Goal: Use online tool/utility: Utilize a website feature to perform a specific function

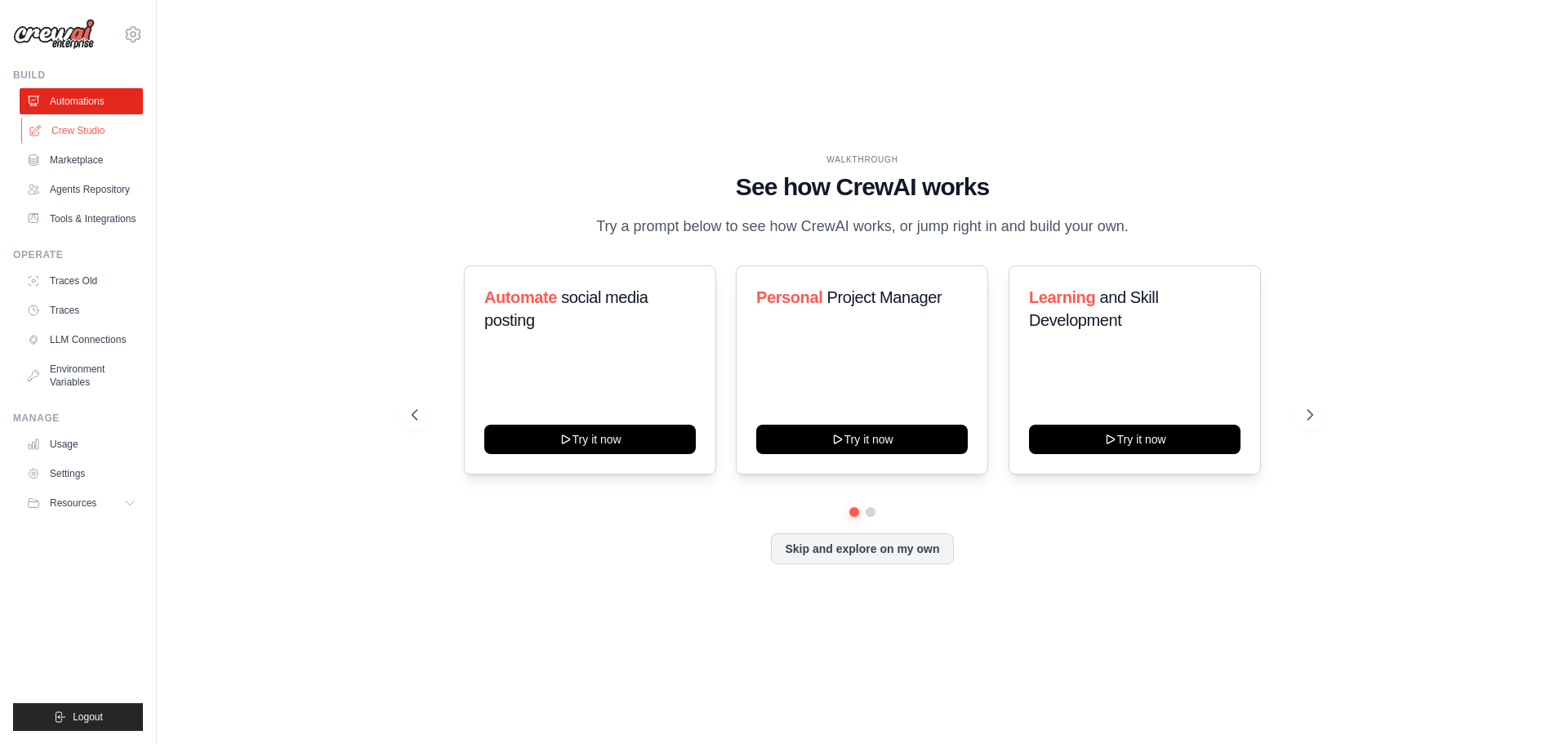
click at [85, 130] on link "Crew Studio" at bounding box center [82, 130] width 123 height 26
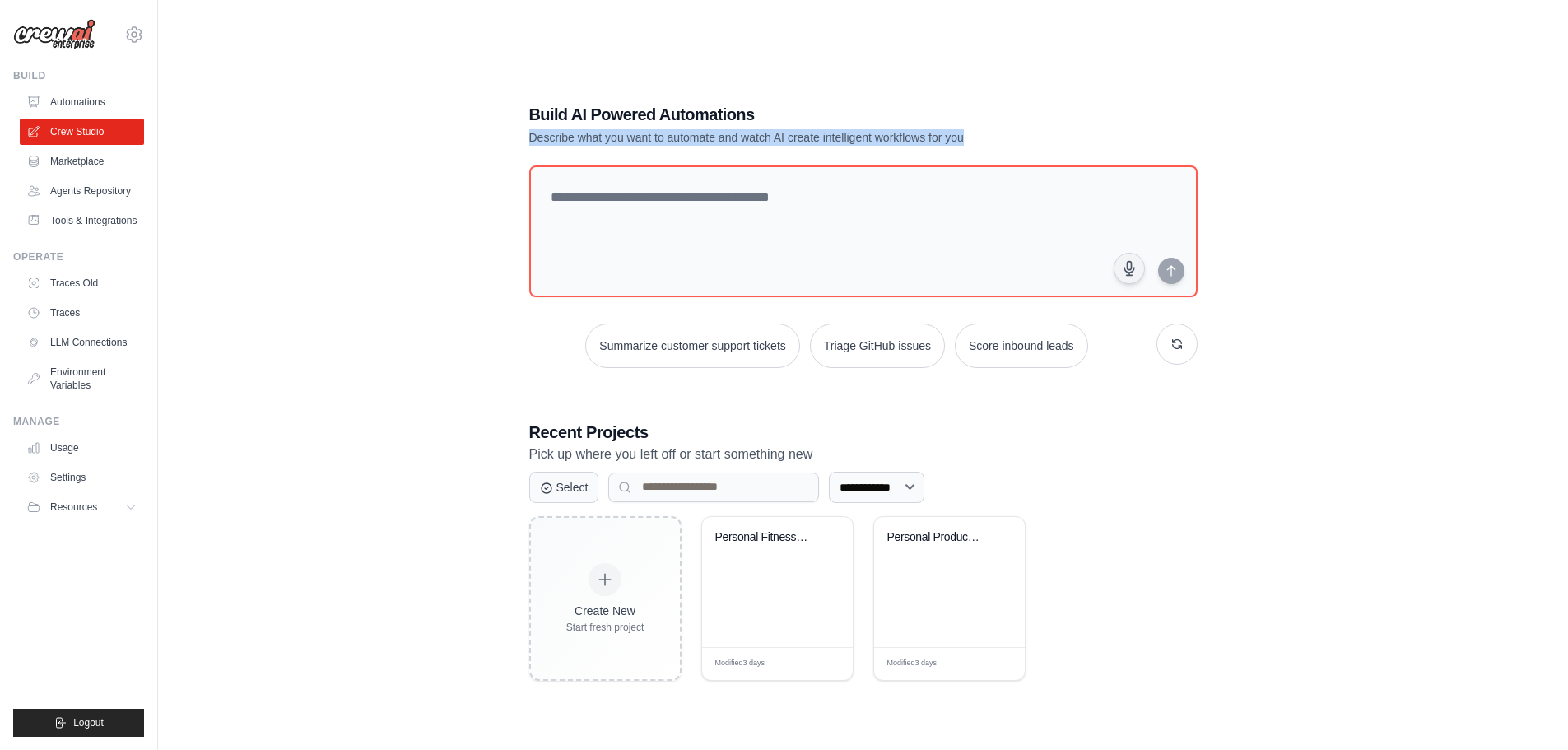
drag, startPoint x: 523, startPoint y: 134, endPoint x: 1045, endPoint y: 134, distance: 522.0
click at [1045, 134] on div "**********" at bounding box center [863, 392] width 708 height 631
click at [1045, 134] on p "Describe what you want to automate and watch AI create intelligent workflows fo…" at bounding box center [806, 137] width 553 height 16
click at [351, 527] on div "**********" at bounding box center [862, 391] width 1357 height 750
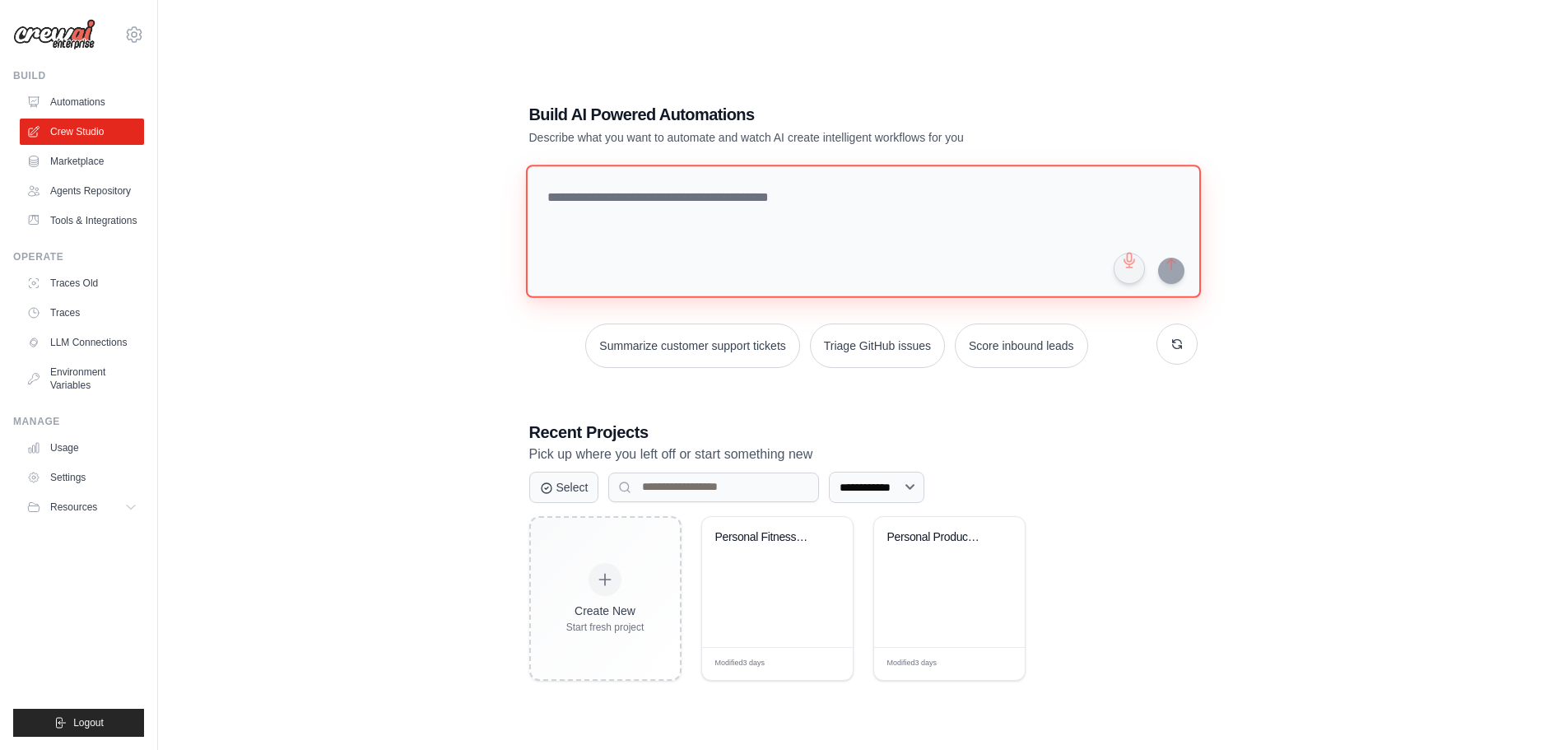
click at [682, 211] on textarea at bounding box center [862, 231] width 675 height 133
type textarea "**********"
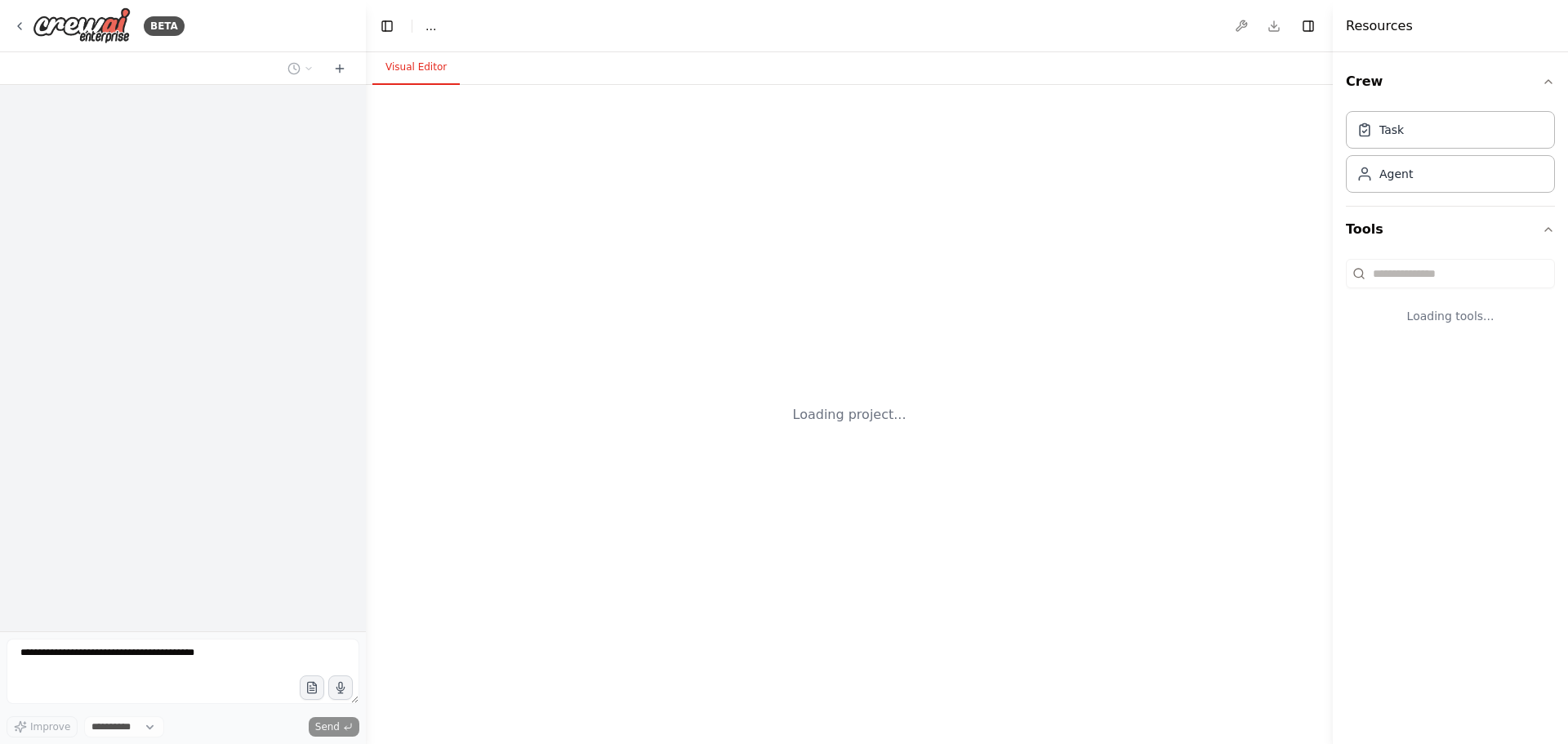
select select "****"
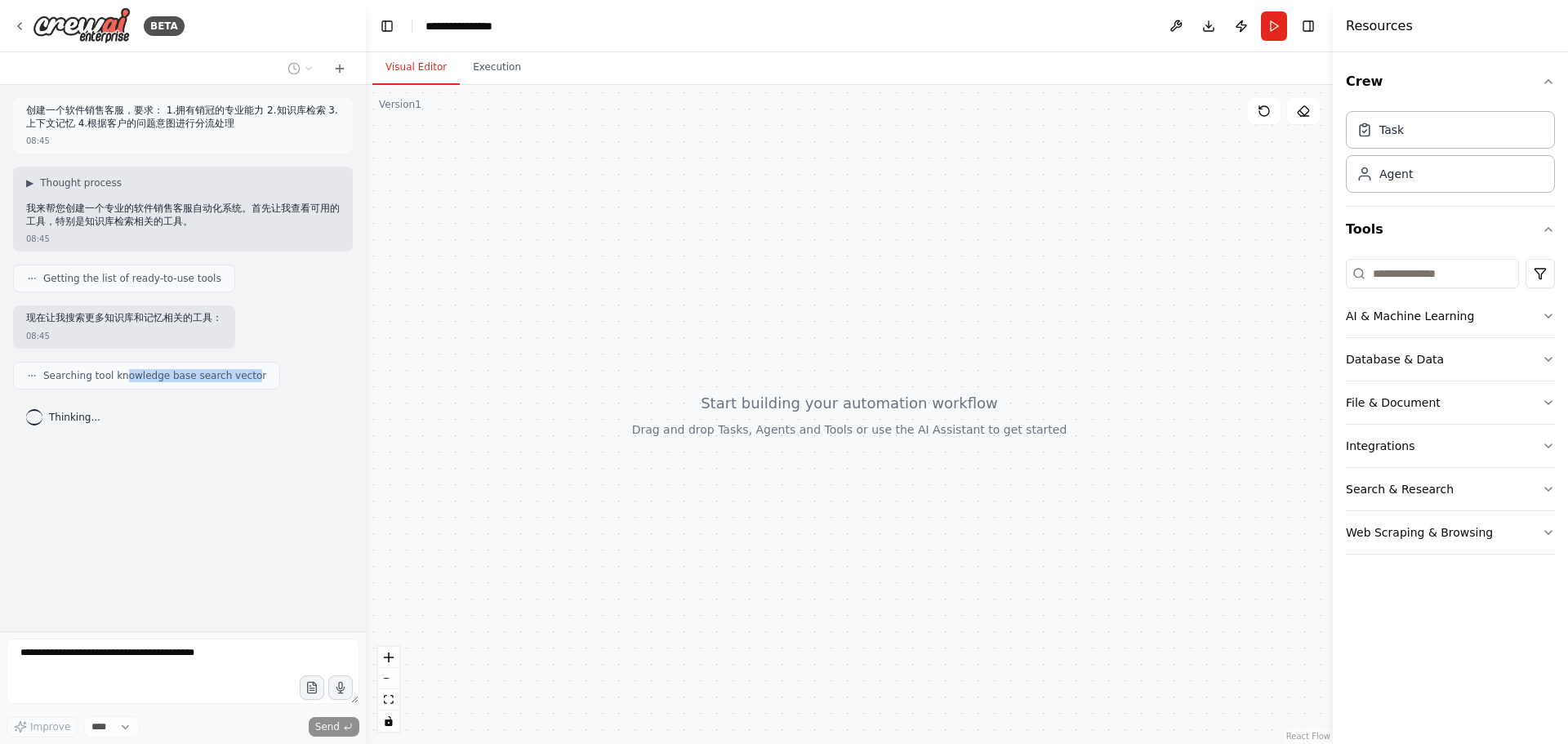
drag, startPoint x: 127, startPoint y: 374, endPoint x: 250, endPoint y: 381, distance: 123.2
click at [250, 381] on span "Searching tool knowledge base search vector" at bounding box center [155, 376] width 223 height 13
click at [250, 375] on span "Searching tool knowledge base search vector" at bounding box center [155, 376] width 223 height 13
click at [1493, 354] on button "Database & Data" at bounding box center [1451, 359] width 210 height 43
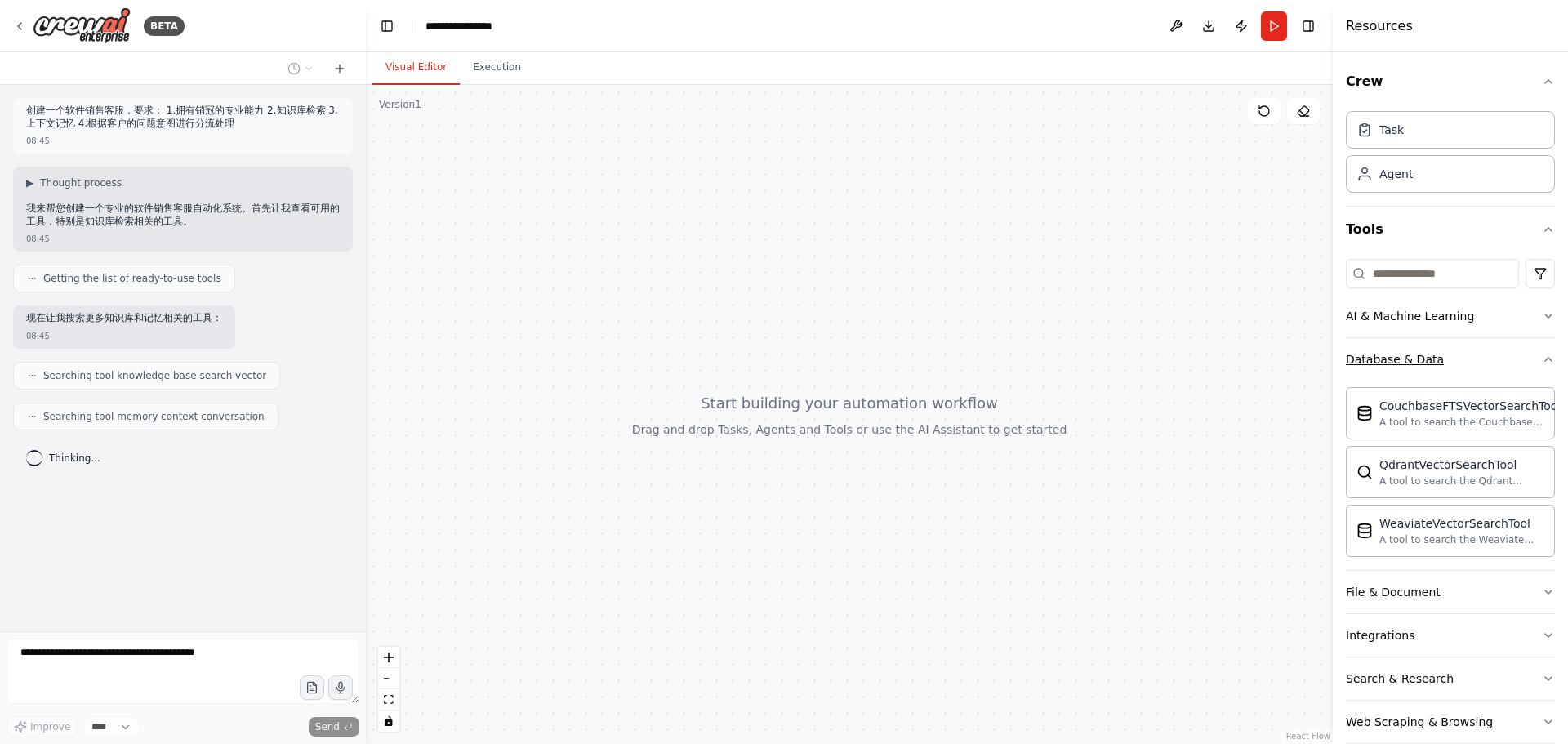
click at [1493, 354] on button "Database & Data" at bounding box center [1451, 359] width 210 height 43
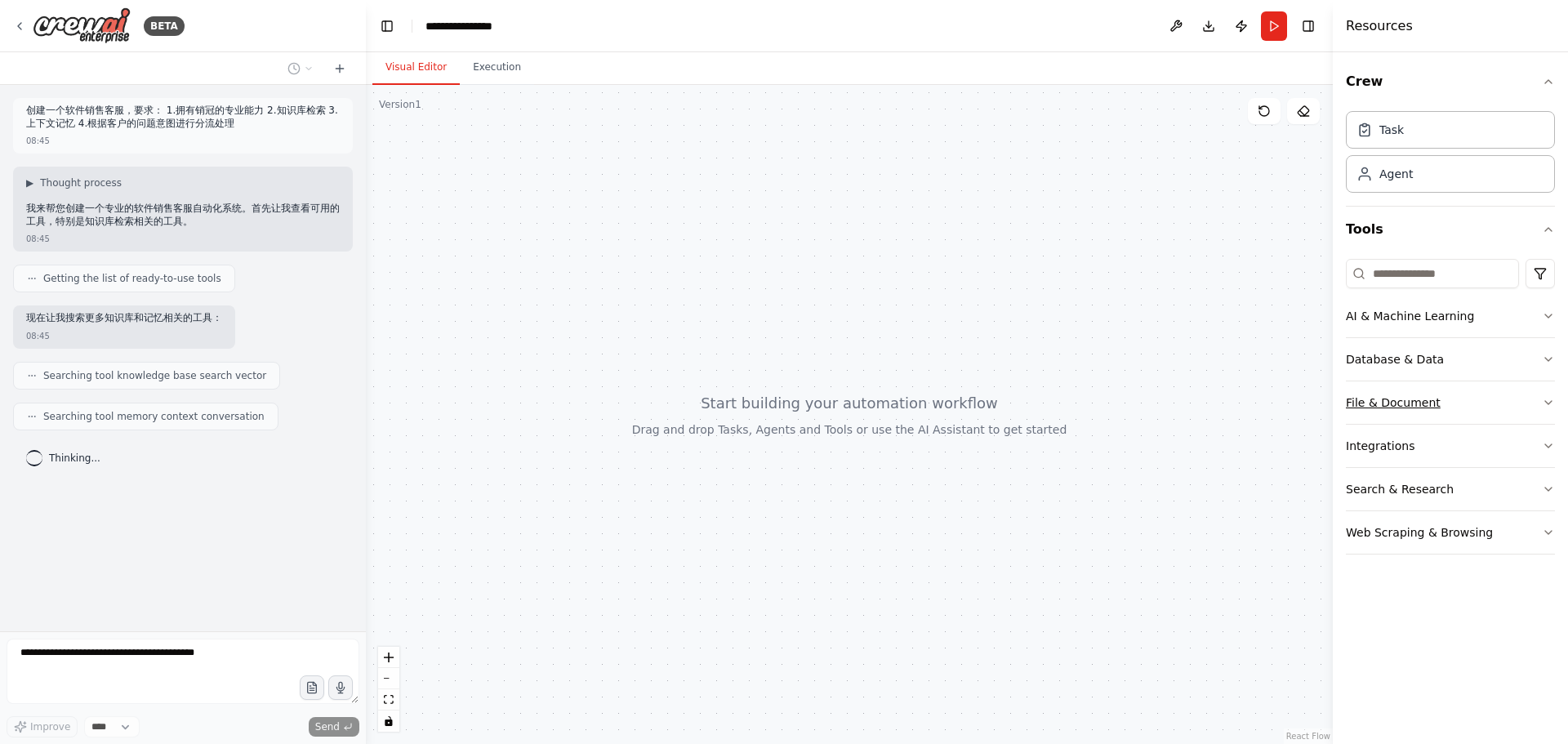
click at [1483, 395] on button "File & Document" at bounding box center [1451, 402] width 210 height 43
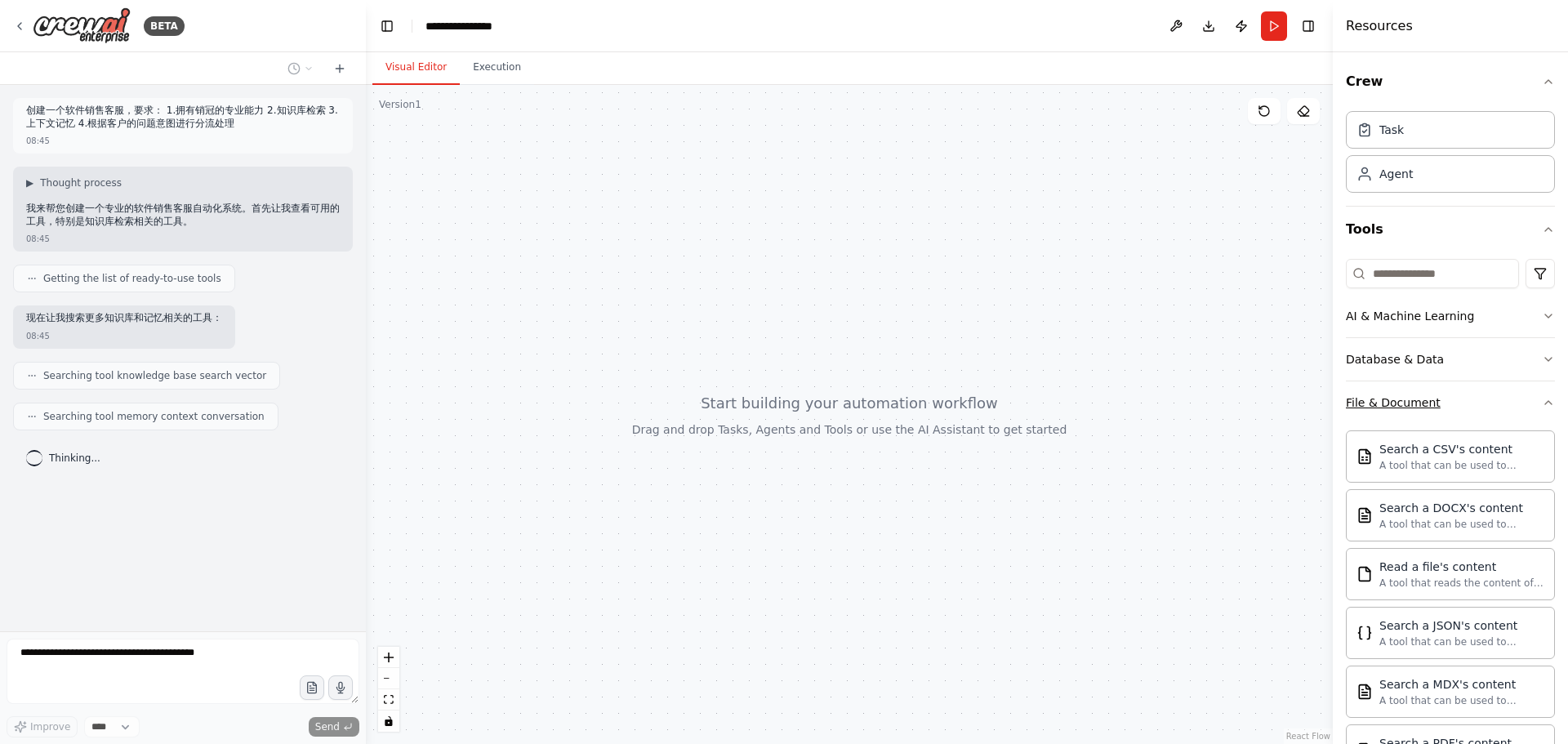
click at [1483, 395] on button "File & Document" at bounding box center [1451, 402] width 210 height 43
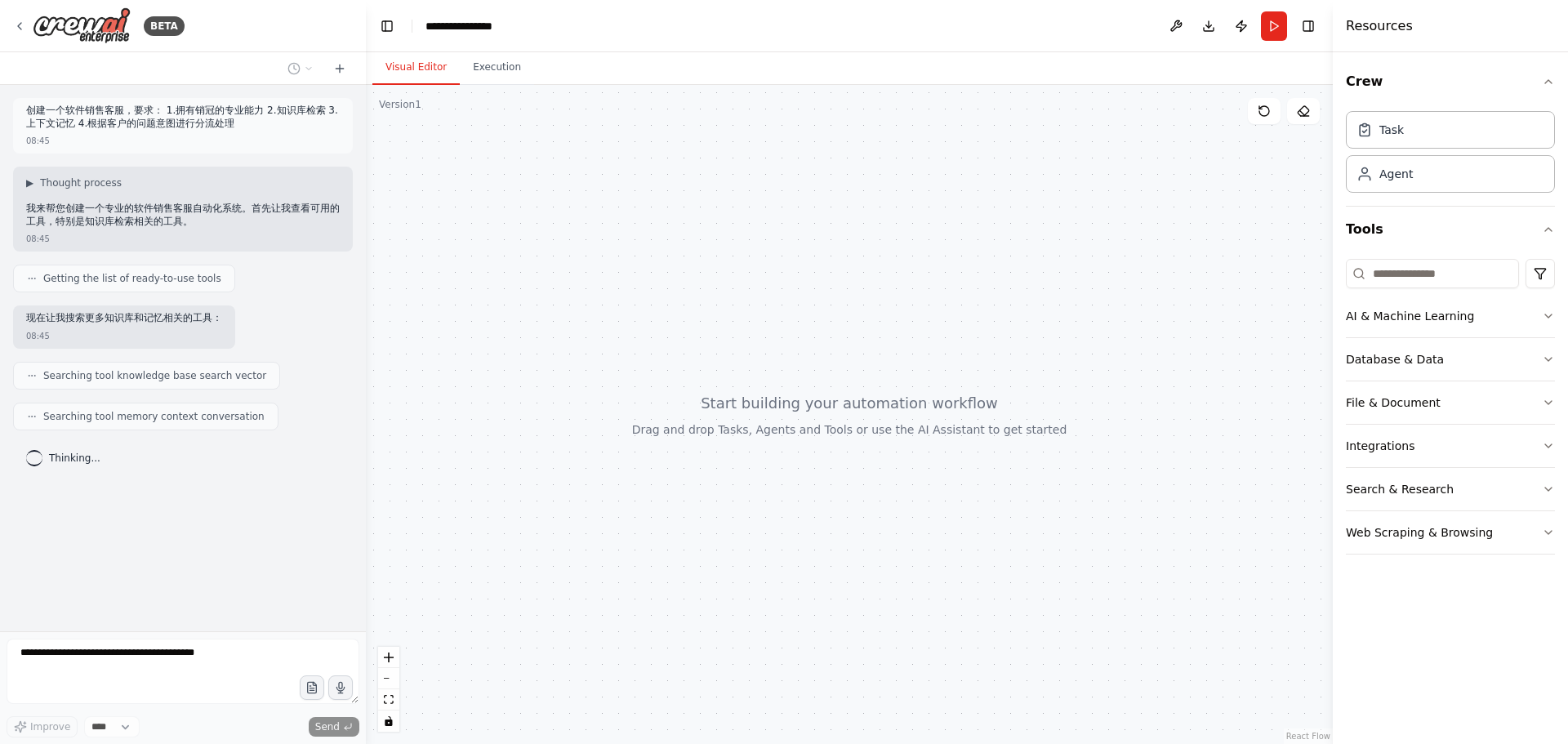
click at [255, 462] on div "Thinking..." at bounding box center [183, 457] width 339 height 29
click at [1022, 39] on header "**********" at bounding box center [850, 26] width 967 height 52
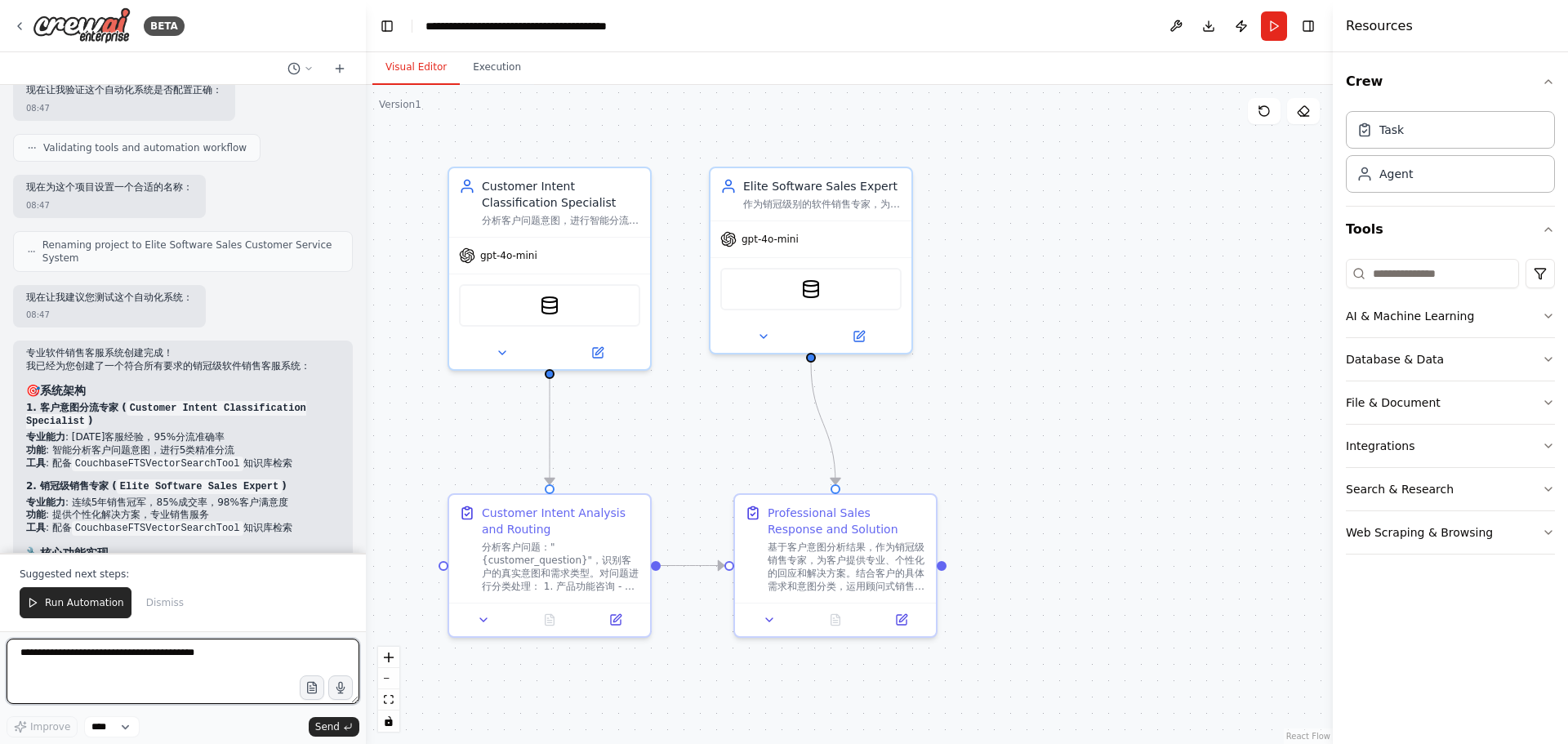
scroll to position [817, 0]
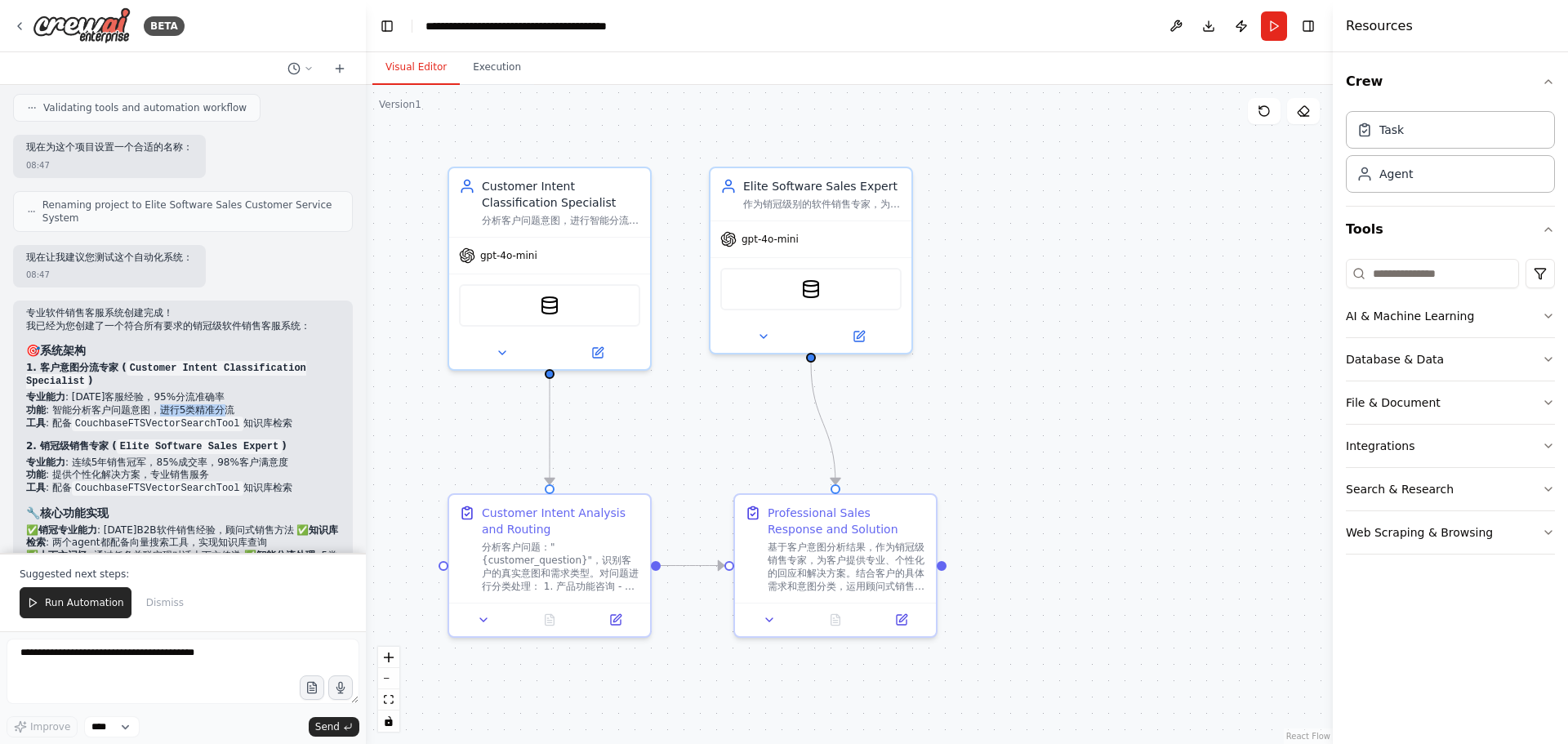
drag, startPoint x: 163, startPoint y: 422, endPoint x: 225, endPoint y: 421, distance: 62.0
click at [225, 417] on li "功能 : 智能分析客户问题意图，进行5类精准分流" at bounding box center [183, 411] width 313 height 13
drag, startPoint x: 243, startPoint y: 435, endPoint x: 268, endPoint y: 434, distance: 25.0
click at [268, 431] on li "工具 : 配备 CouchbaseFTSVectorSearchTool 知识库检索" at bounding box center [183, 424] width 313 height 13
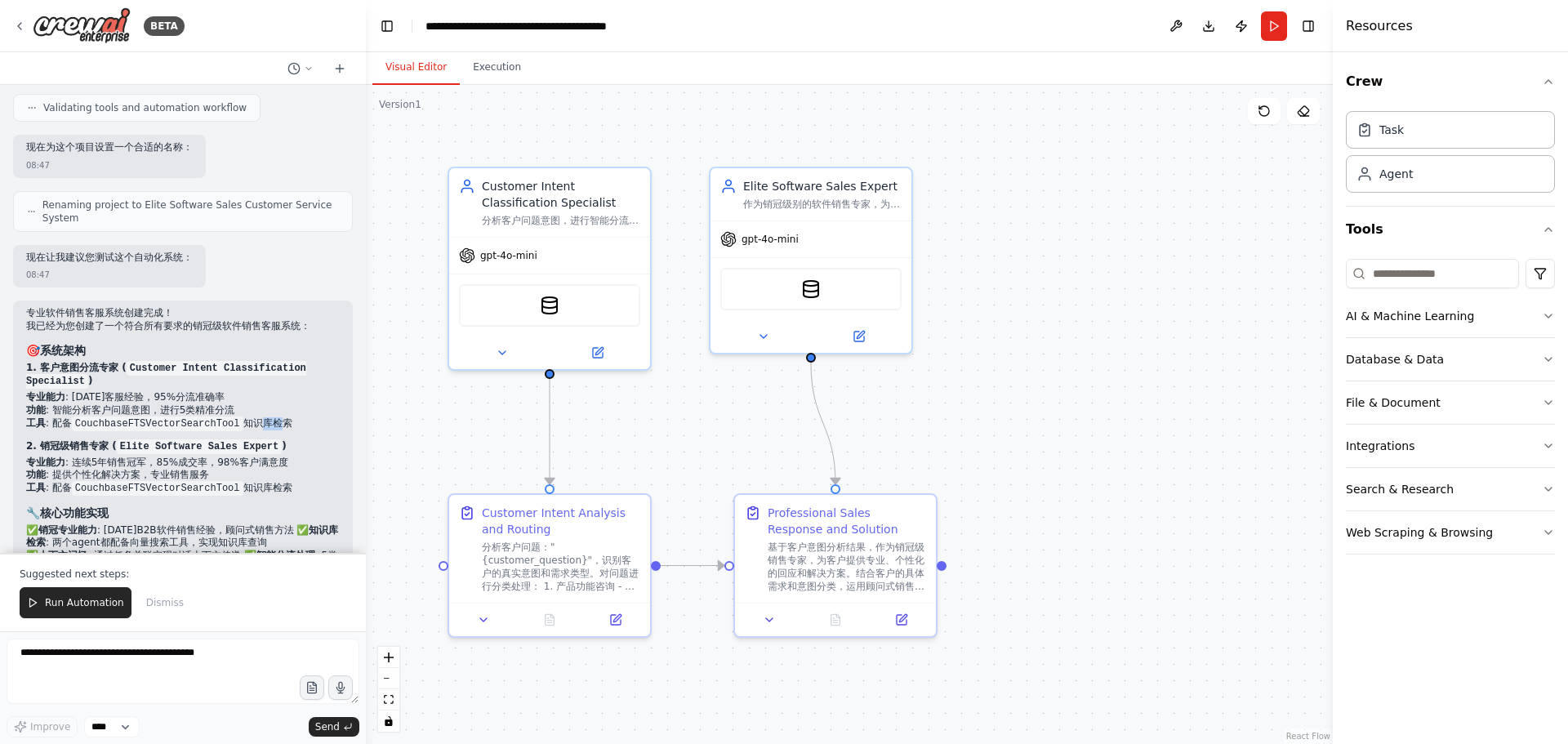
click at [268, 431] on li "工具 : 配备 CouchbaseFTSVectorSearchTool 知识库检索" at bounding box center [183, 424] width 313 height 13
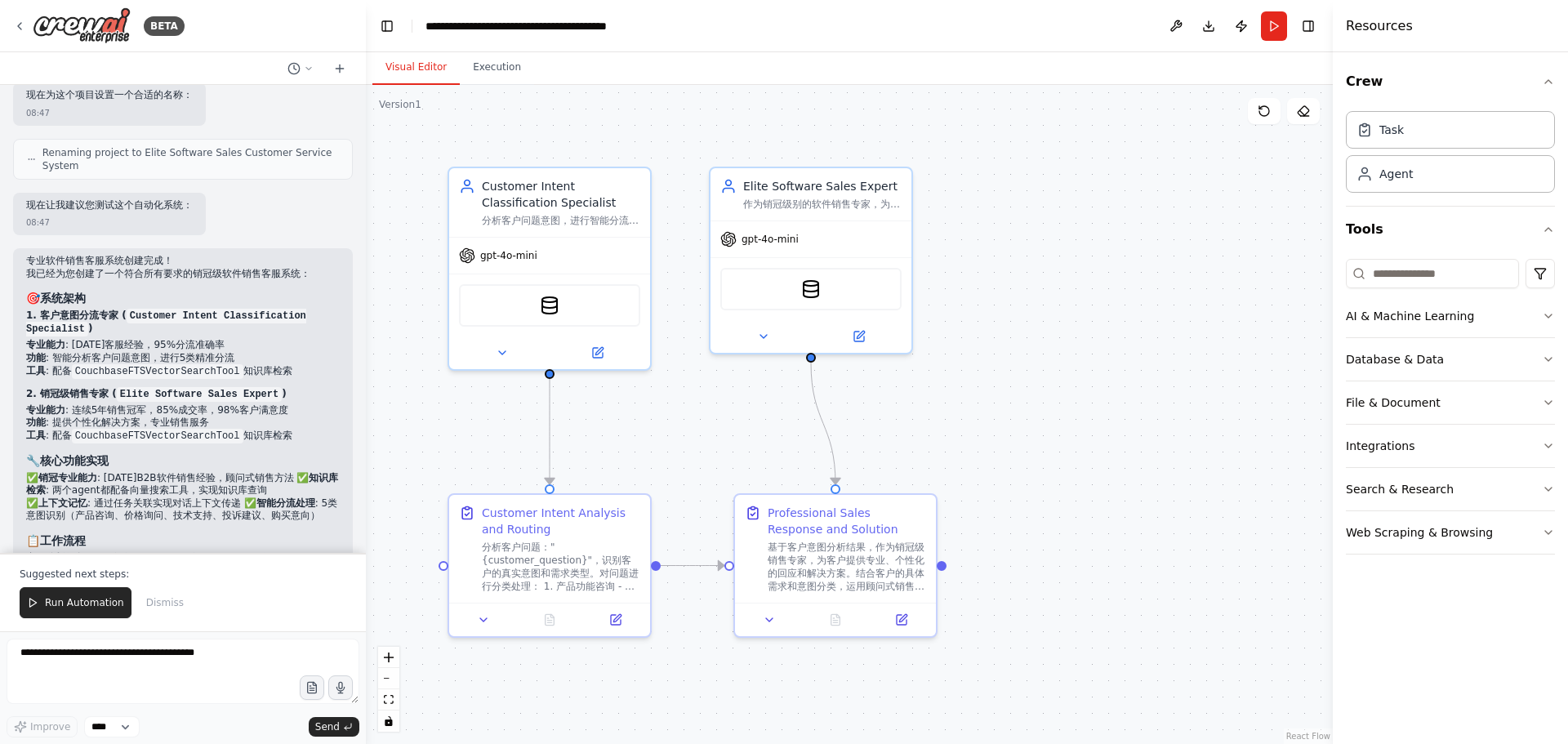
scroll to position [898, 0]
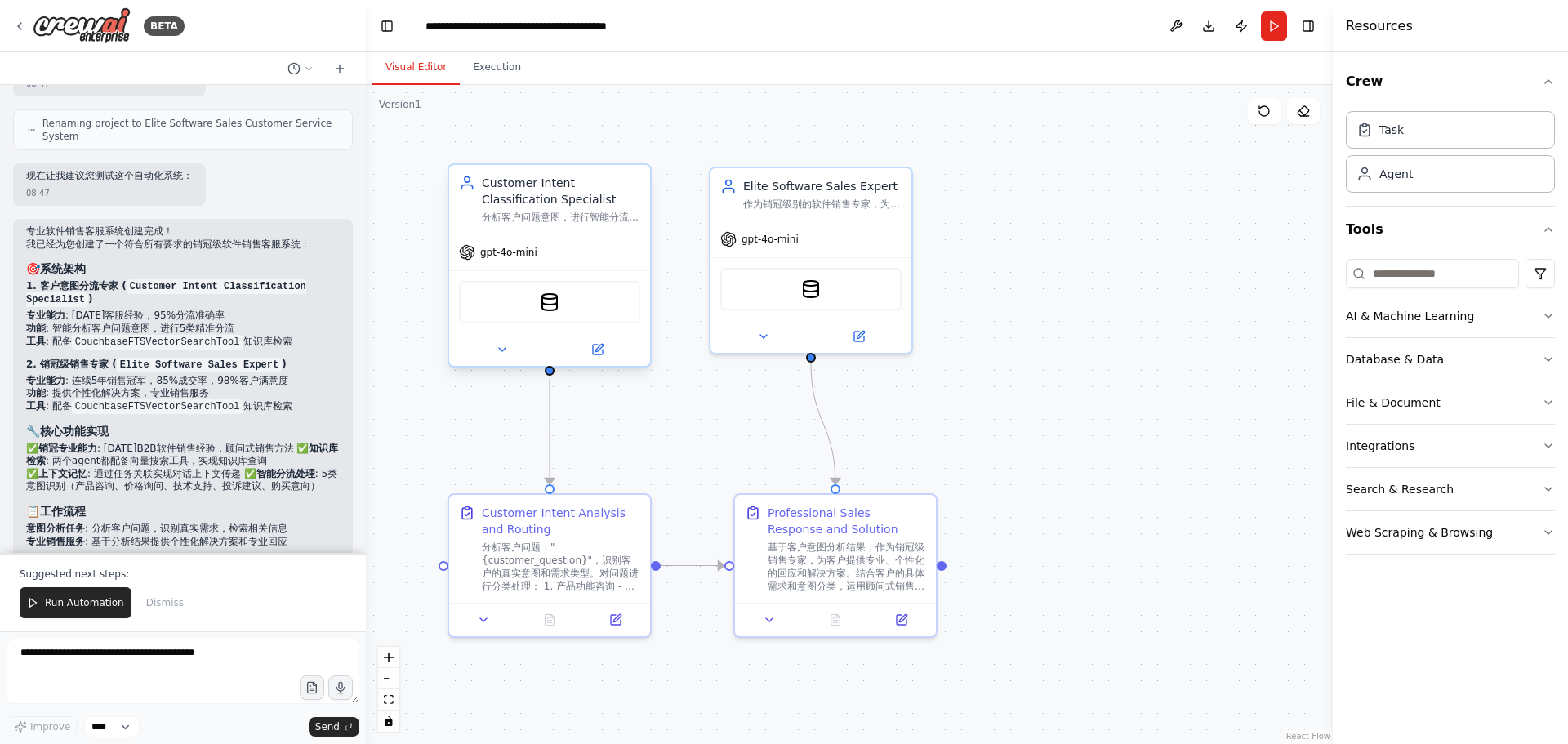
click at [599, 199] on div "Customer Intent Classification Specialist" at bounding box center [561, 191] width 158 height 33
click at [592, 201] on div "Customer Intent Classification Specialist" at bounding box center [561, 191] width 158 height 33
click at [564, 253] on div "gpt-4o-mini" at bounding box center [550, 252] width 201 height 36
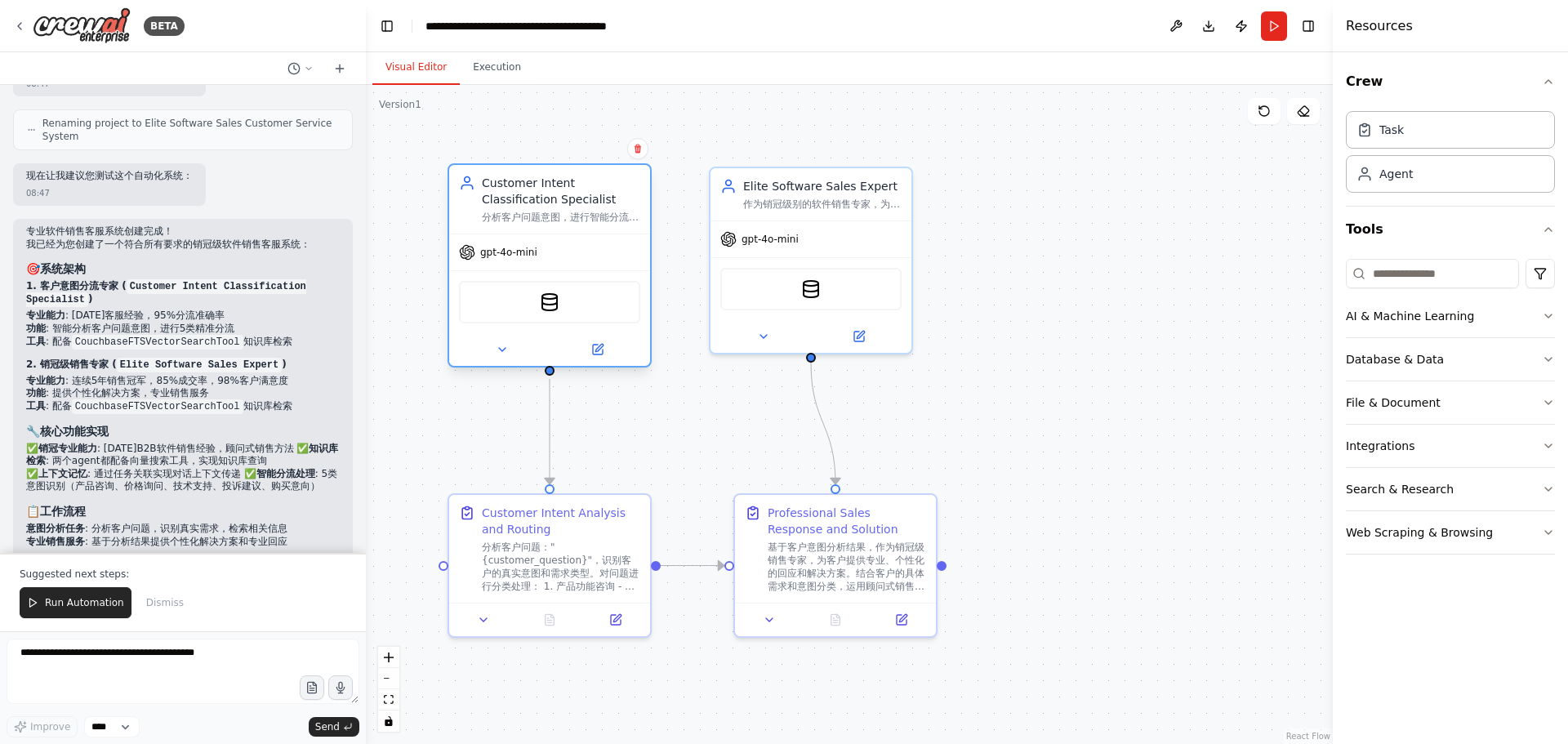
click at [564, 253] on div "gpt-4o-mini" at bounding box center [550, 252] width 201 height 36
click at [599, 354] on icon at bounding box center [598, 349] width 10 height 10
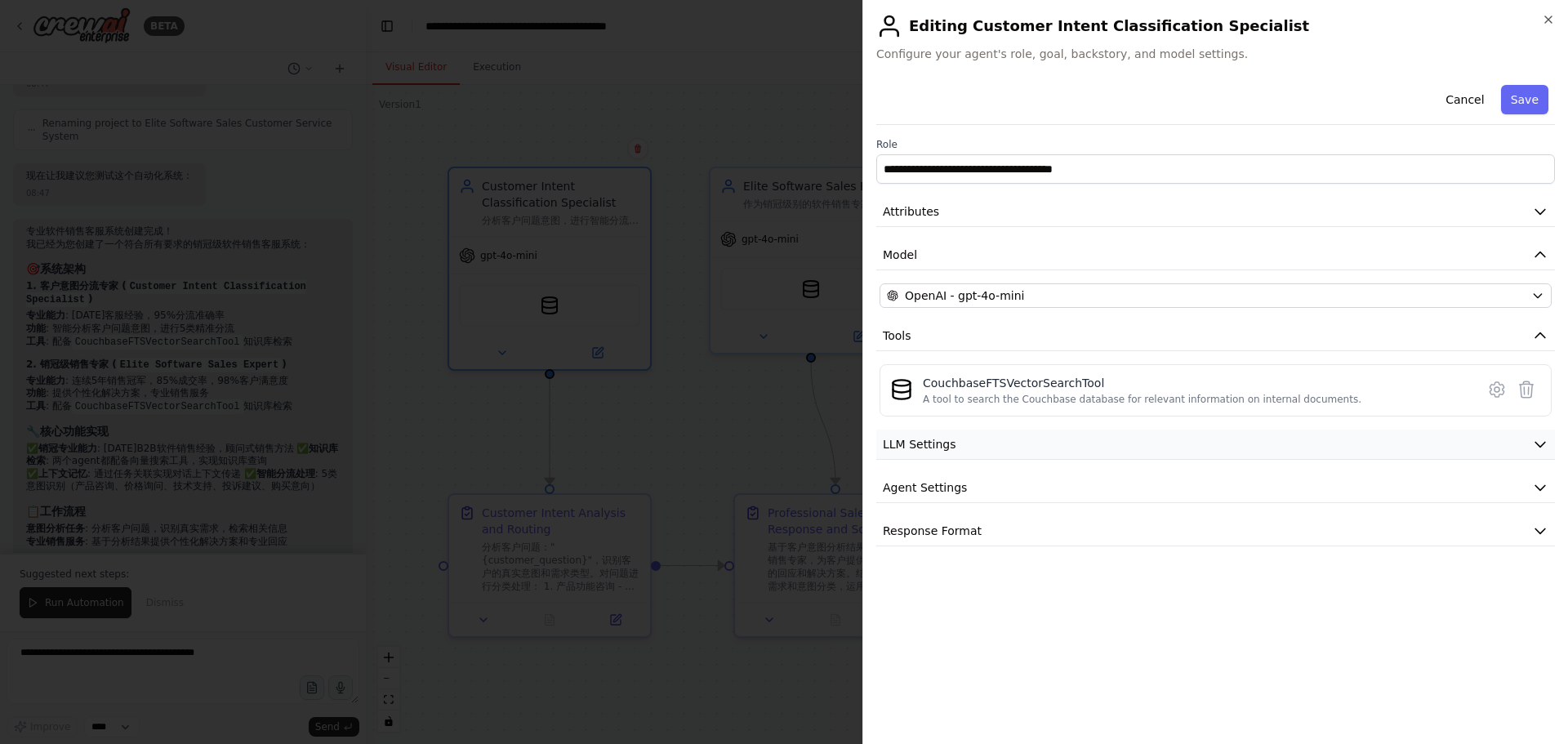
click at [1008, 447] on button "LLM Settings" at bounding box center [1216, 445] width 679 height 30
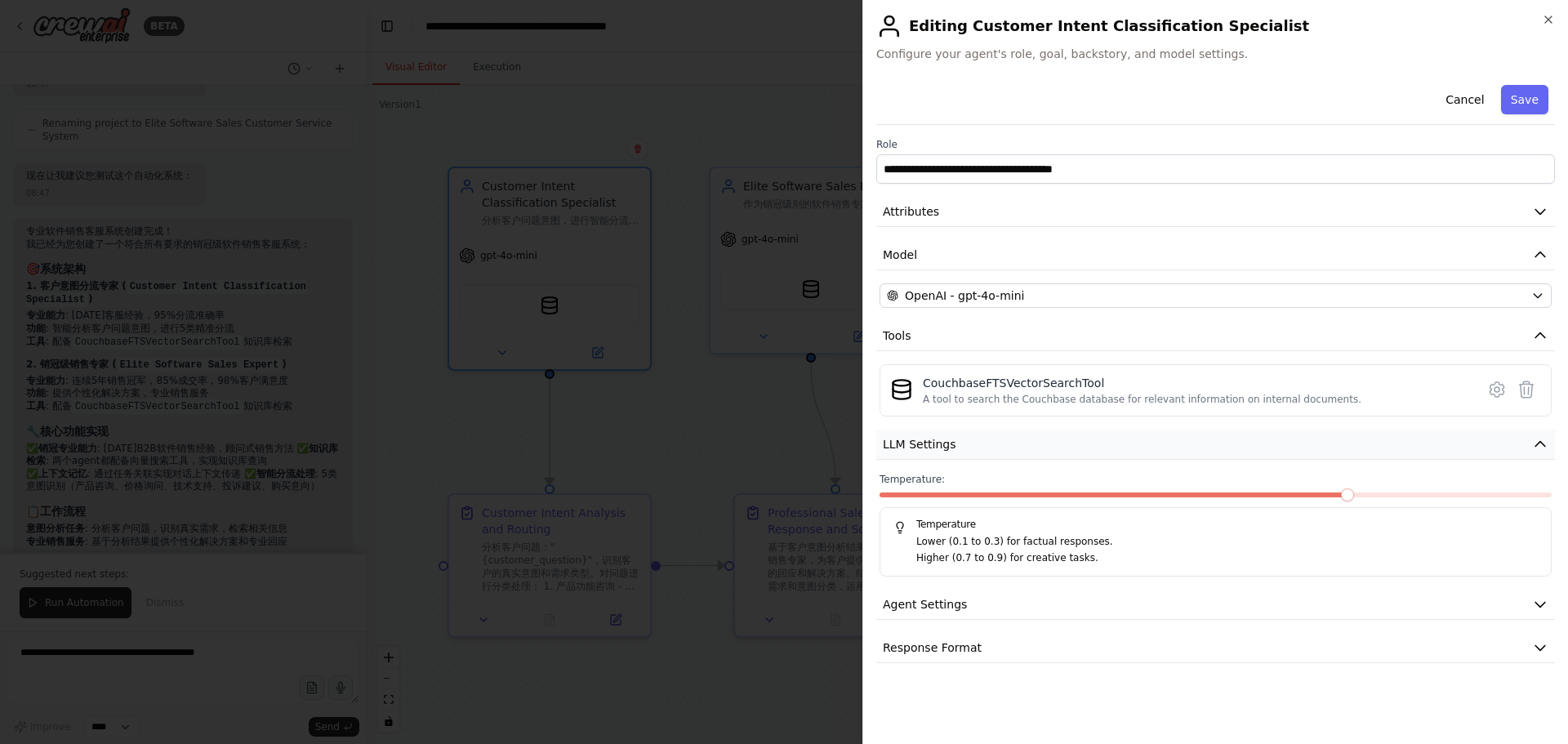
click at [1024, 445] on button "LLM Settings" at bounding box center [1216, 445] width 679 height 30
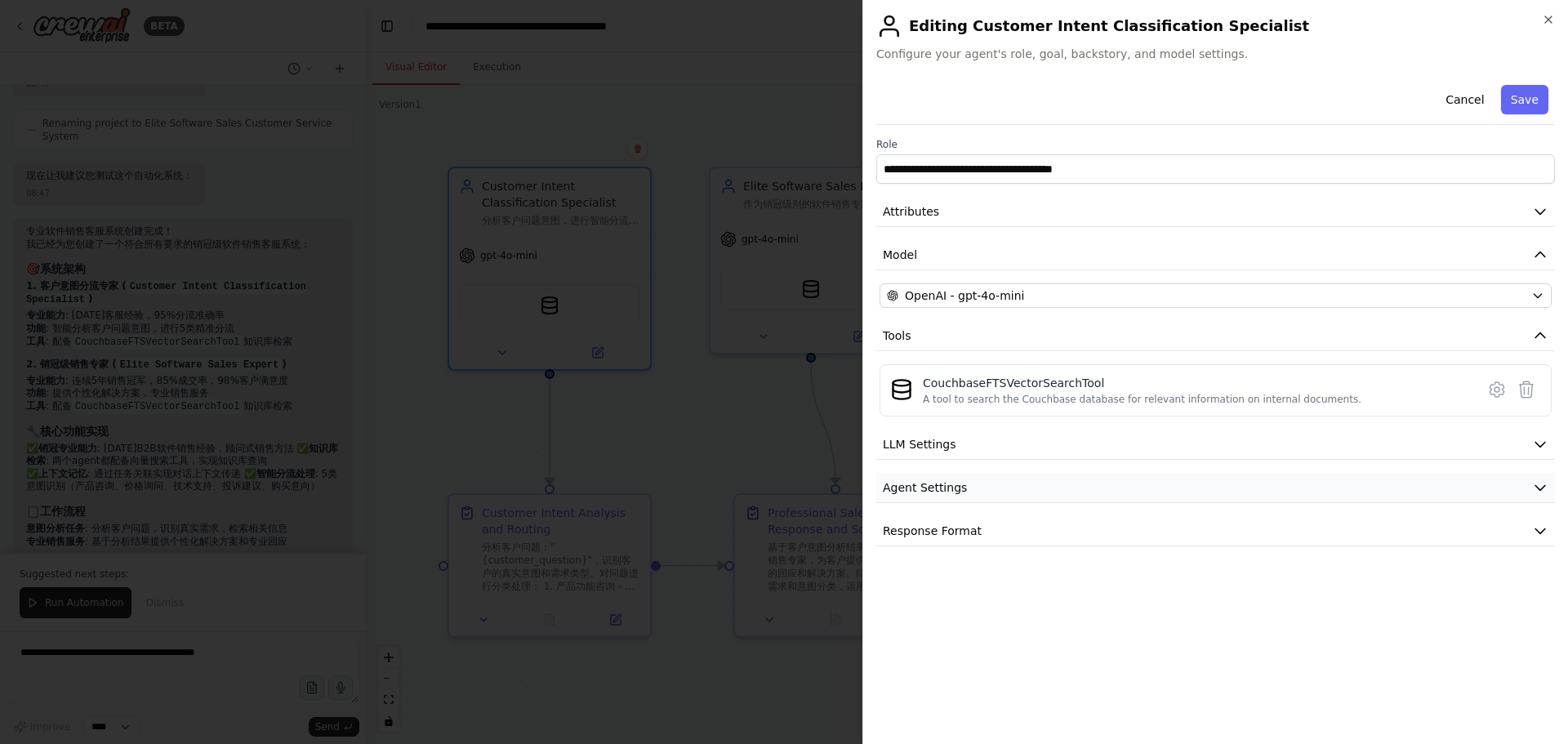
click at [1010, 481] on button "Agent Settings" at bounding box center [1216, 488] width 679 height 30
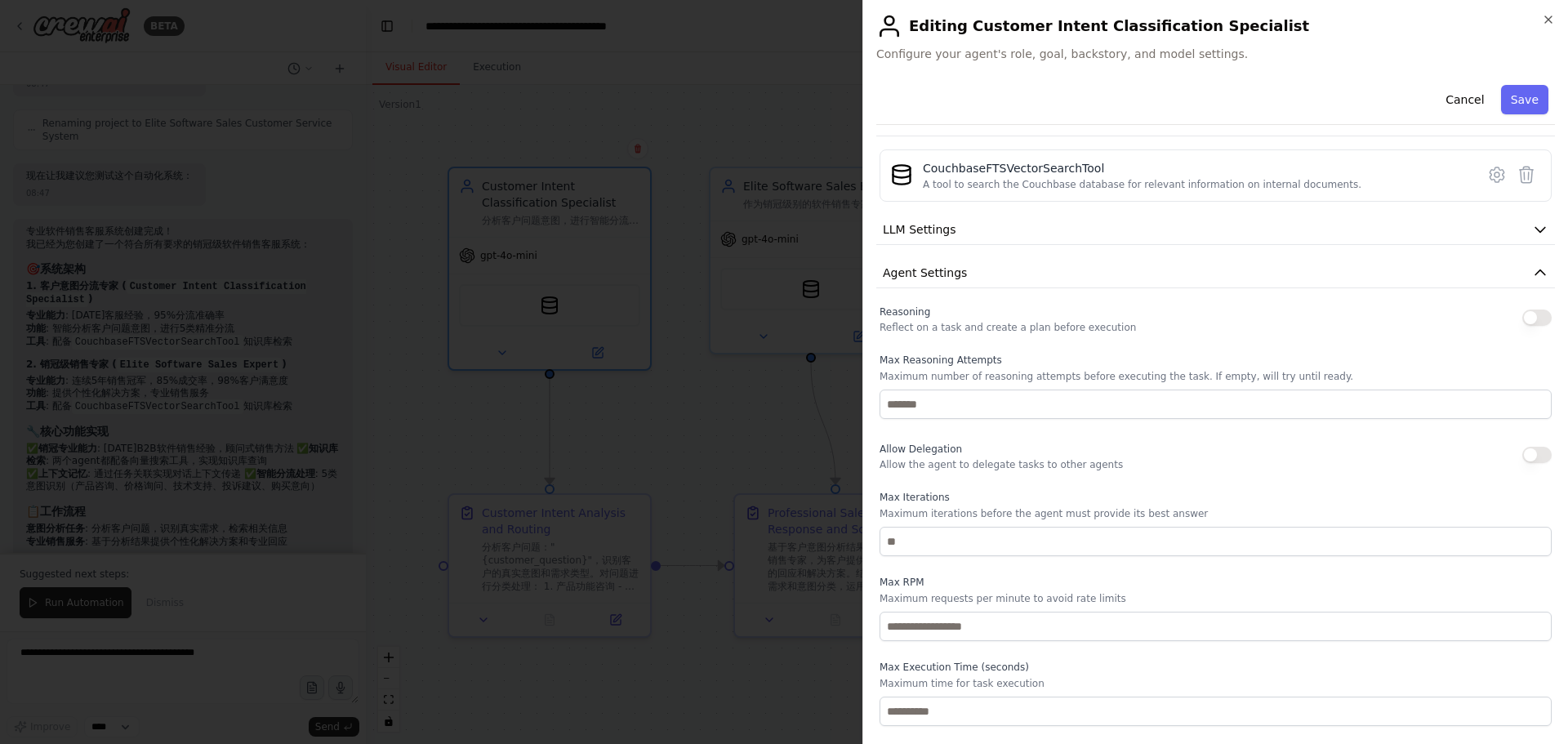
scroll to position [266, 0]
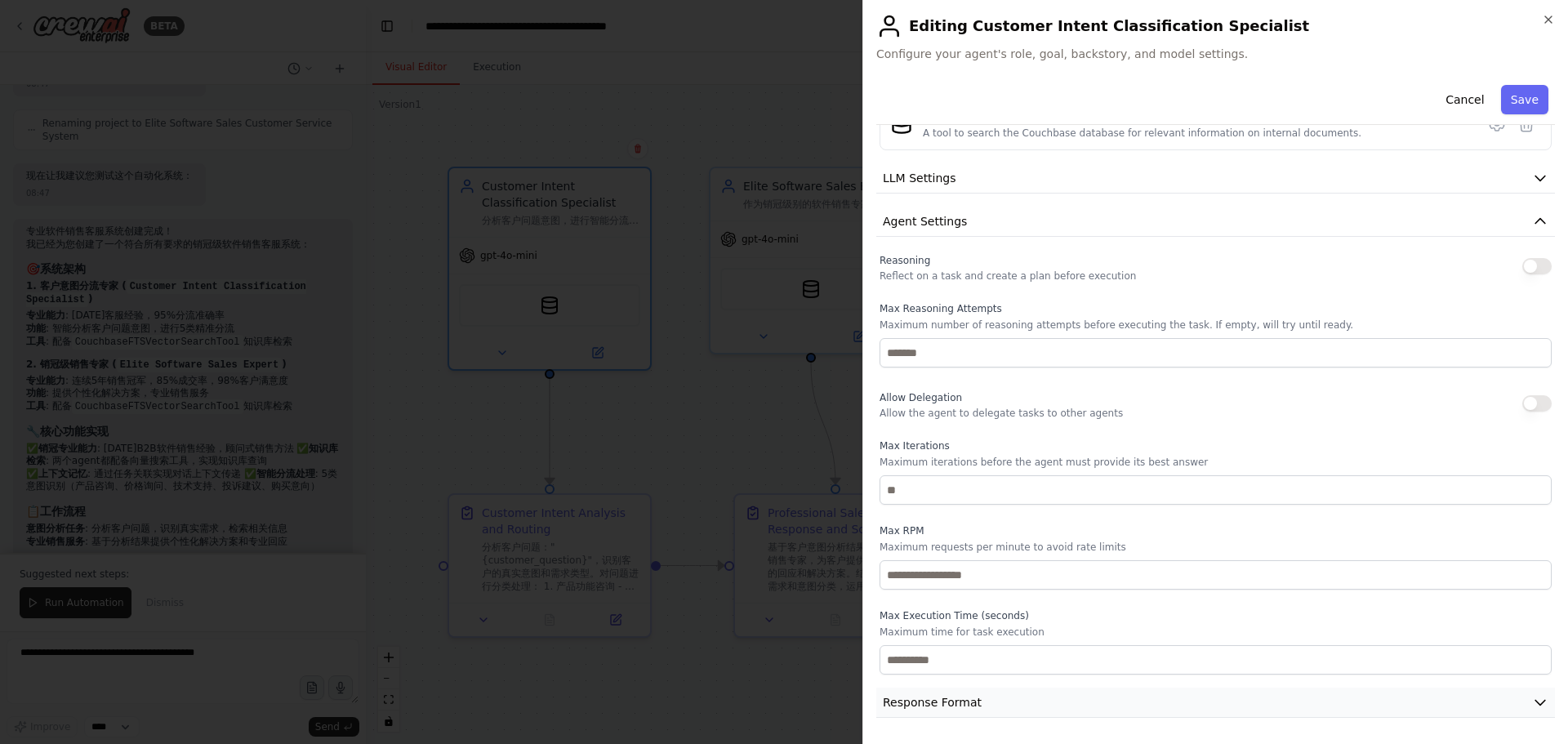
click at [1037, 699] on button "Response Format" at bounding box center [1216, 703] width 679 height 30
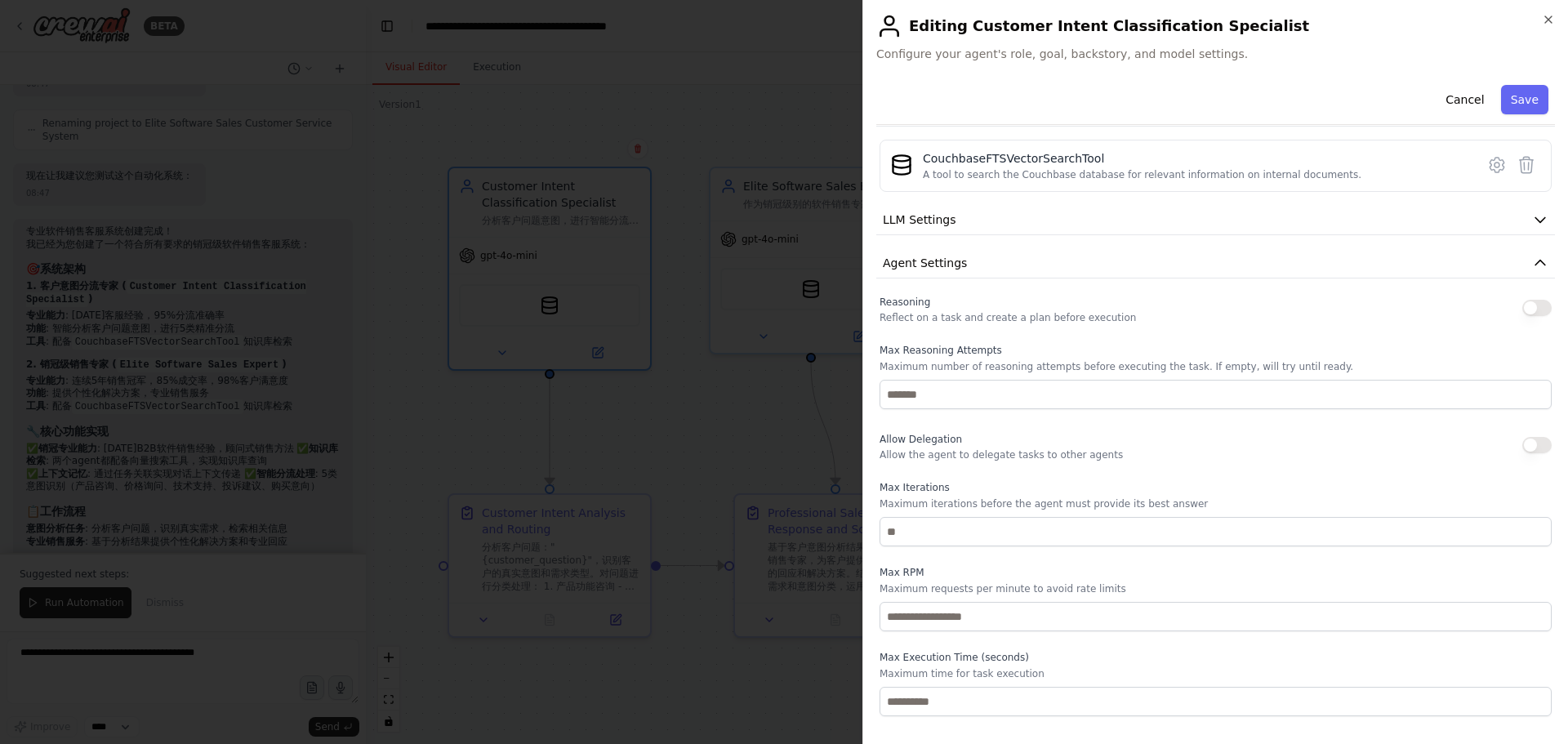
scroll to position [0, 0]
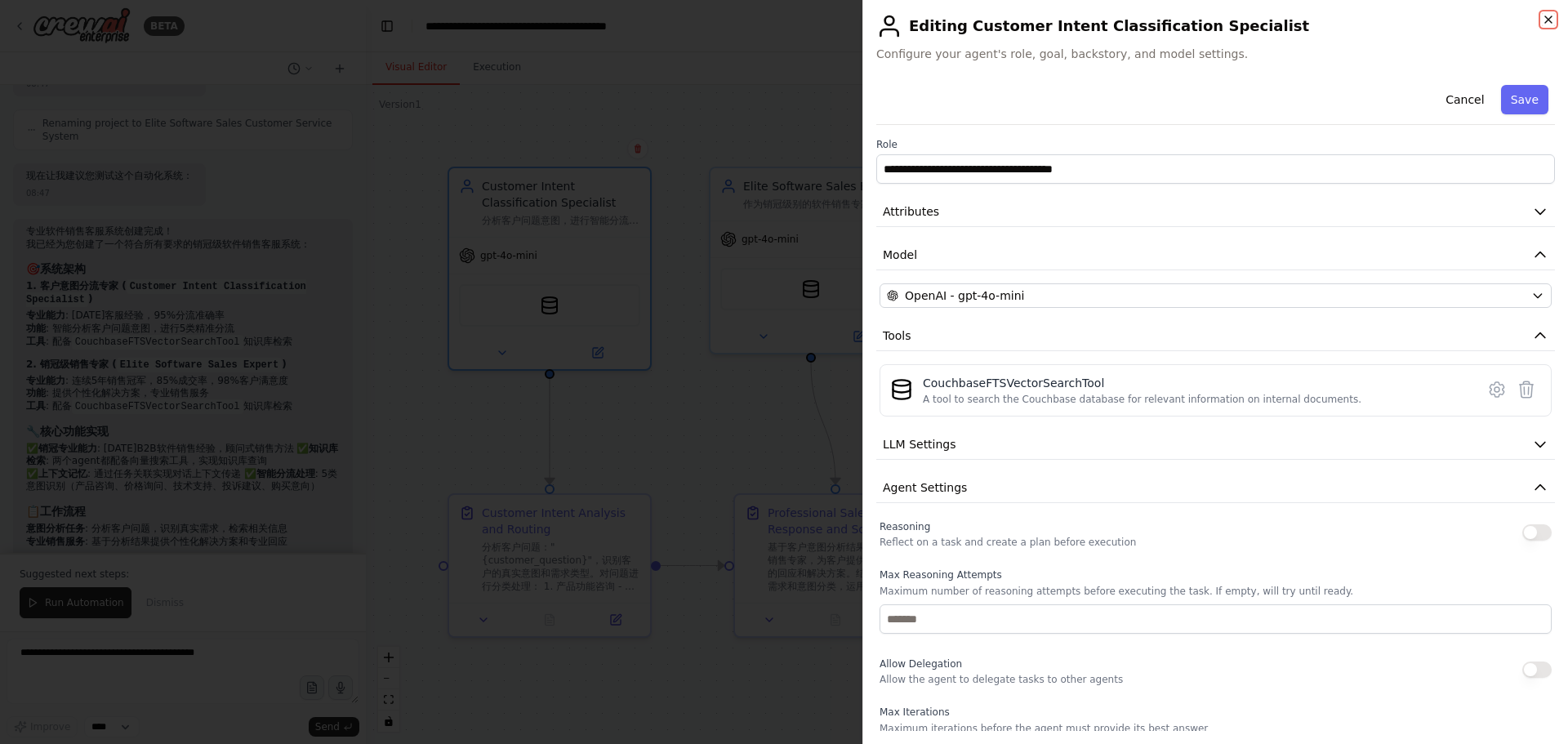
click at [1546, 16] on icon "button" at bounding box center [1549, 20] width 13 height 13
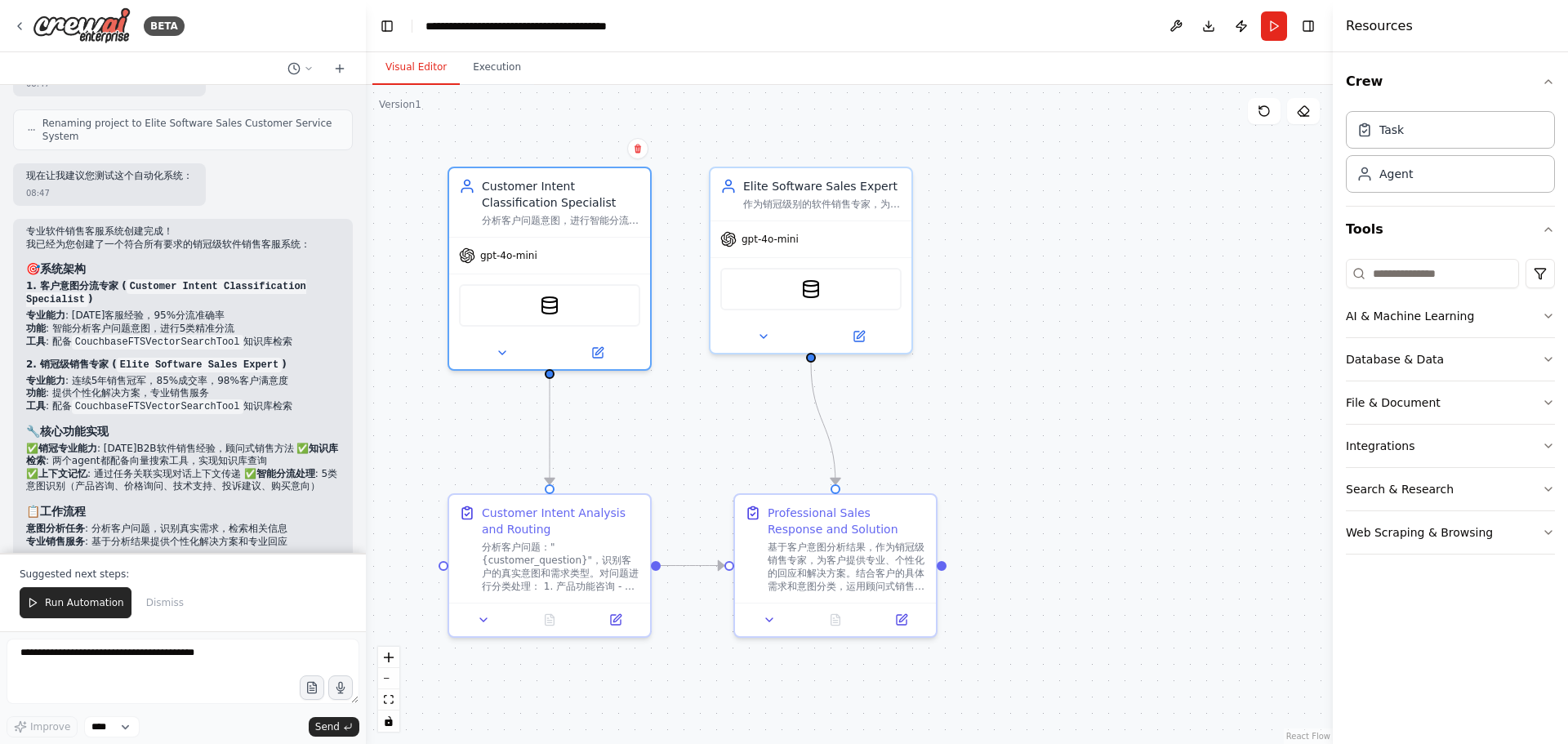
click at [1023, 411] on div ".deletable-edge-delete-btn { width: 20px; height: 20px; border: 0px solid #ffff…" at bounding box center [850, 414] width 967 height 659
click at [612, 613] on icon at bounding box center [616, 617] width 10 height 10
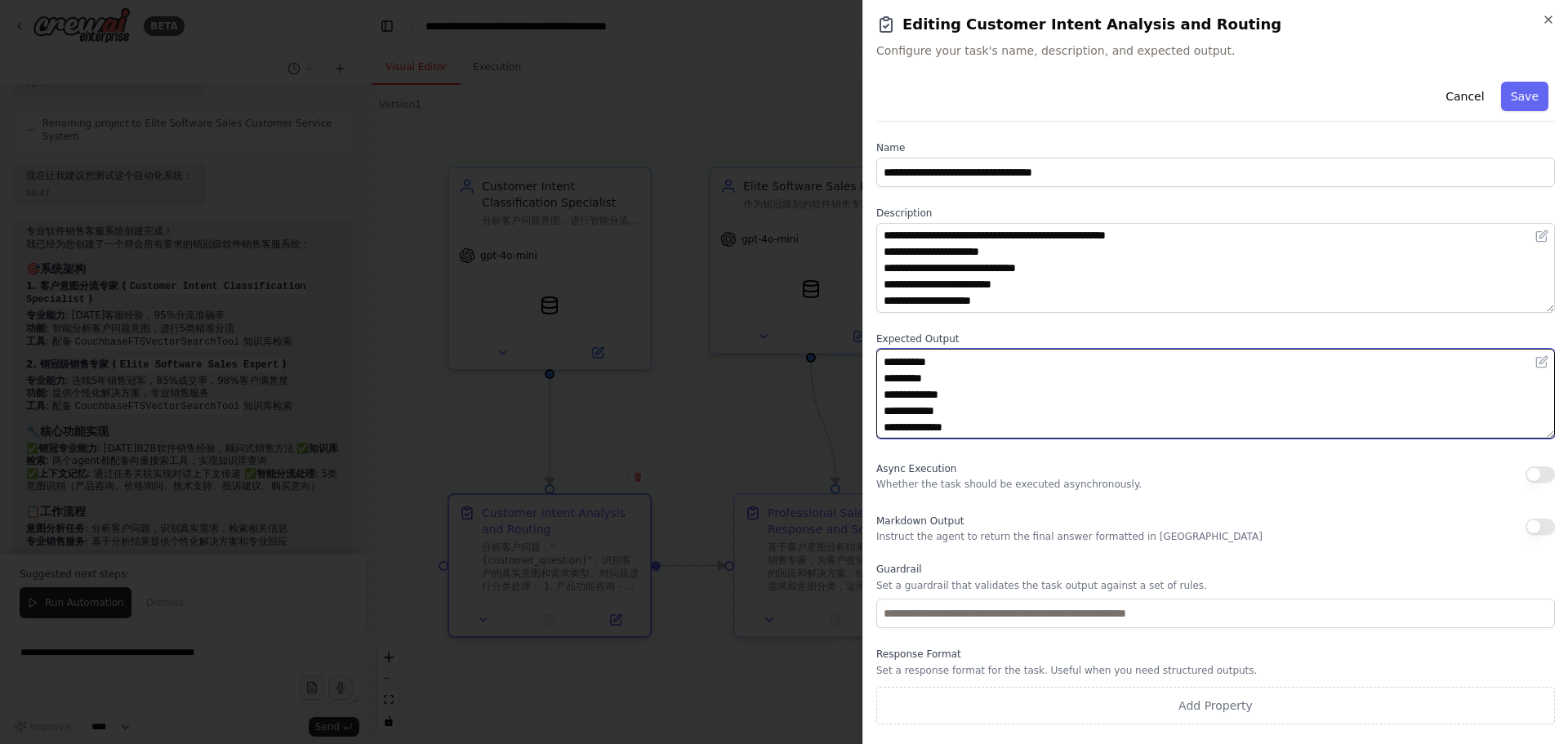
scroll to position [33, 0]
drag, startPoint x: 938, startPoint y: 388, endPoint x: 1046, endPoint y: 427, distance: 114.8
click at [1046, 427] on textarea "**********" at bounding box center [1216, 393] width 679 height 90
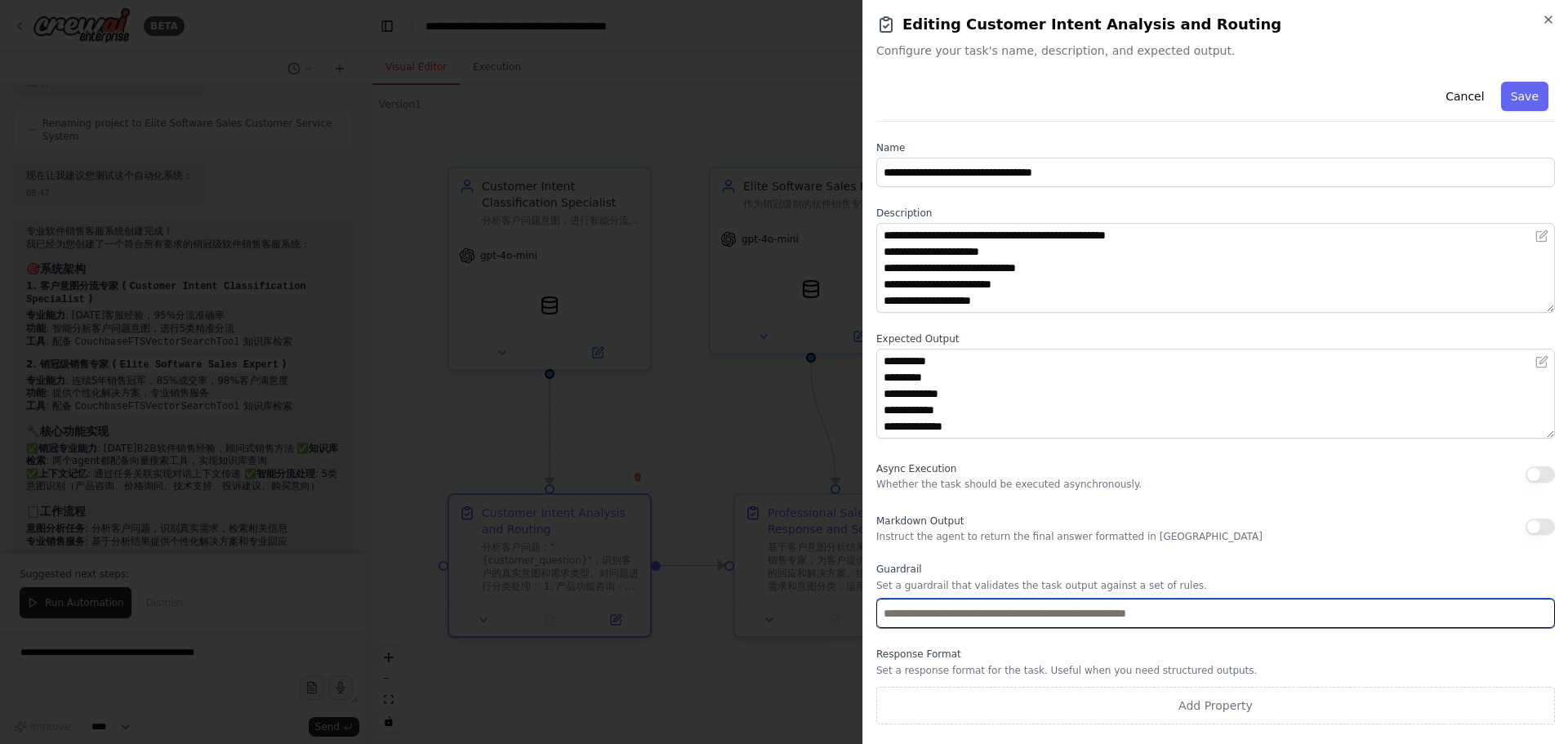
click at [984, 617] on input "text" at bounding box center [1216, 612] width 679 height 29
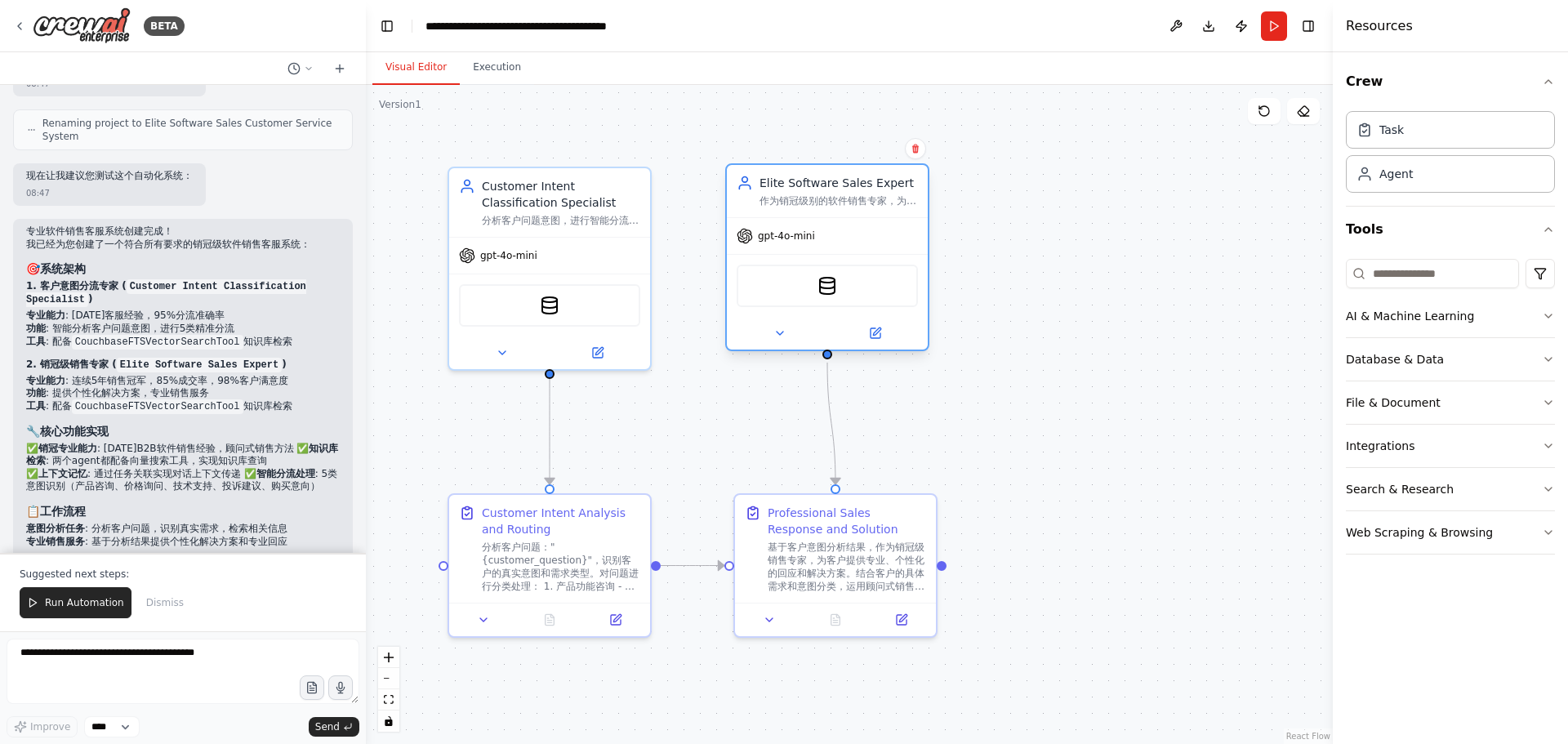
drag, startPoint x: 806, startPoint y: 189, endPoint x: 831, endPoint y: 195, distance: 25.7
click at [831, 195] on div "Elite Software Sales Expert 作为销冠级别的软件销售专家，为客户提供专业的{software_category}软件咨询服务。运用销…" at bounding box center [838, 191] width 158 height 33
click at [712, 397] on div ".deletable-edge-delete-btn { width: 20px; height: 20px; border: 0px solid #ffff…" at bounding box center [850, 414] width 967 height 659
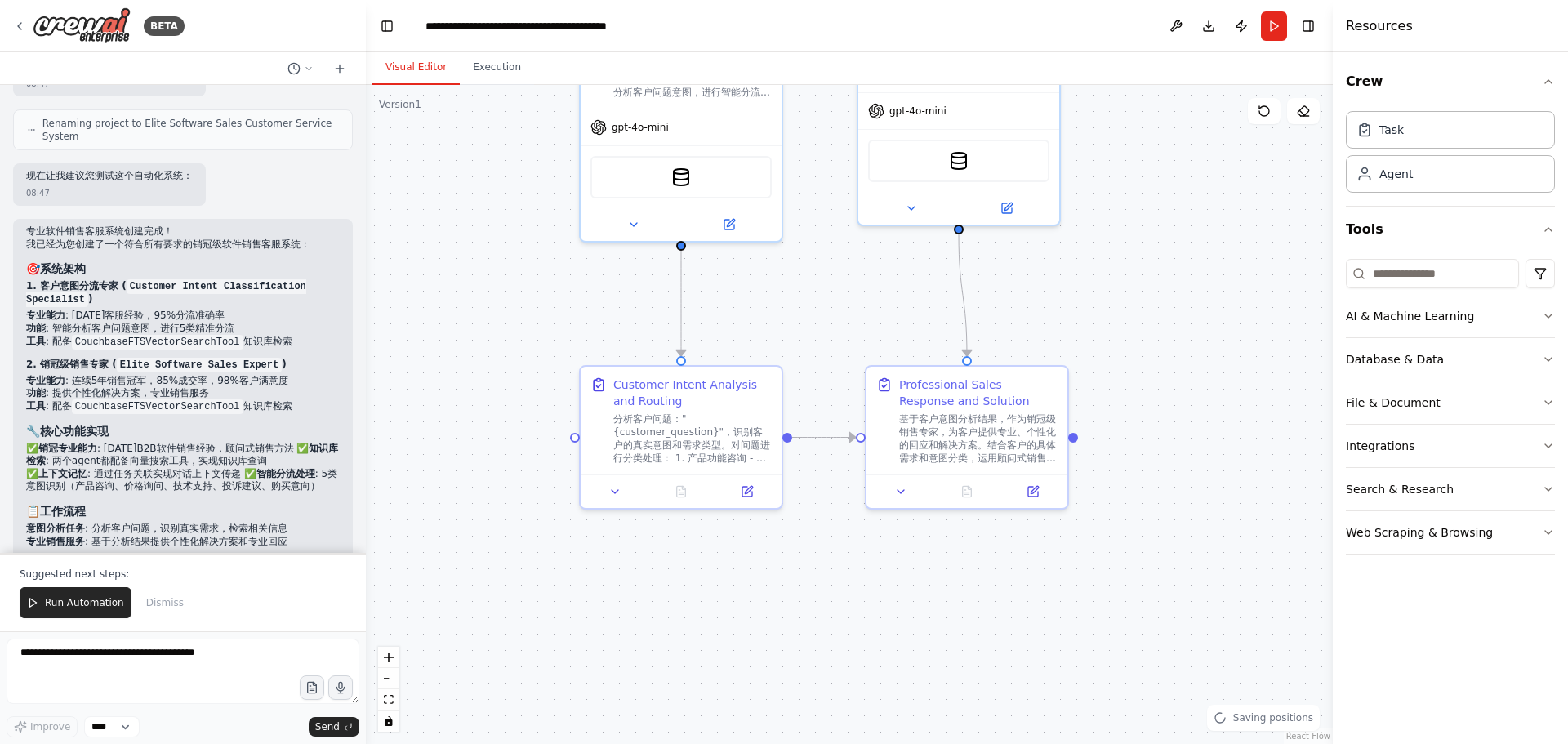
drag, startPoint x: 665, startPoint y: 442, endPoint x: 789, endPoint y: 338, distance: 161.8
click at [789, 338] on div ".deletable-edge-delete-btn { width: 20px; height: 20px; border: 0px solid #ffff…" at bounding box center [850, 414] width 967 height 659
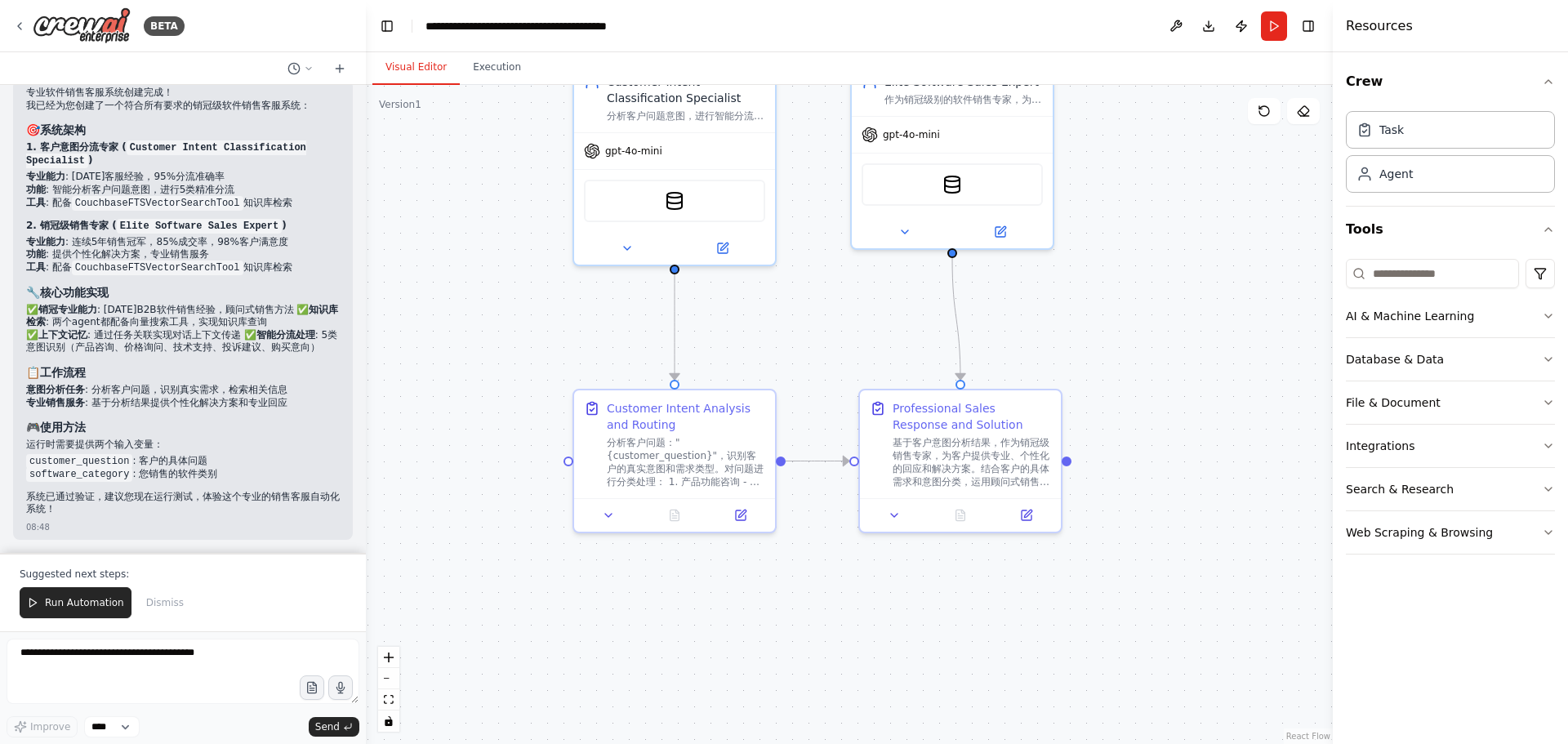
scroll to position [1062, 0]
drag, startPoint x: 70, startPoint y: 461, endPoint x: 115, endPoint y: 459, distance: 45.0
click at [115, 459] on code "customer_question" at bounding box center [79, 462] width 106 height 15
drag, startPoint x: 131, startPoint y: 462, endPoint x: 201, endPoint y: 465, distance: 70.1
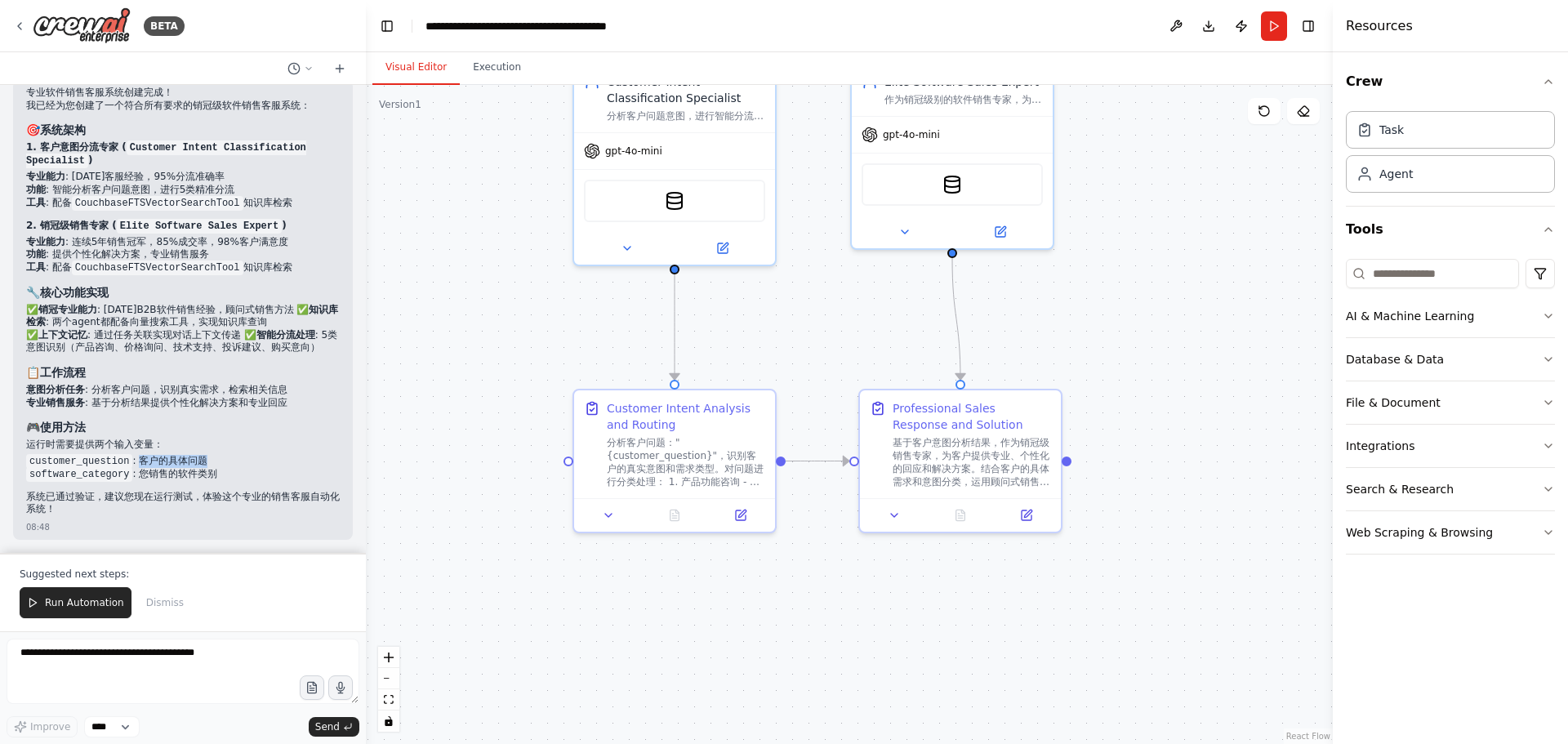
click at [201, 465] on li "customer_question : 客户的具体问题" at bounding box center [183, 462] width 313 height 13
click at [753, 347] on div ".deletable-edge-delete-btn { width: 20px; height: 20px; border: 0px solid #ffff…" at bounding box center [850, 414] width 967 height 659
click at [940, 416] on div "Professional Sales Response and Solution" at bounding box center [969, 413] width 158 height 33
click at [1033, 509] on button at bounding box center [1023, 511] width 56 height 19
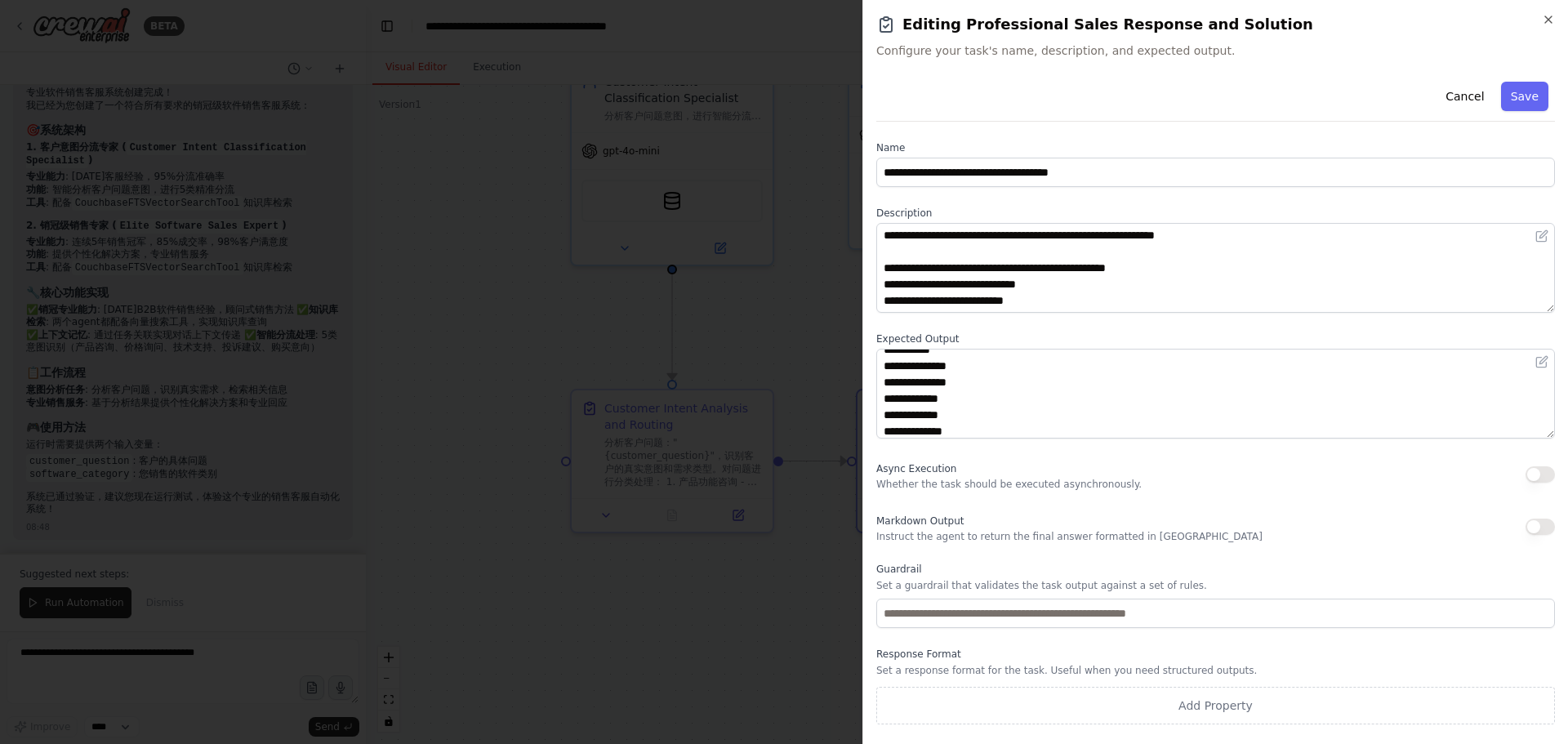
scroll to position [0, 0]
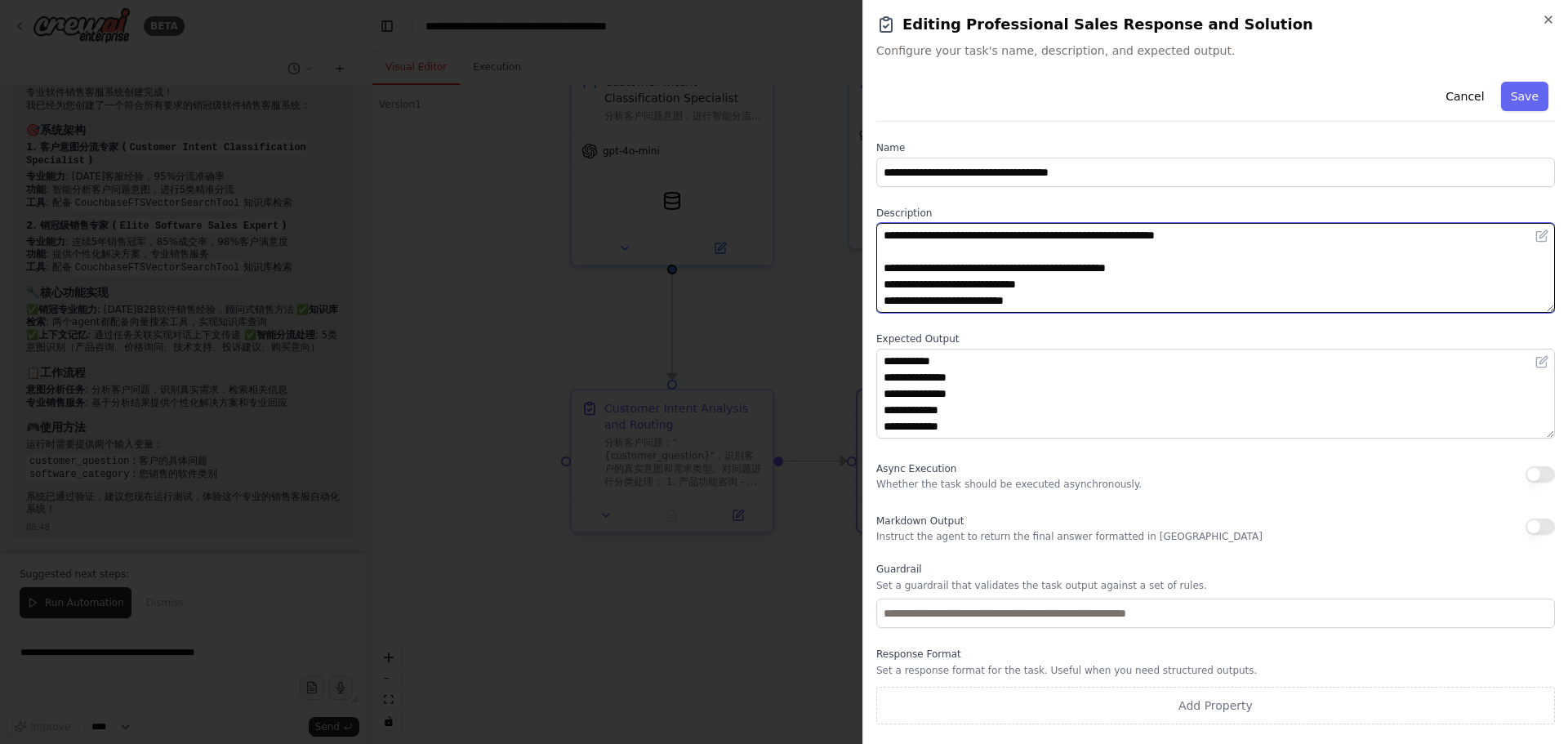
click at [1051, 284] on textarea "**********" at bounding box center [1216, 267] width 679 height 90
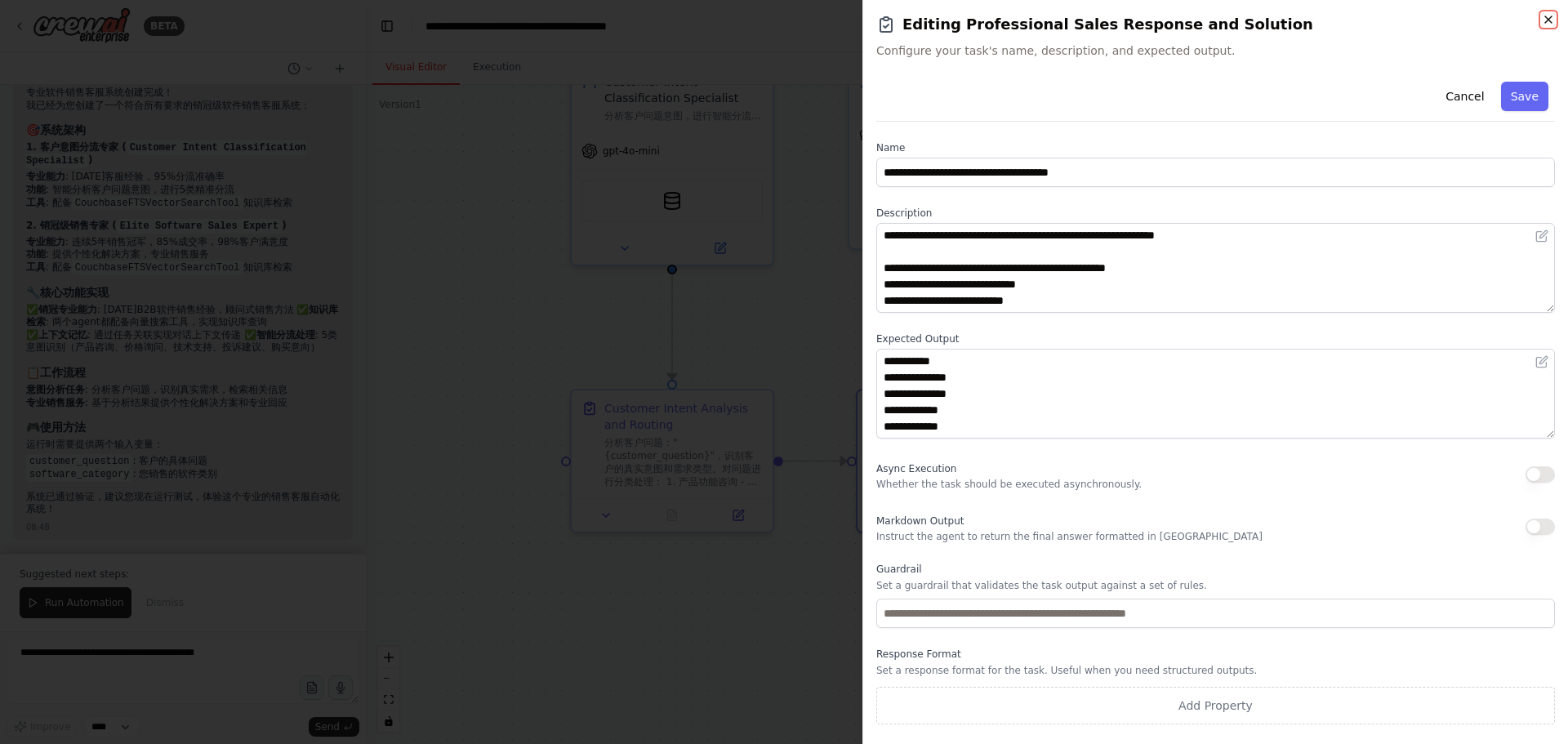
click at [1546, 21] on icon "button" at bounding box center [1549, 20] width 13 height 13
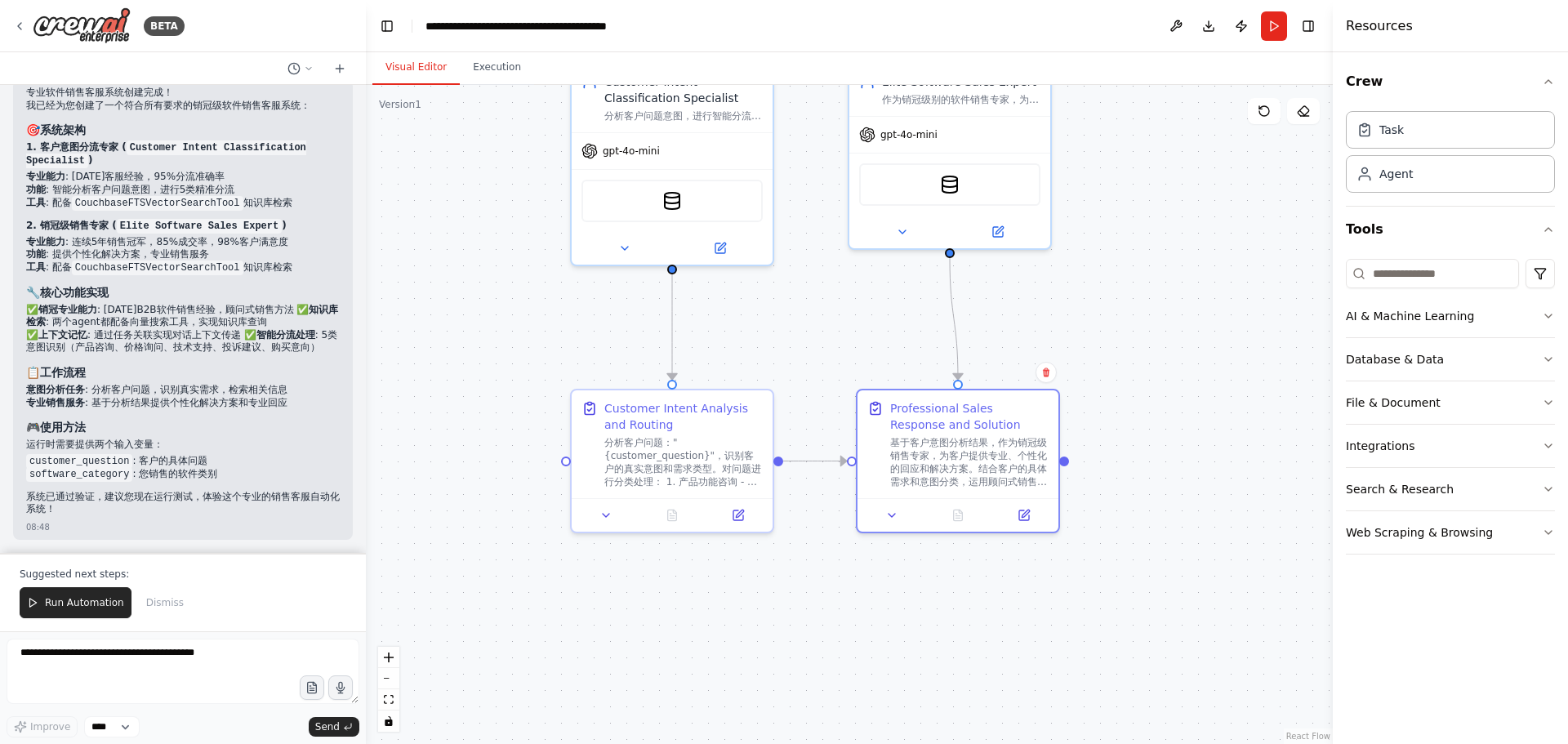
click at [784, 312] on div ".deletable-edge-delete-btn { width: 20px; height: 20px; border: 0px solid #ffff…" at bounding box center [850, 414] width 967 height 659
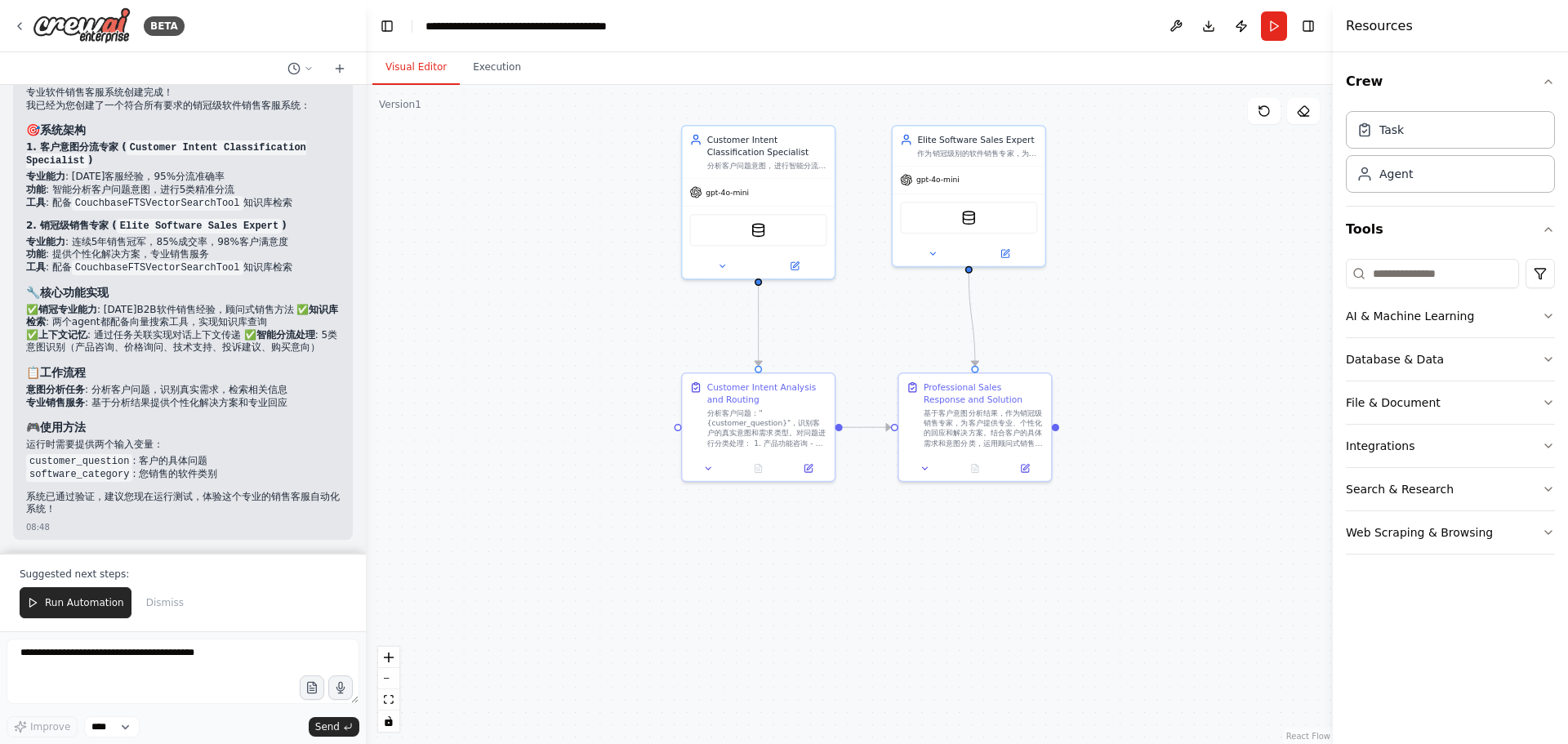
drag, startPoint x: 1179, startPoint y: 202, endPoint x: 1142, endPoint y: 245, distance: 56.7
click at [1148, 245] on div ".deletable-edge-delete-btn { width: 20px; height: 20px; border: 0px solid #ffff…" at bounding box center [850, 414] width 967 height 659
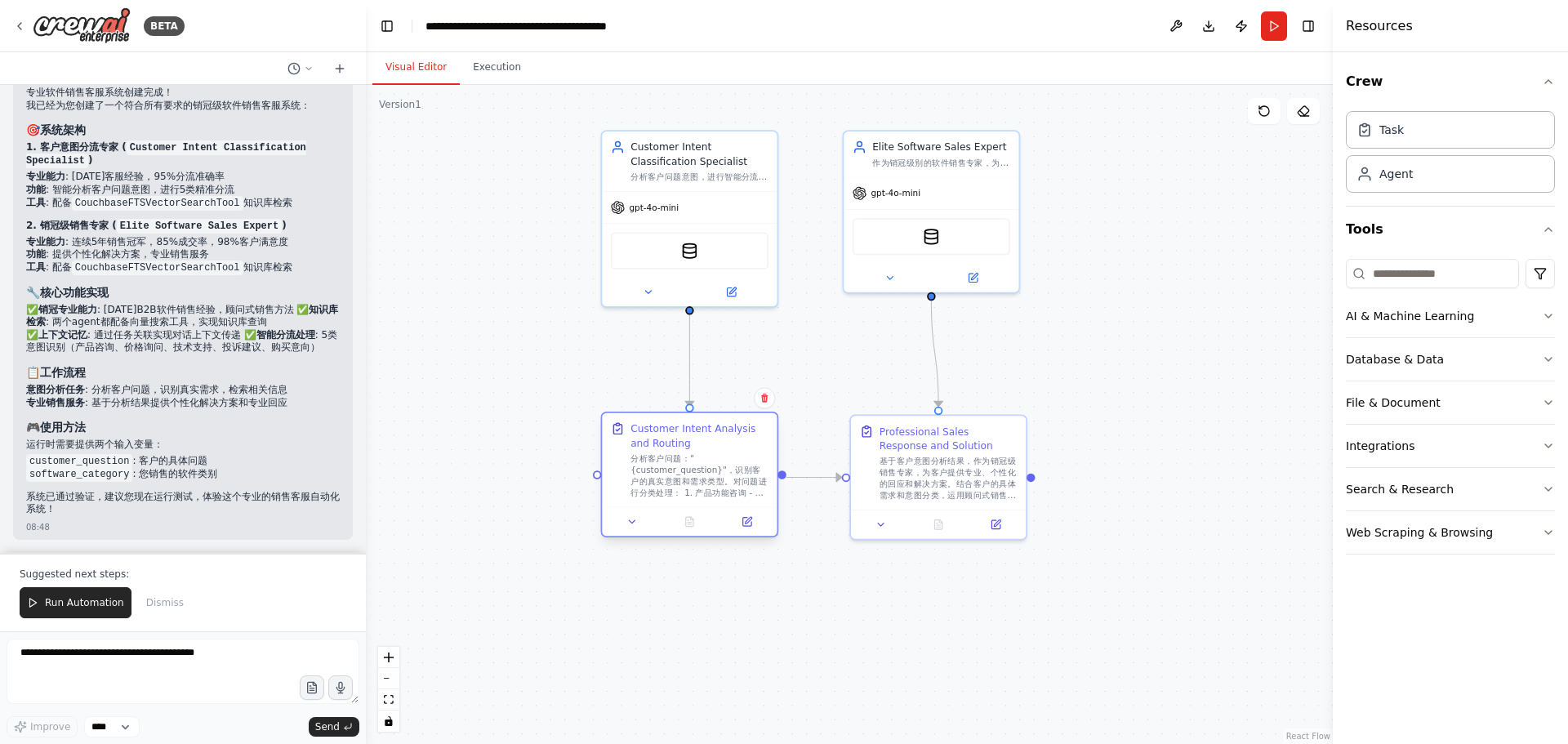
click at [723, 448] on div "Customer Intent Analysis and Routing" at bounding box center [699, 436] width 138 height 28
drag, startPoint x: 597, startPoint y: 477, endPoint x: 521, endPoint y: 452, distance: 80.0
click at [521, 452] on div ".deletable-edge-delete-btn { width: 20px; height: 20px; border: 0px solid #ffff…" at bounding box center [850, 414] width 967 height 659
click at [534, 461] on div ".deletable-edge-delete-btn { width: 20px; height: 20px; border: 0px solid #ffff…" at bounding box center [850, 414] width 967 height 659
click at [740, 485] on div "分析客户问题："{customer_question}"，识别客户的真实意图和需求类型。对问题进行分类处理： 1. 产品功能咨询 - 客户想了解软件功能特性 …" at bounding box center [699, 475] width 138 height 46
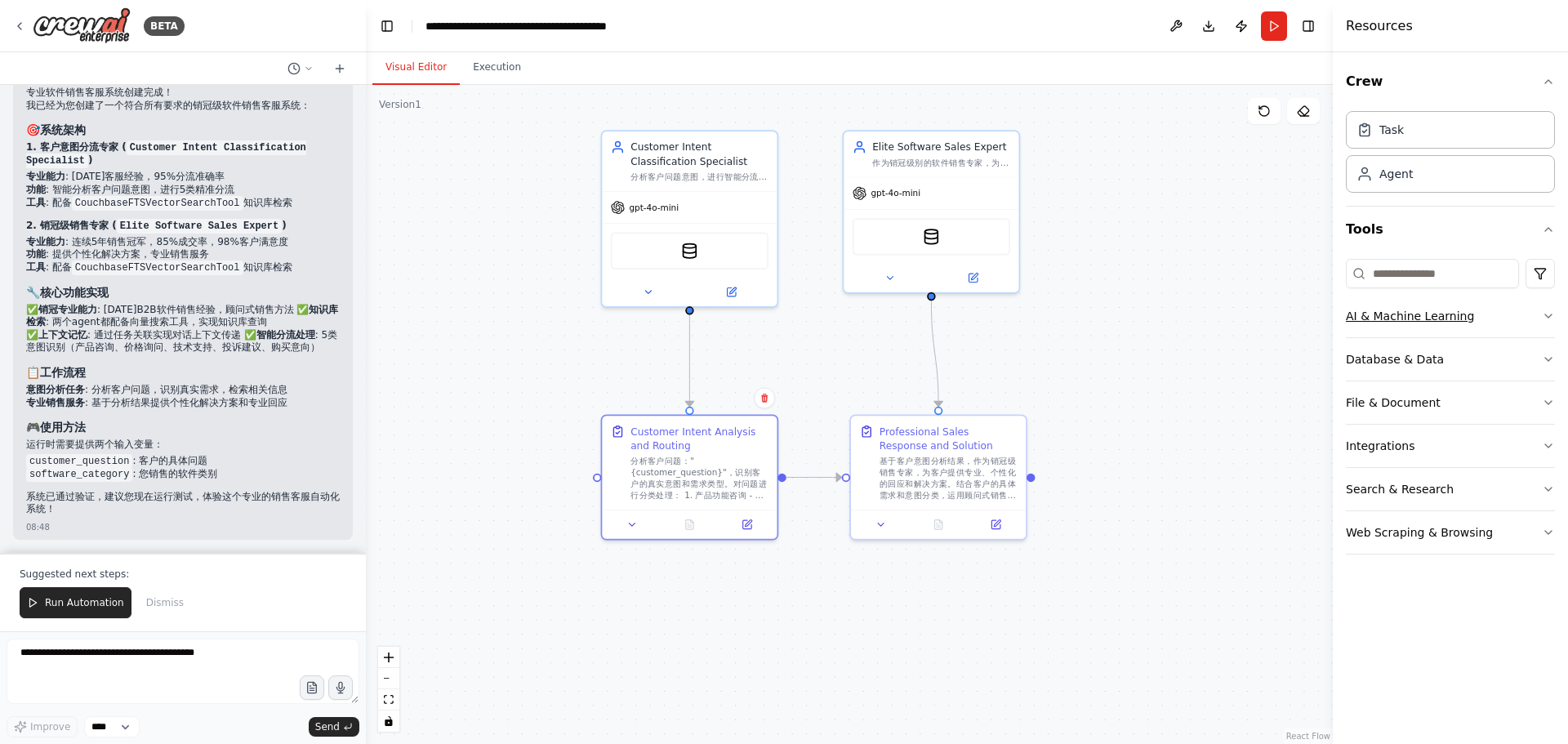
click at [1514, 311] on button "AI & Machine Learning" at bounding box center [1451, 316] width 210 height 43
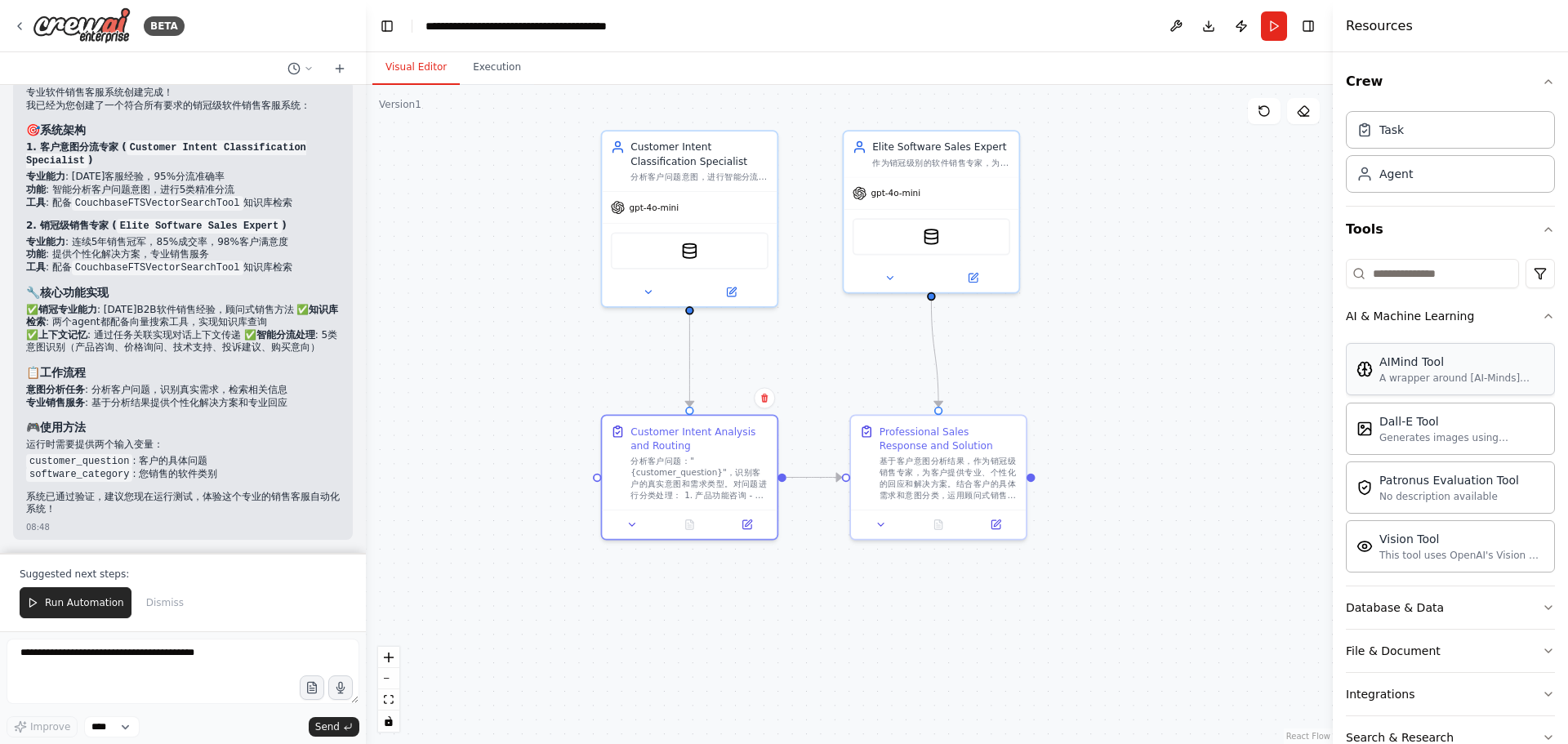
click at [1443, 383] on div "A wrapper around [AI-Minds](https://mindsdb.com/minds). Useful for when you nee…" at bounding box center [1462, 378] width 165 height 13
click at [706, 251] on img at bounding box center [703, 248] width 17 height 17
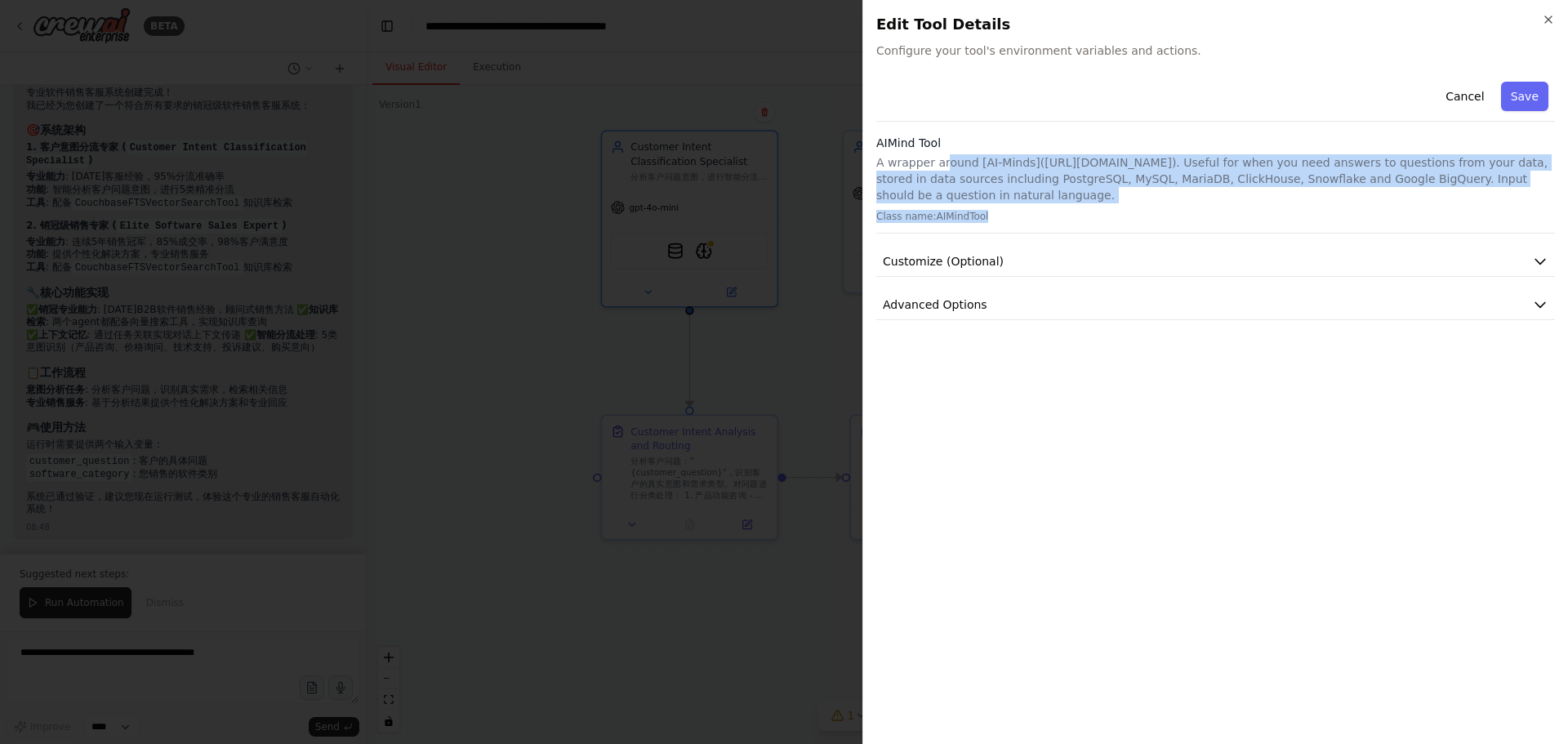
drag, startPoint x: 947, startPoint y: 161, endPoint x: 1049, endPoint y: 209, distance: 112.7
click at [1049, 209] on div "AIMind Tool A wrapper around [AI-Minds](https://mindsdb.com/minds). Useful for …" at bounding box center [1216, 184] width 679 height 99
drag, startPoint x: 1004, startPoint y: 216, endPoint x: 872, endPoint y: 148, distance: 148.5
click at [872, 148] on div "Close Edit Tool Details Configure your tool's environment variables and actions…" at bounding box center [1215, 372] width 706 height 744
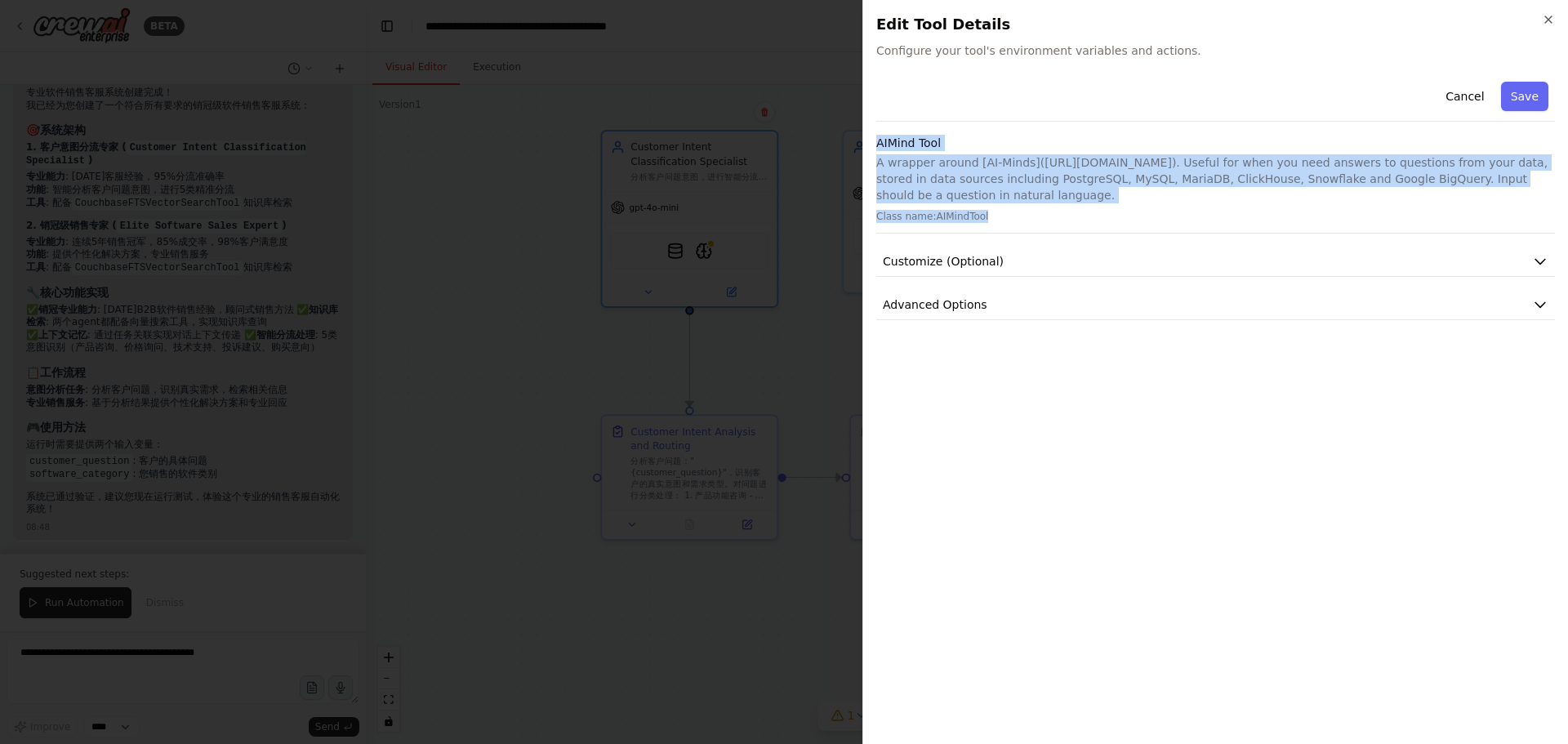
click at [1039, 178] on p "A wrapper around [AI-Minds](https://mindsdb.com/minds). Useful for when you nee…" at bounding box center [1216, 178] width 679 height 49
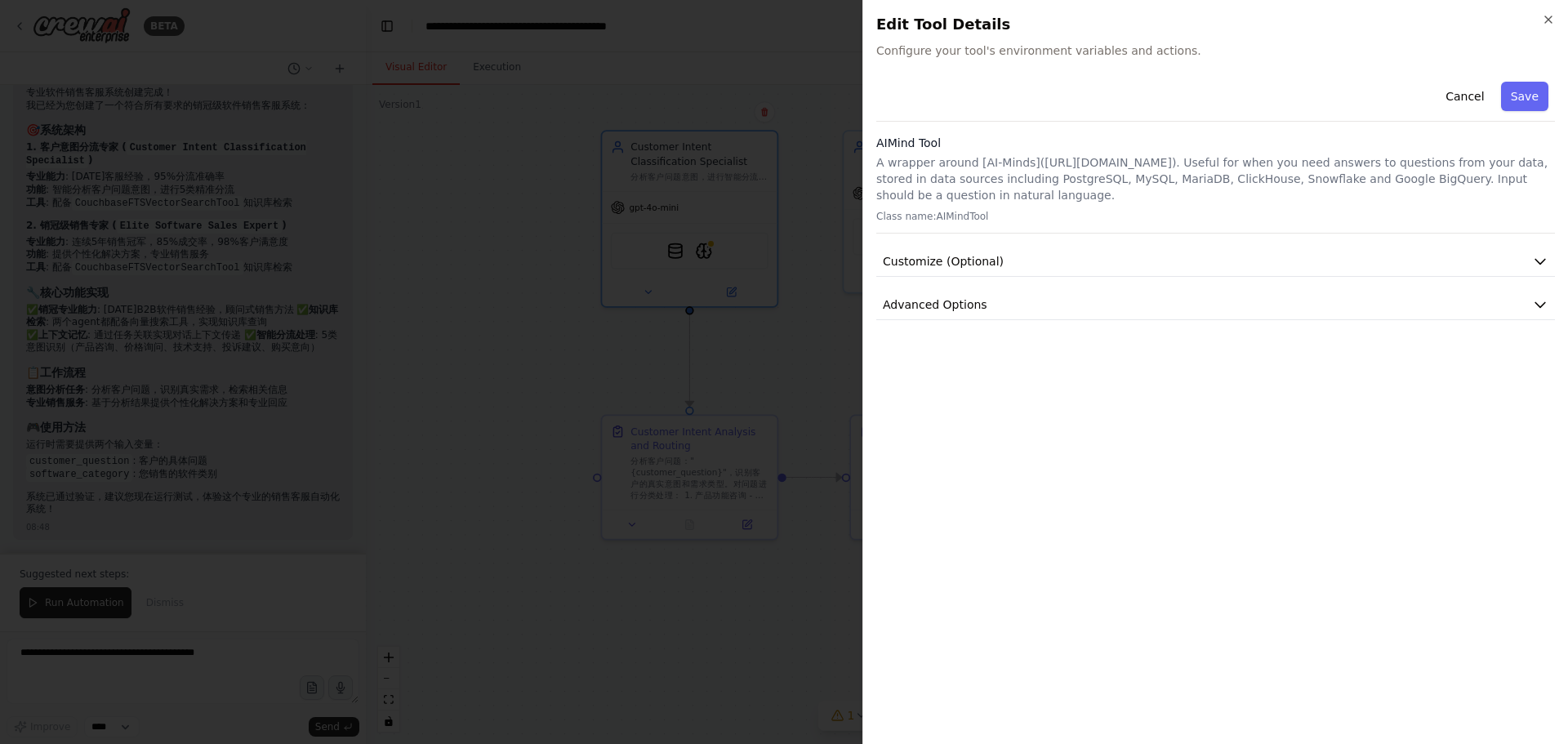
drag, startPoint x: 1074, startPoint y: 194, endPoint x: 860, endPoint y: 156, distance: 217.3
click at [860, 156] on body "BETA 创建一个软件销售客服，要求： 1.拥有销冠的专业能力 2.知识库检索 3.上下文记忆 4.根据客户的问题意图进行分流处理 08:45 ▶ Thoug…" at bounding box center [784, 372] width 1568 height 744
click at [1105, 185] on p "A wrapper around [AI-Minds](https://mindsdb.com/minds). Useful for when you nee…" at bounding box center [1216, 178] width 679 height 49
drag, startPoint x: 1082, startPoint y: 199, endPoint x: 870, endPoint y: 169, distance: 214.1
click at [870, 169] on div "Close Edit Tool Details Configure your tool's environment variables and actions…" at bounding box center [1215, 372] width 706 height 744
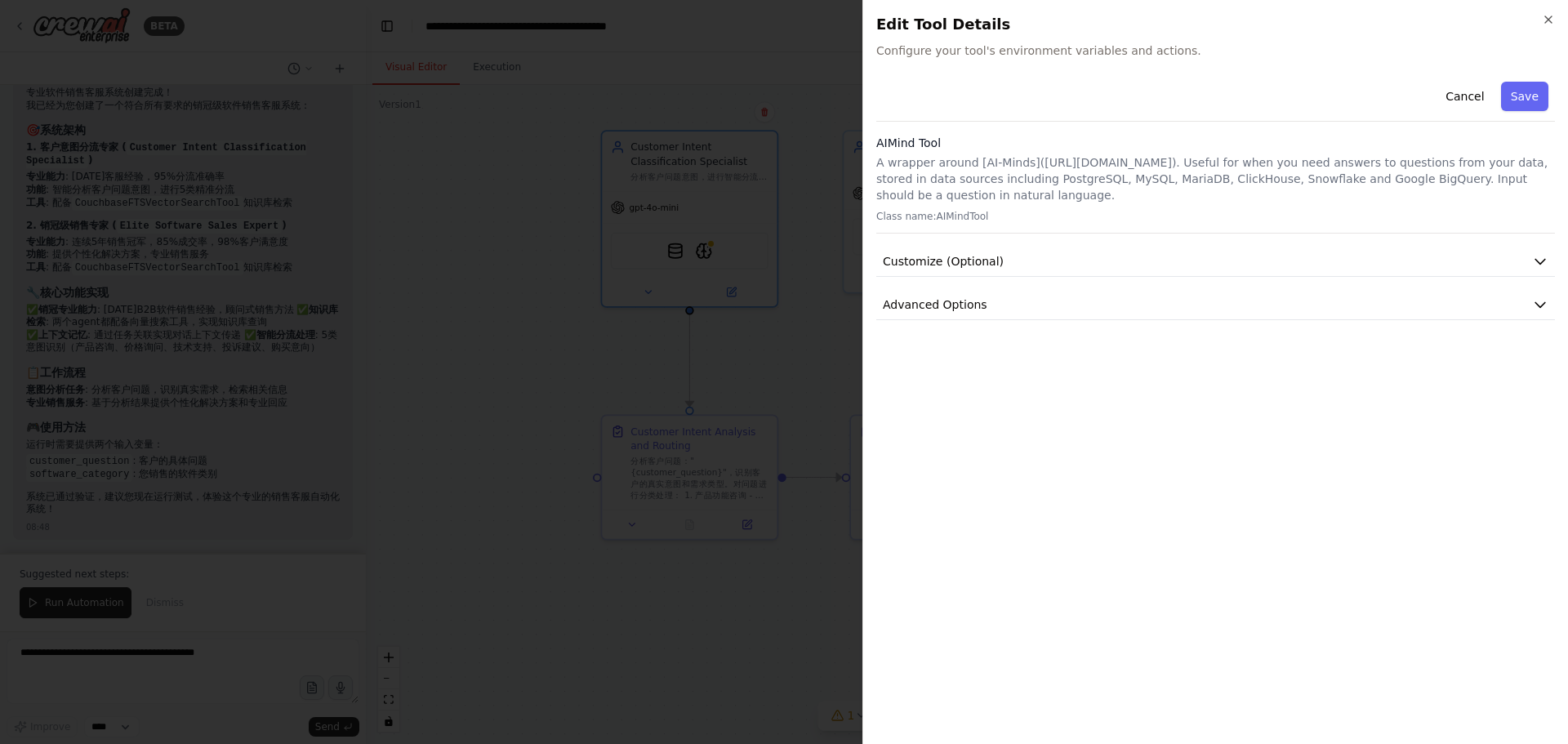
copy p "A wrapper around [AI-Minds](https://mindsdb.com/minds). Useful for when you nee…"
click at [1127, 246] on button "Customize (Optional)" at bounding box center [1216, 261] width 679 height 30
click at [1545, 21] on icon "button" at bounding box center [1549, 20] width 13 height 13
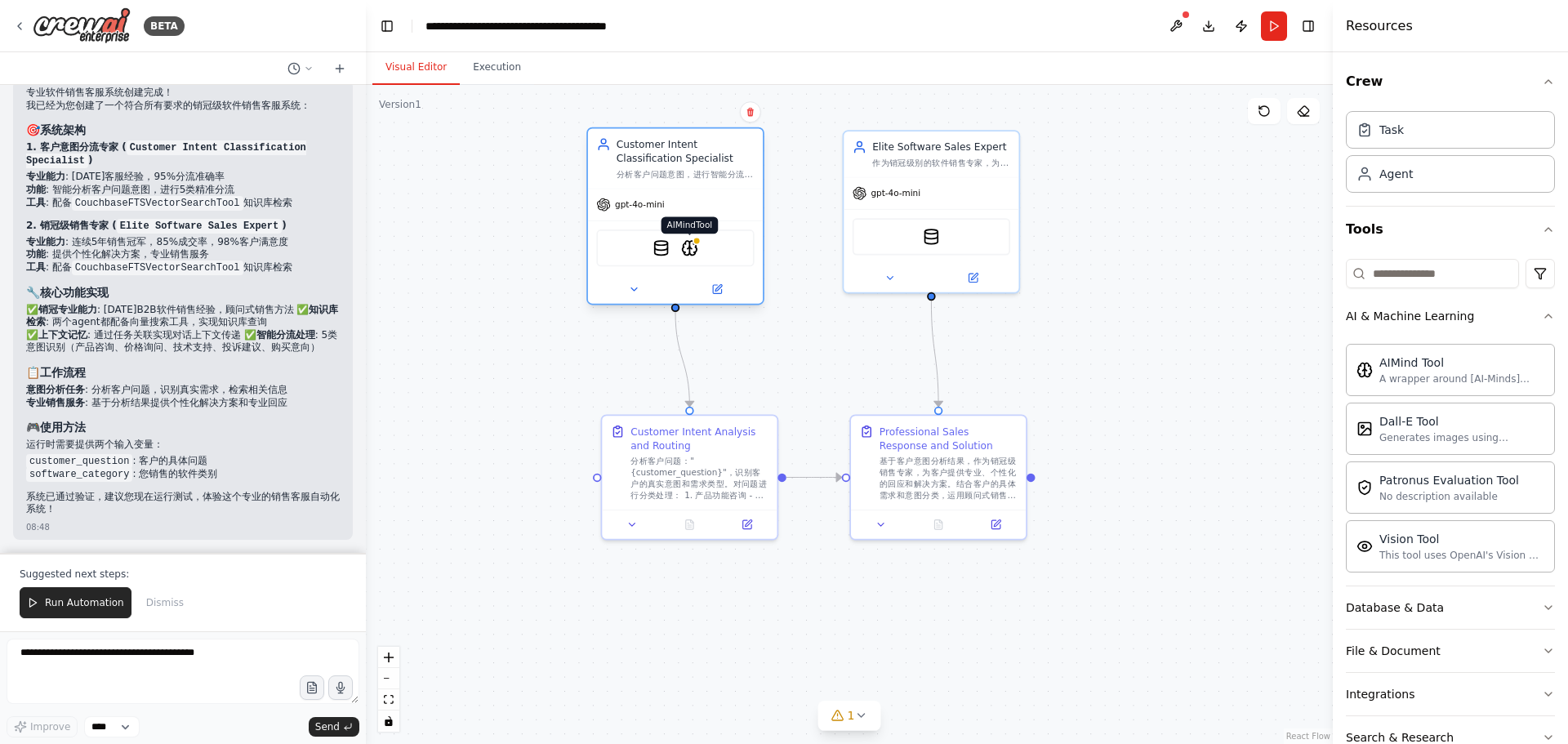
drag, startPoint x: 702, startPoint y: 247, endPoint x: 689, endPoint y: 238, distance: 15.8
click at [689, 239] on div "CouchbaseFTSVectorSearchTool AIMindTool" at bounding box center [675, 248] width 158 height 37
click at [692, 235] on img at bounding box center [690, 234] width 17 height 17
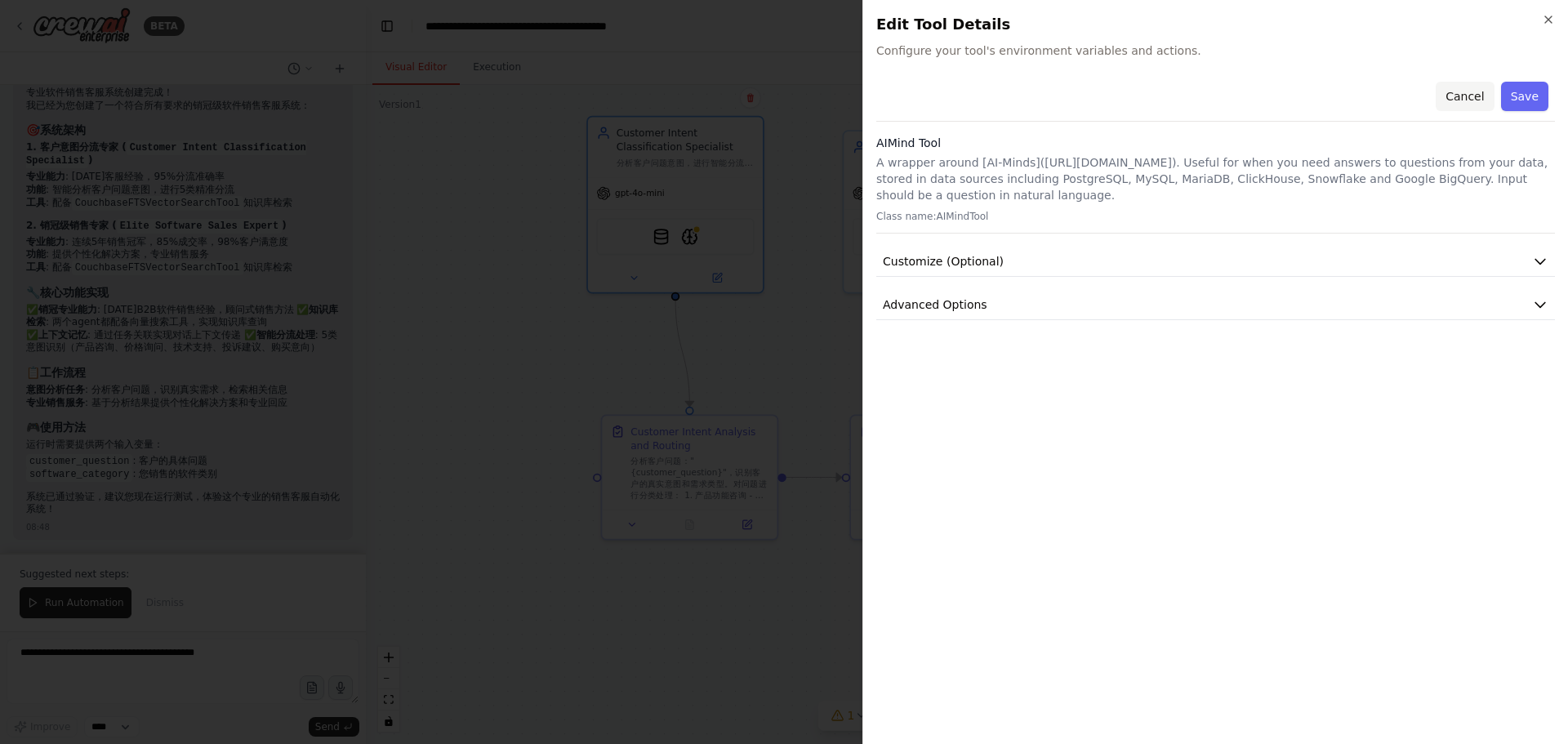
click at [1456, 96] on button "Cancel" at bounding box center [1464, 96] width 58 height 29
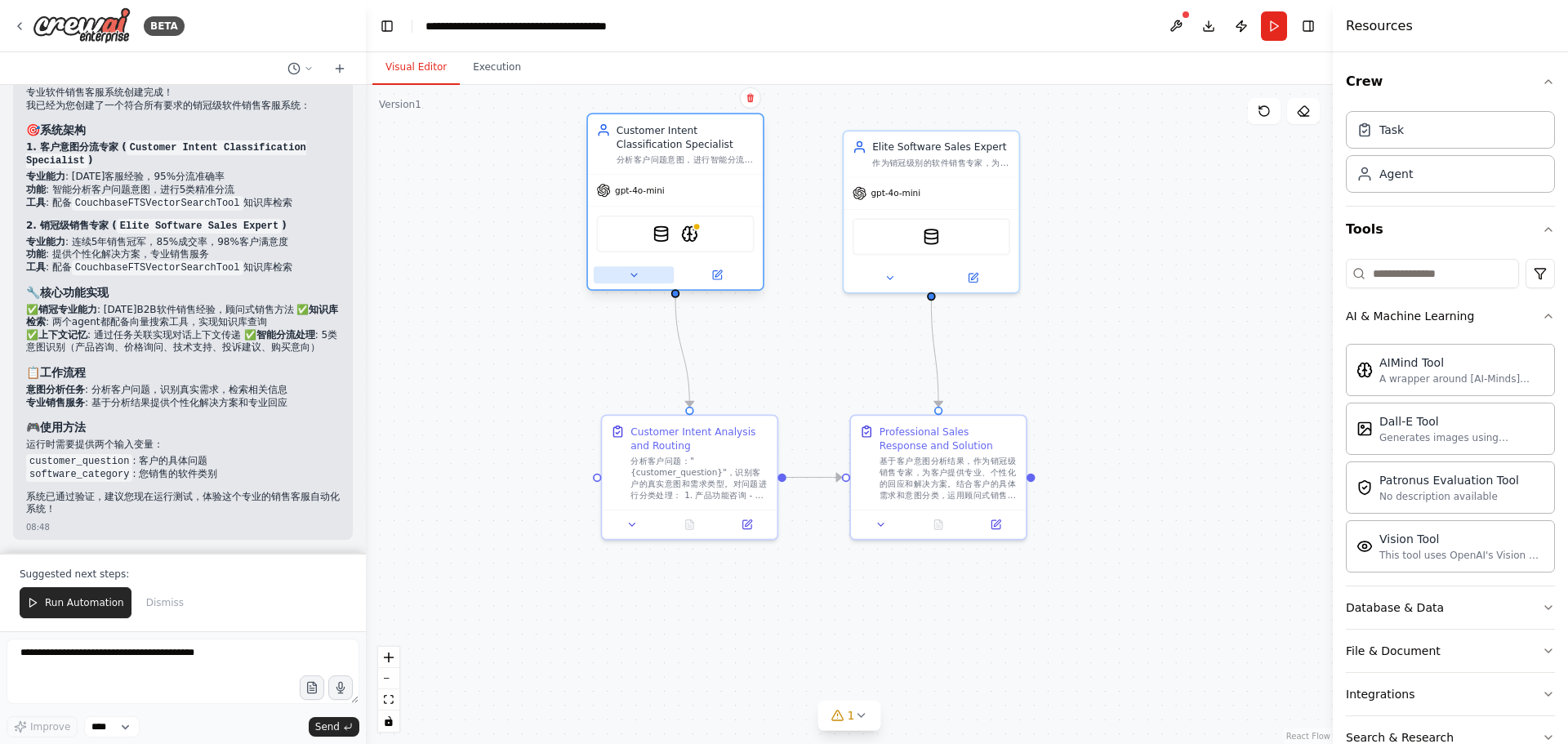
drag, startPoint x: 696, startPoint y: 235, endPoint x: 645, endPoint y: 274, distance: 64.2
click at [545, 338] on div ".deletable-edge-delete-btn { width: 20px; height: 20px; border: 0px solid #ffff…" at bounding box center [850, 414] width 967 height 659
click at [693, 237] on img at bounding box center [690, 234] width 17 height 17
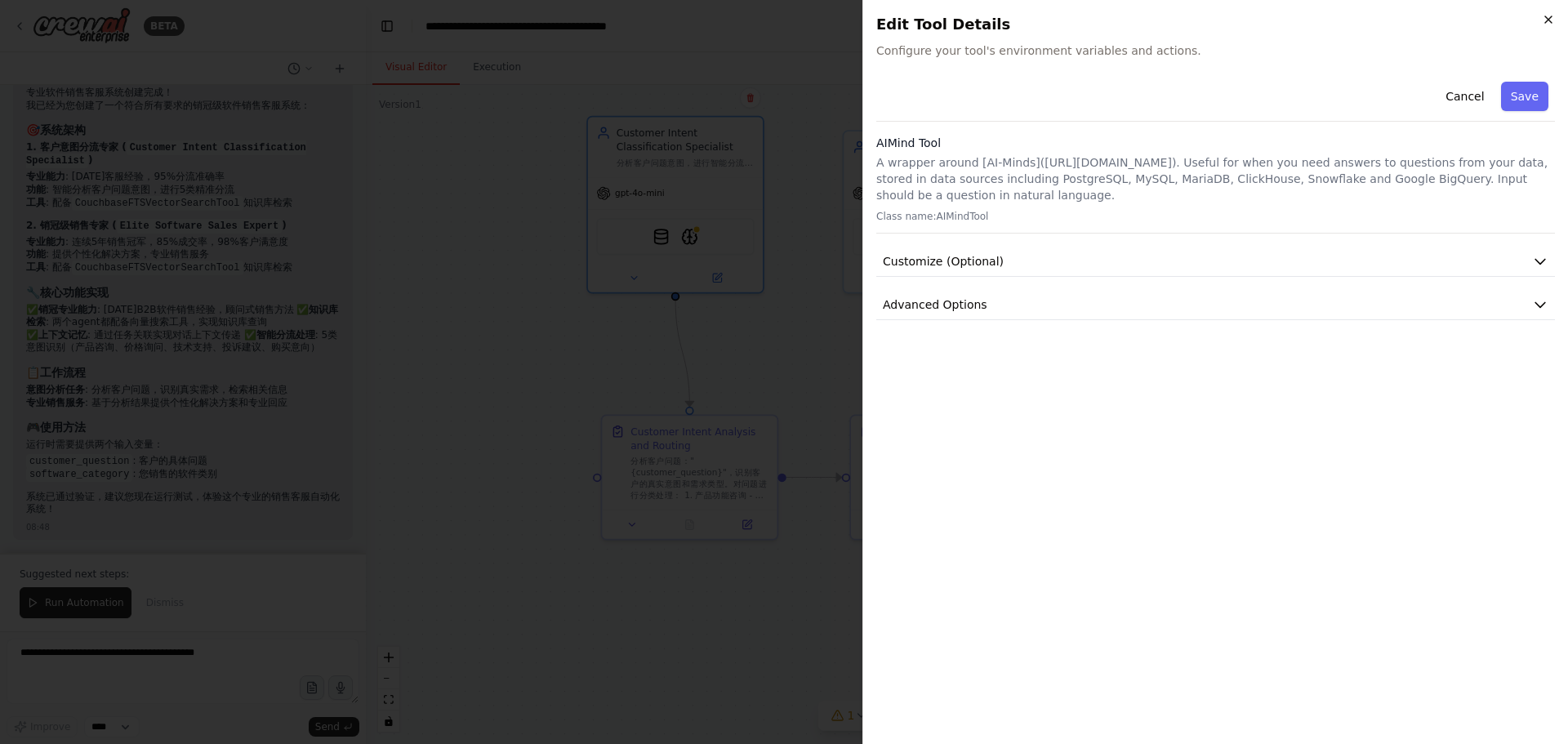
click at [1550, 19] on icon "button" at bounding box center [1549, 20] width 13 height 13
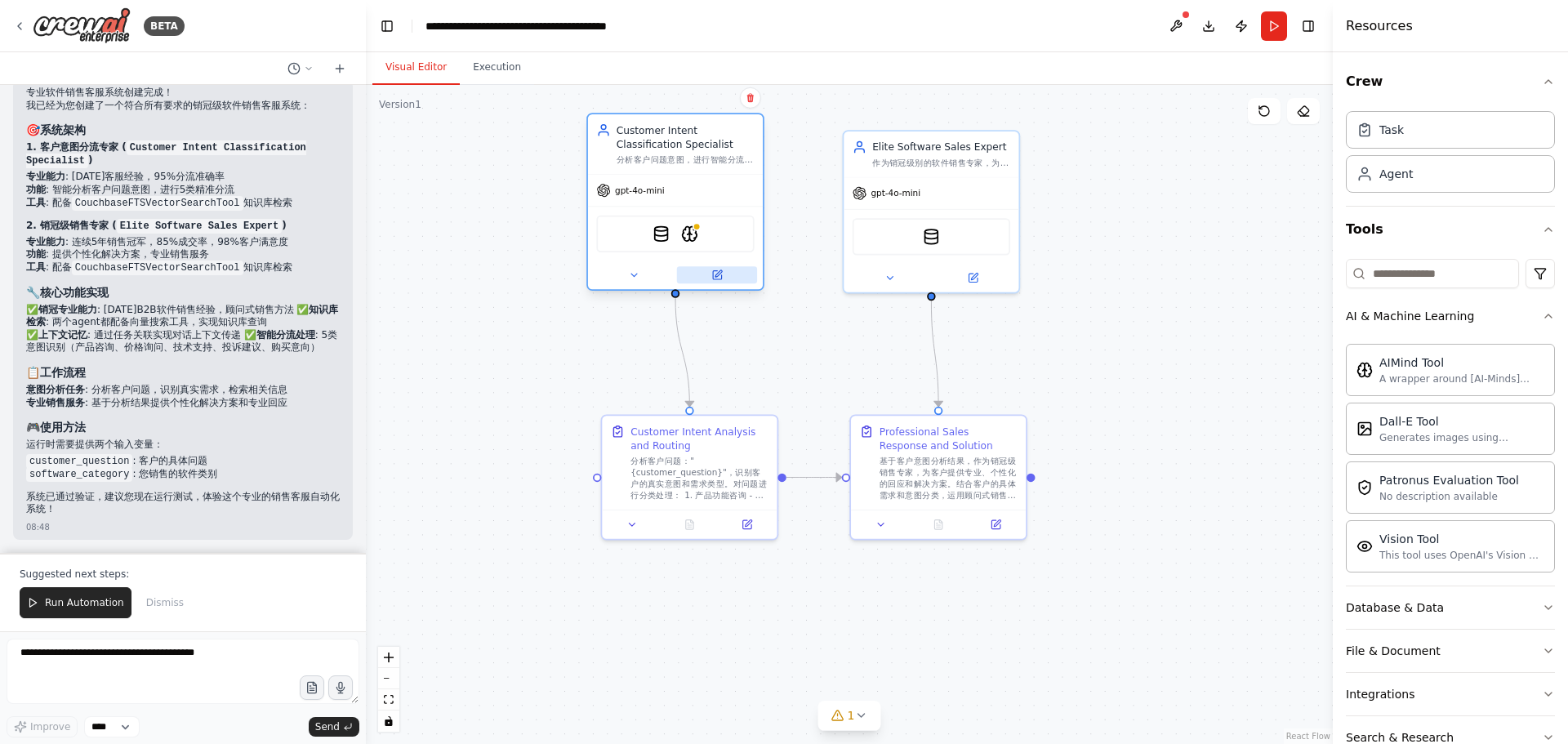
click at [716, 272] on icon at bounding box center [717, 276] width 8 height 8
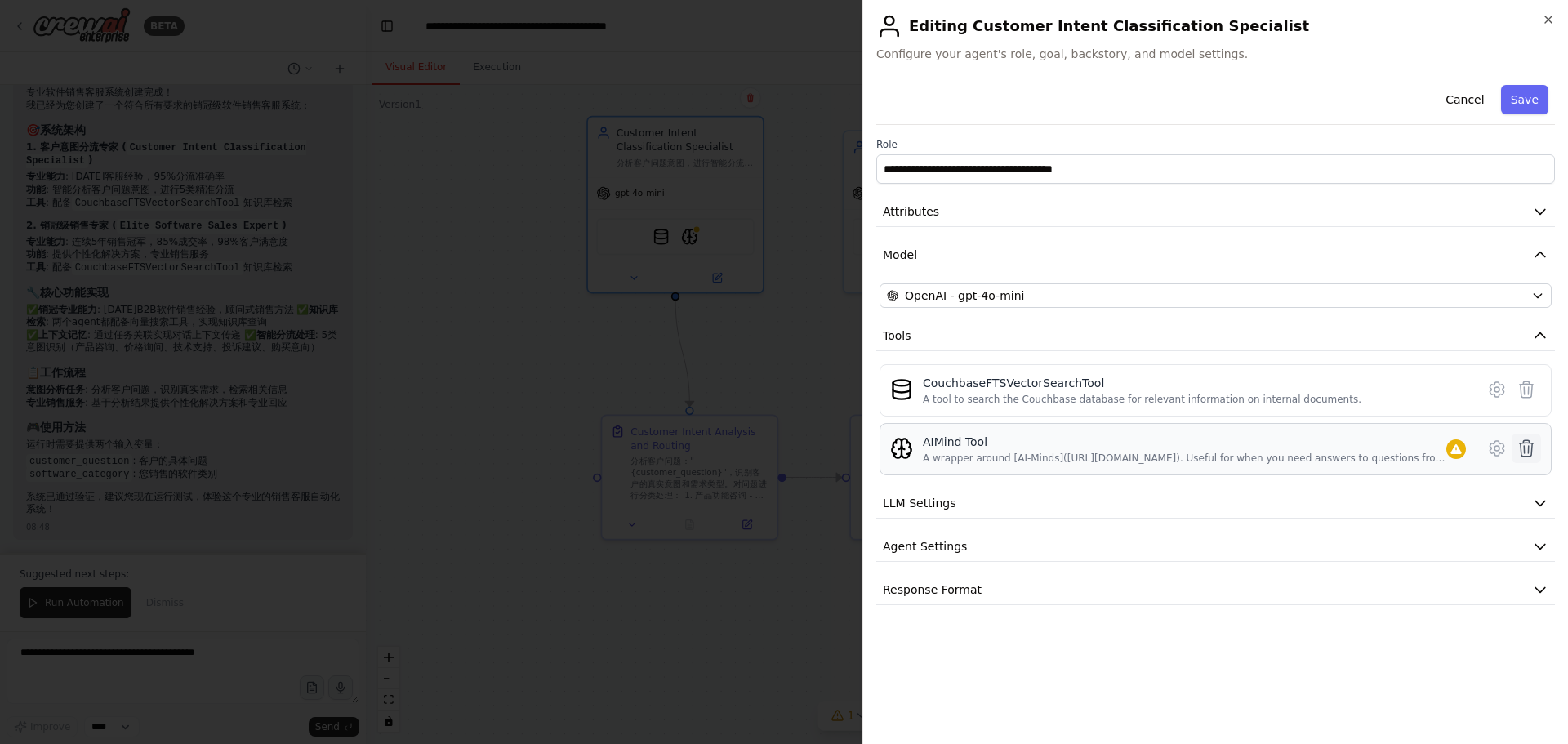
click at [1531, 447] on icon at bounding box center [1526, 447] width 19 height 19
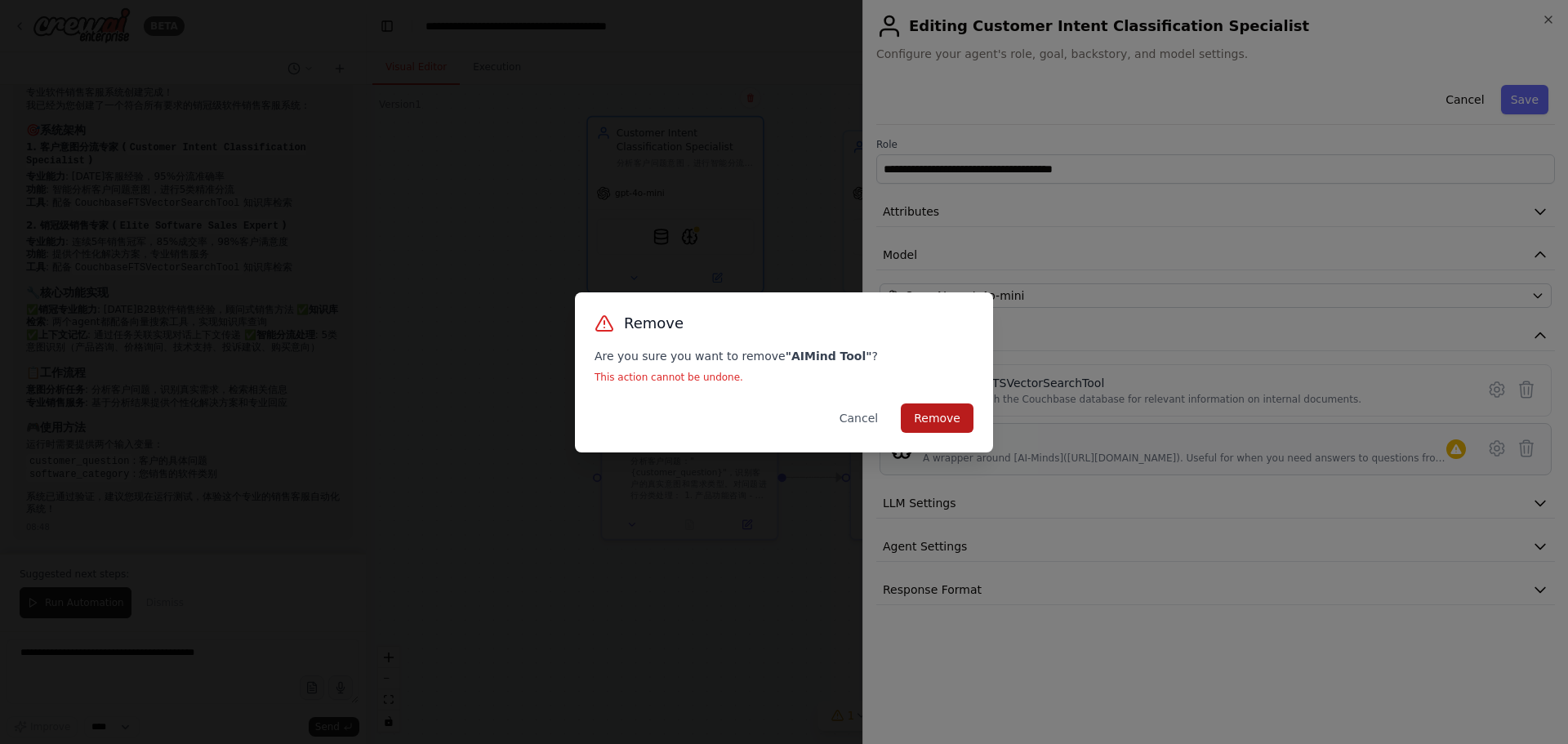
click at [919, 414] on button "Remove" at bounding box center [937, 417] width 73 height 29
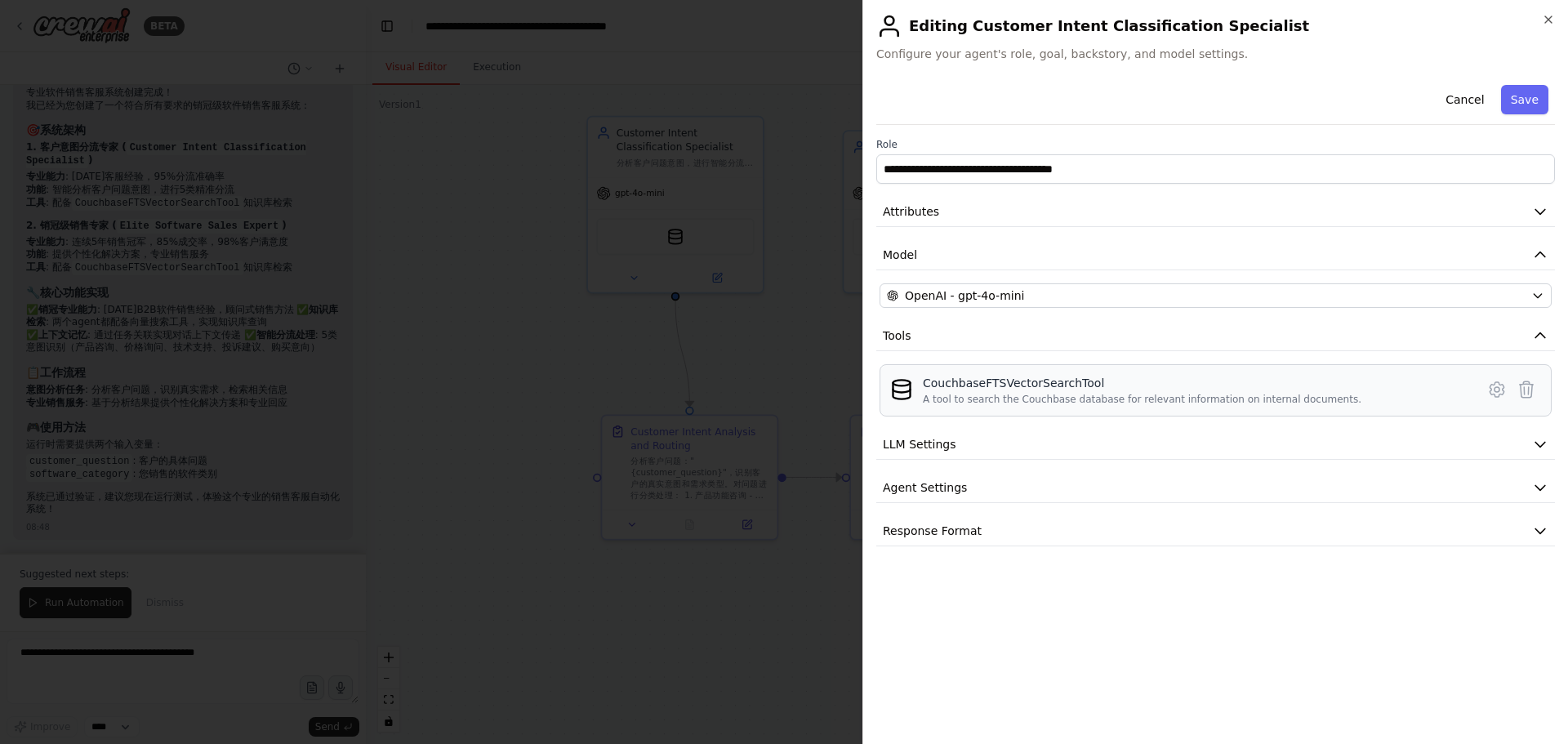
click at [1320, 382] on div "CouchbaseFTSVectorSearchTool" at bounding box center [1141, 382] width 438 height 16
click at [1045, 380] on div "CouchbaseFTSVectorSearchTool" at bounding box center [1141, 382] width 438 height 16
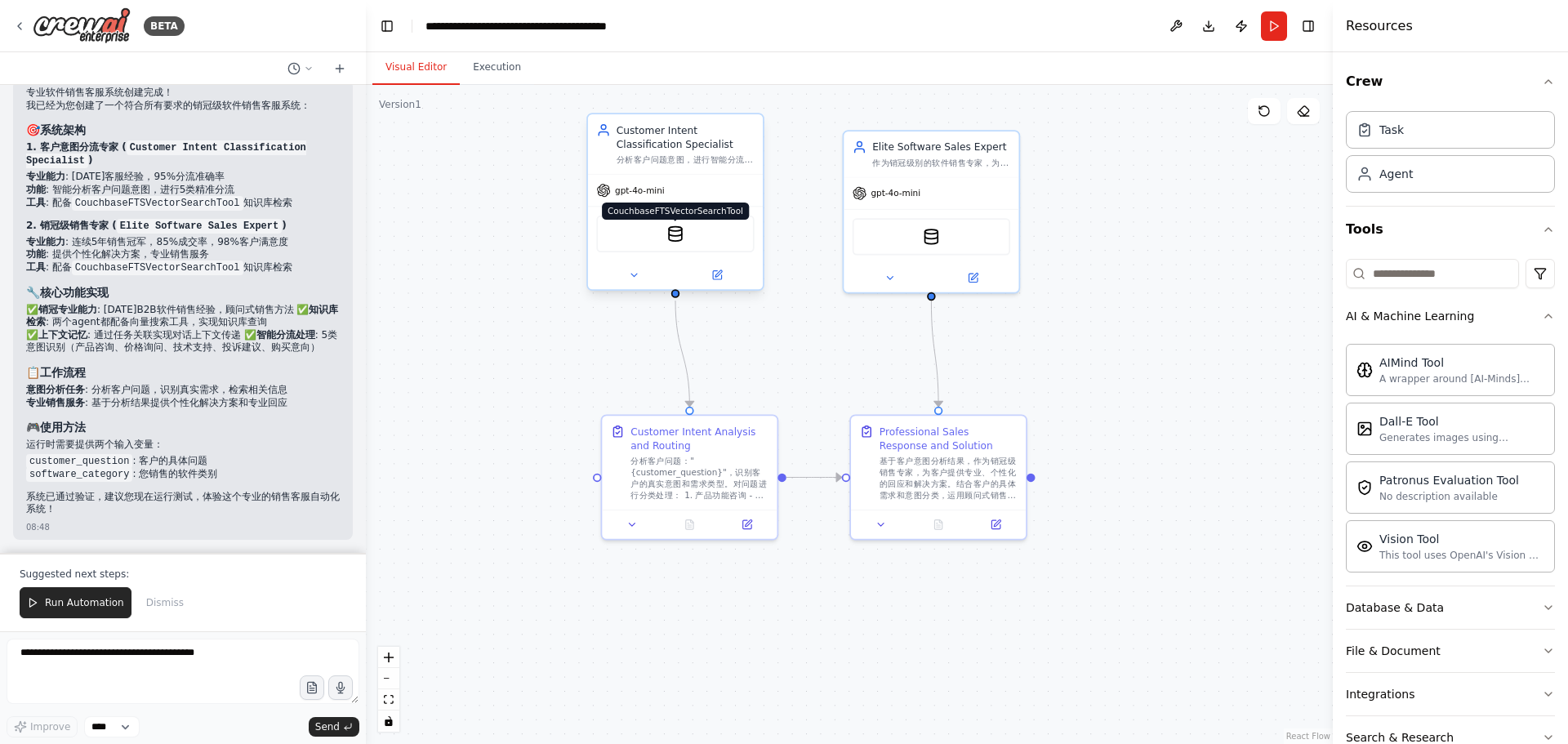
click at [676, 235] on img at bounding box center [675, 234] width 17 height 17
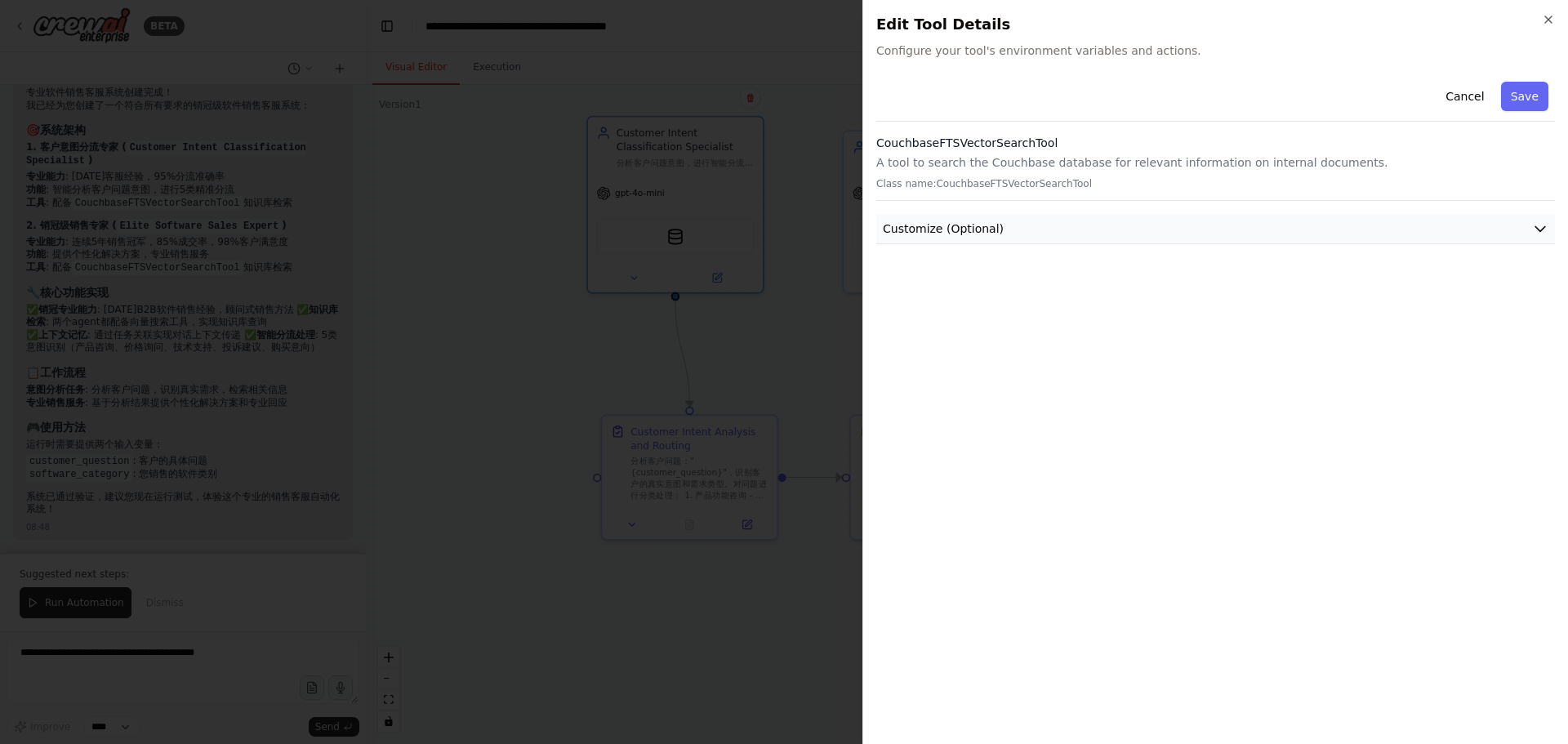
click at [1140, 222] on button "Customize (Optional)" at bounding box center [1216, 229] width 679 height 30
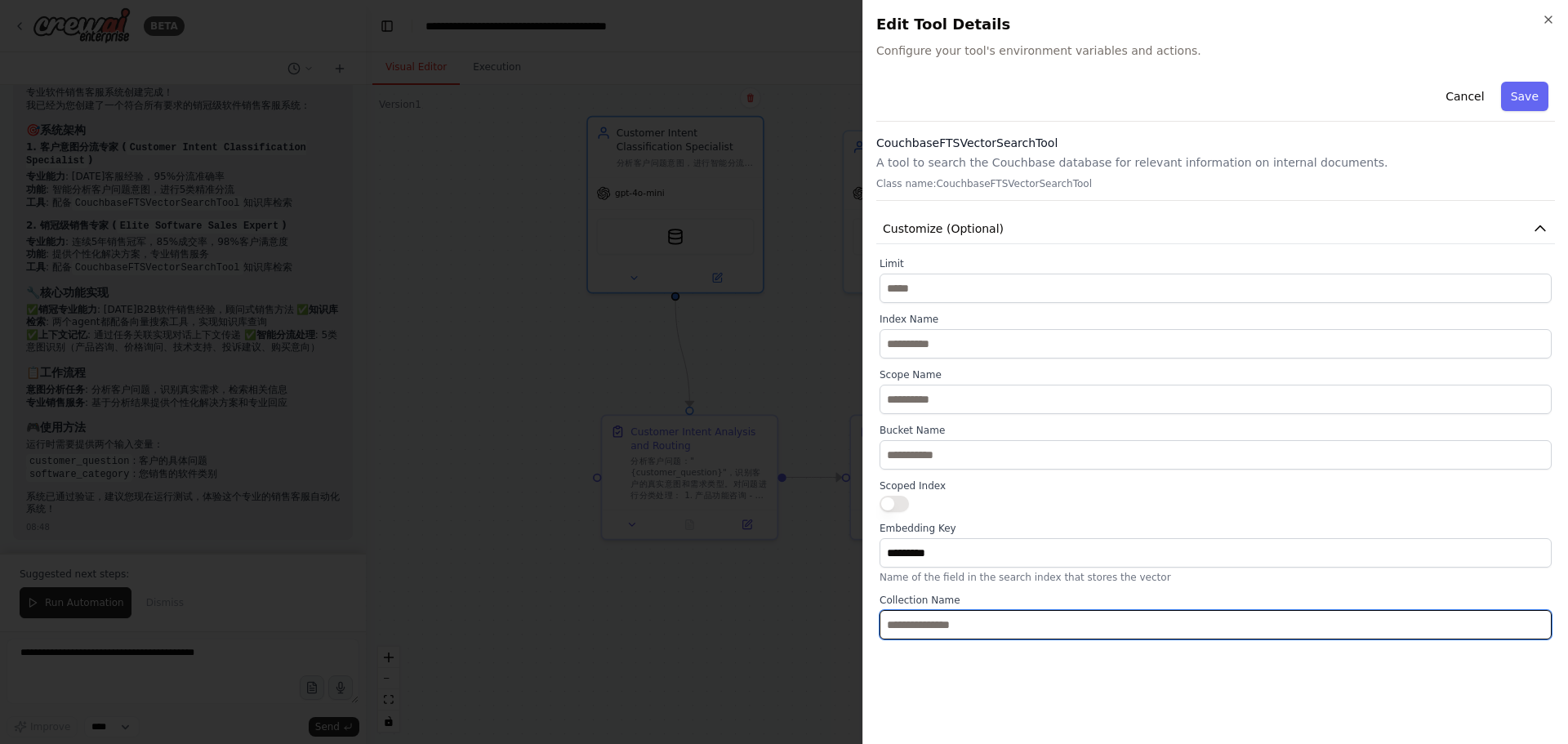
click at [976, 619] on input "text" at bounding box center [1216, 624] width 672 height 29
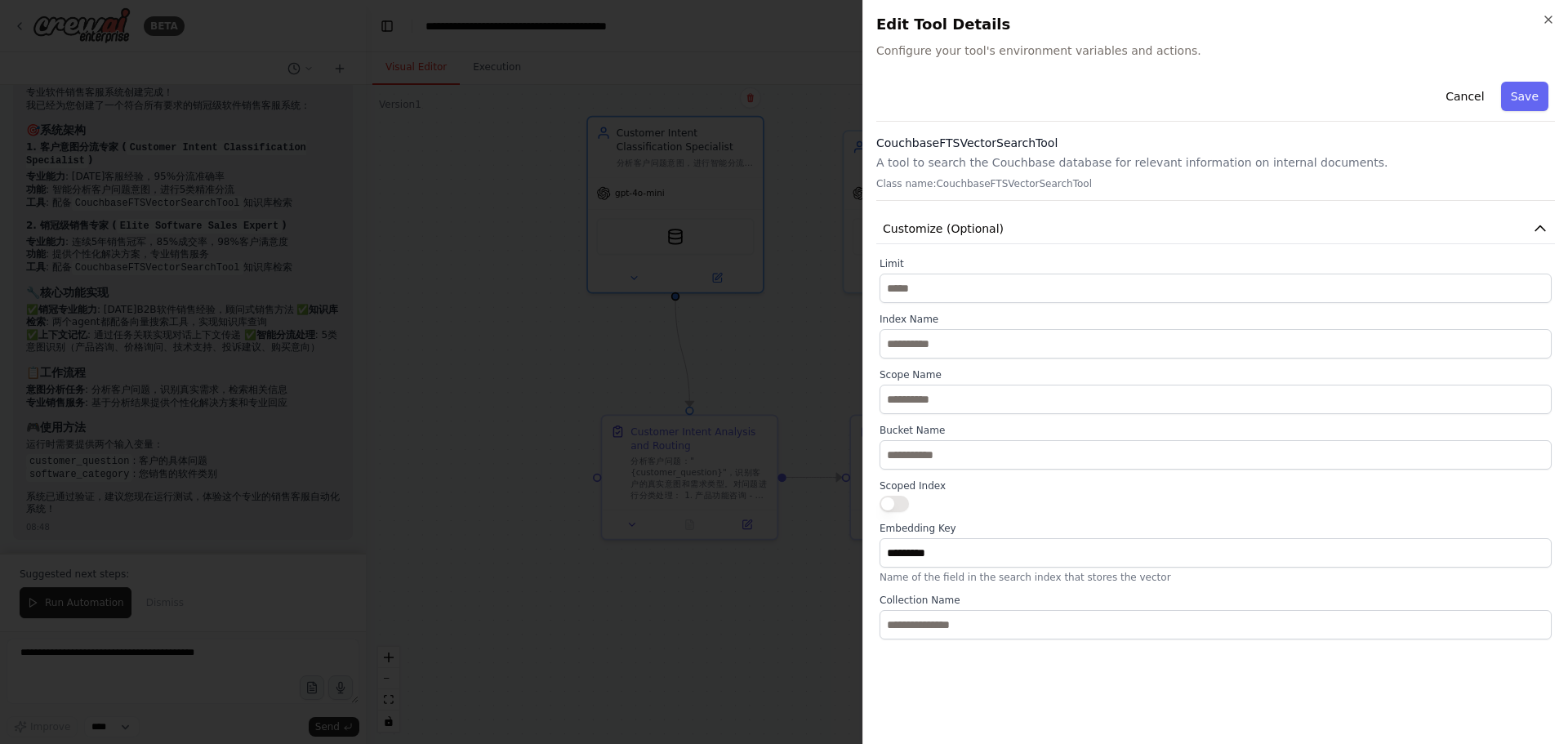
click at [969, 676] on div "Cancel Save CouchbaseFTSVectorSearchTool A tool to search the Couchbase databas…" at bounding box center [1216, 403] width 679 height 656
drag, startPoint x: 877, startPoint y: 157, endPoint x: 1384, endPoint y: 152, distance: 507.0
click at [1384, 152] on div "CouchbaseFTSVectorSearchTool A tool to search the Couchbase database for releva…" at bounding box center [1216, 168] width 679 height 66
copy p "A tool to search the Couchbase database for relevant information on internal do…"
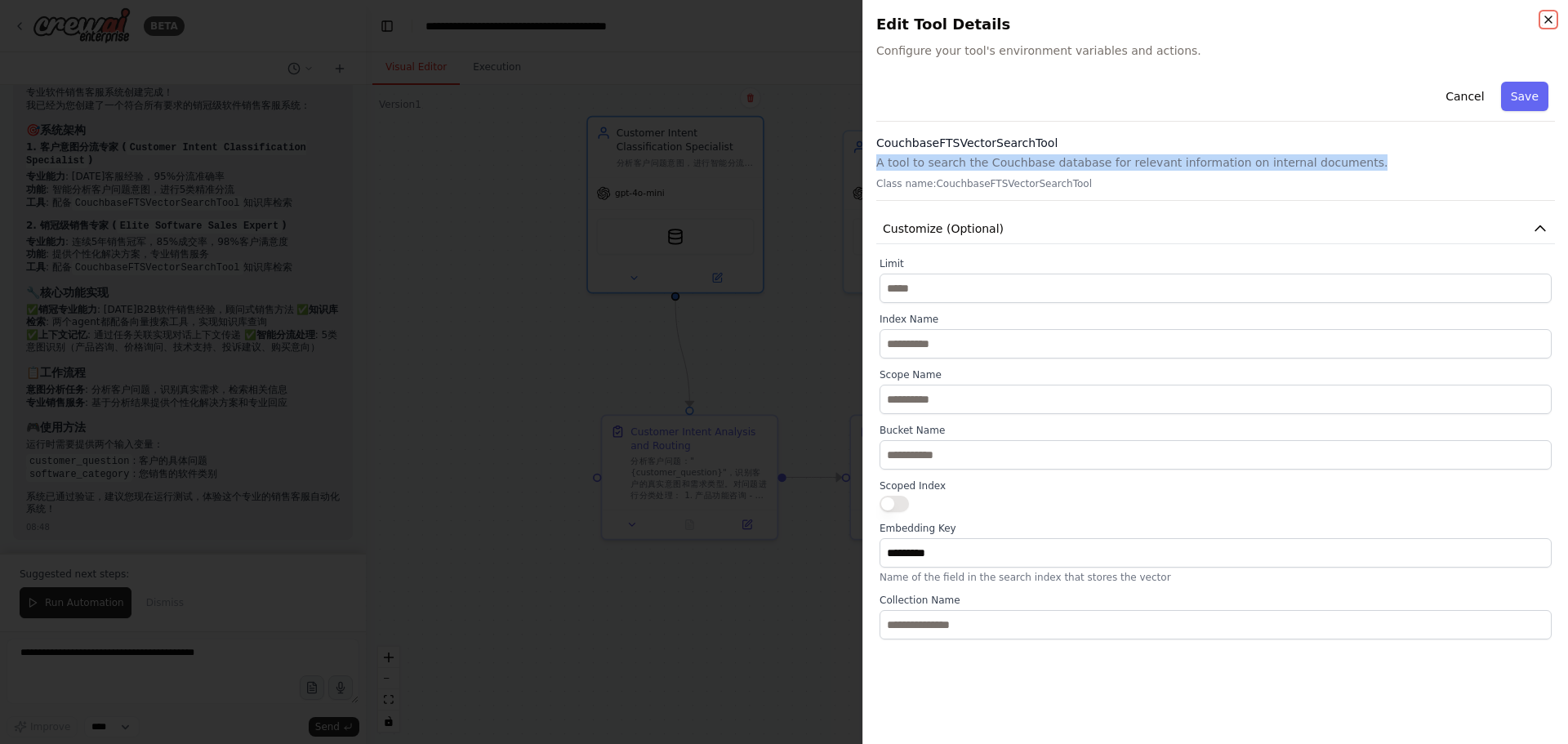
click at [1549, 19] on icon "button" at bounding box center [1549, 19] width 7 height 7
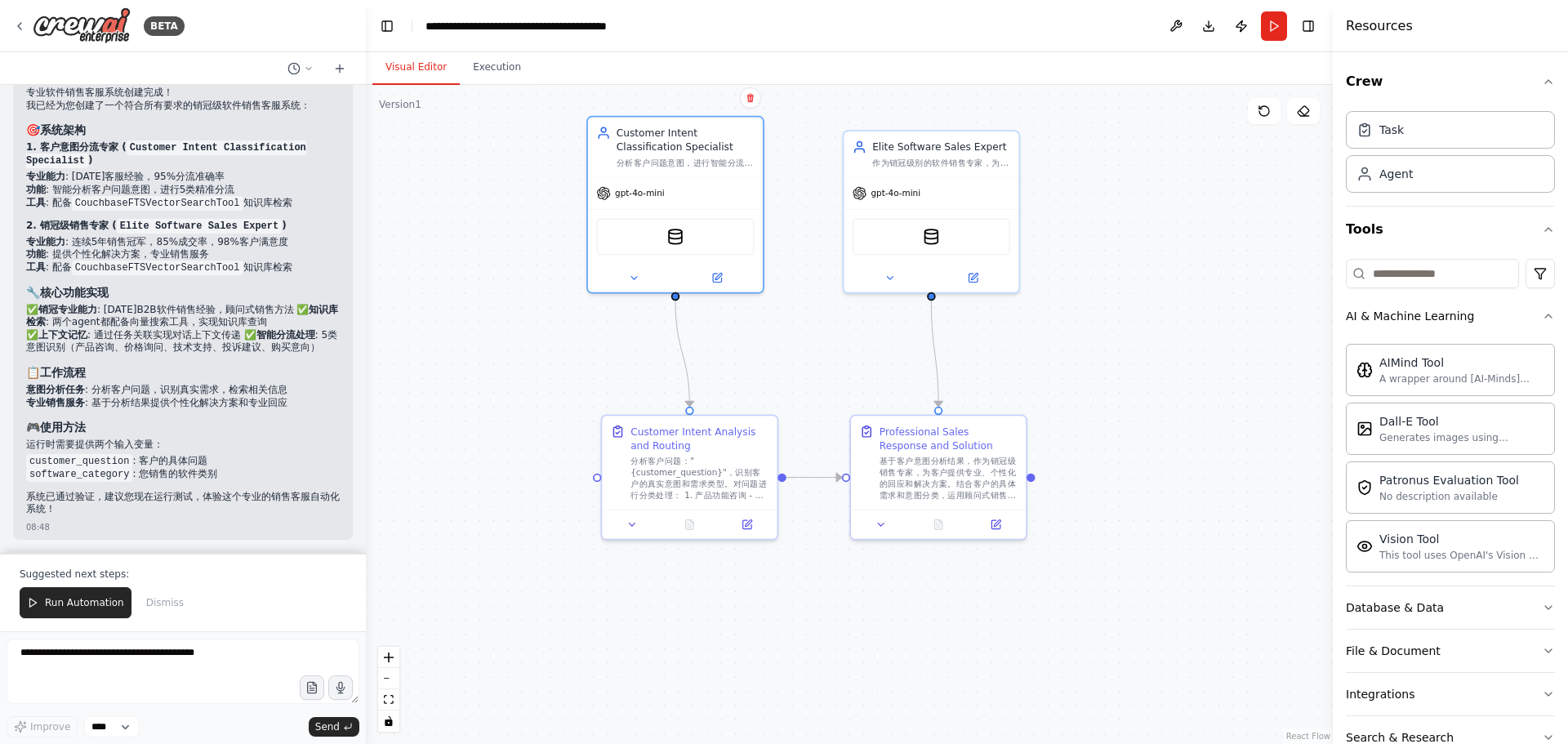
click at [1194, 370] on div ".deletable-edge-delete-btn { width: 20px; height: 20px; border: 0px solid #ffff…" at bounding box center [850, 414] width 967 height 659
click at [690, 163] on div "分析客户问题意图，进行智能分流处理。识别客户需求类型（产品咨询、技术支持、价格询问、投诉建议等），并为后续处理提供准确的意图分类和上下文信息。确保客户问题得到…" at bounding box center [686, 160] width 138 height 12
click at [717, 274] on icon at bounding box center [719, 274] width 7 height 7
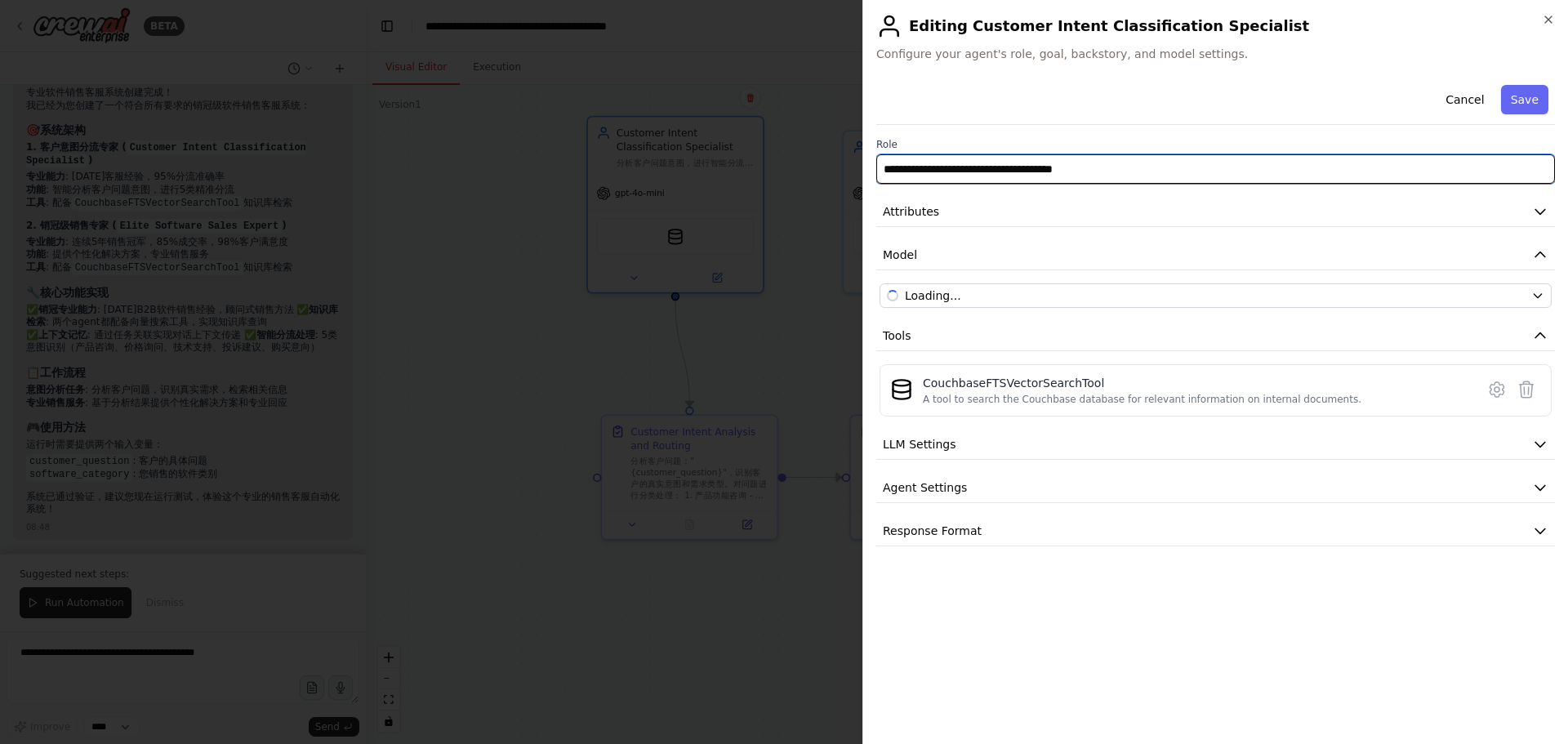
click at [1194, 175] on input "**********" at bounding box center [1216, 168] width 679 height 29
drag, startPoint x: 1177, startPoint y: 173, endPoint x: 867, endPoint y: 167, distance: 310.1
click at [868, 167] on div "**********" at bounding box center [1215, 372] width 706 height 744
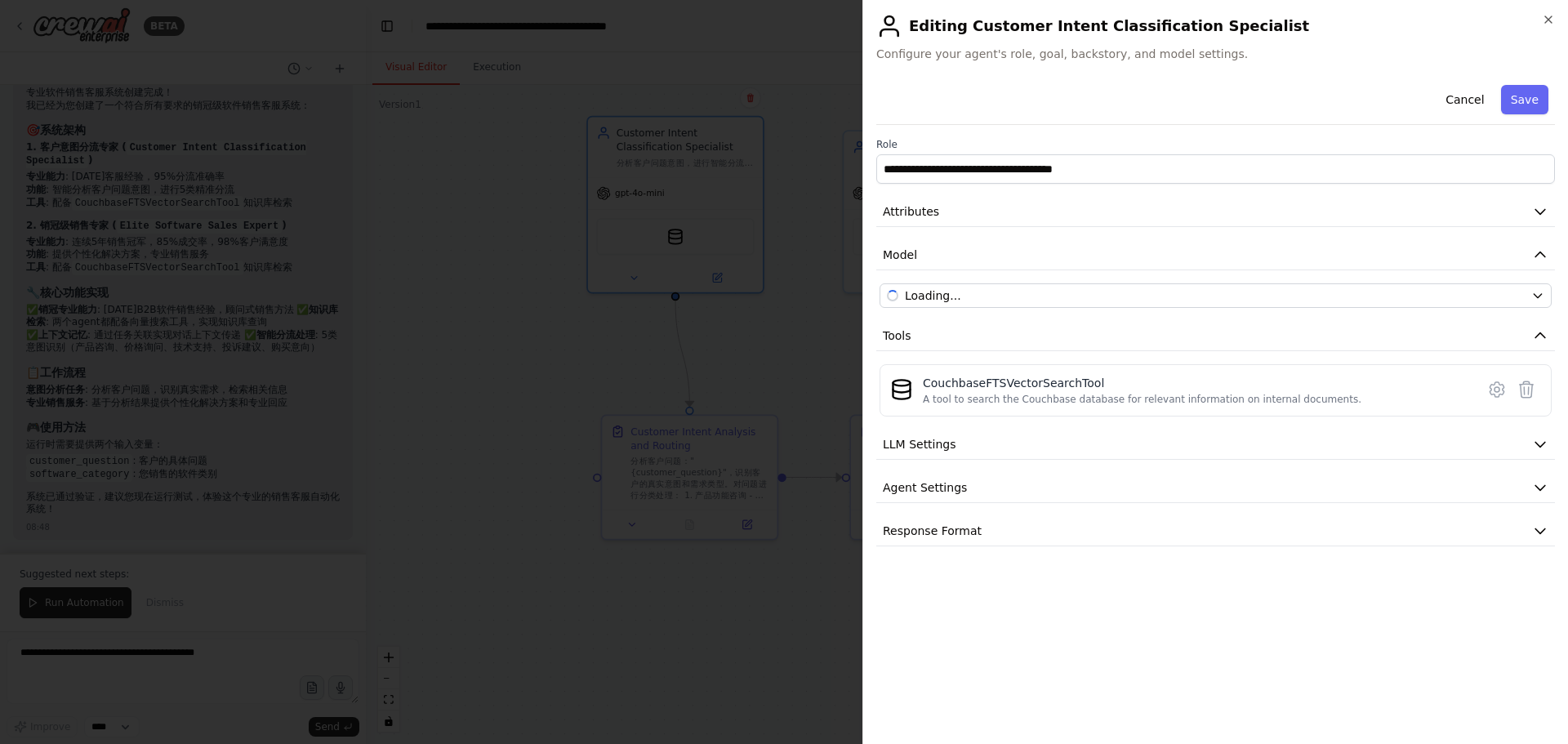
click at [1194, 112] on div "Cancel Save" at bounding box center [1216, 102] width 679 height 47
click at [1134, 209] on button "Attributes" at bounding box center [1216, 212] width 679 height 30
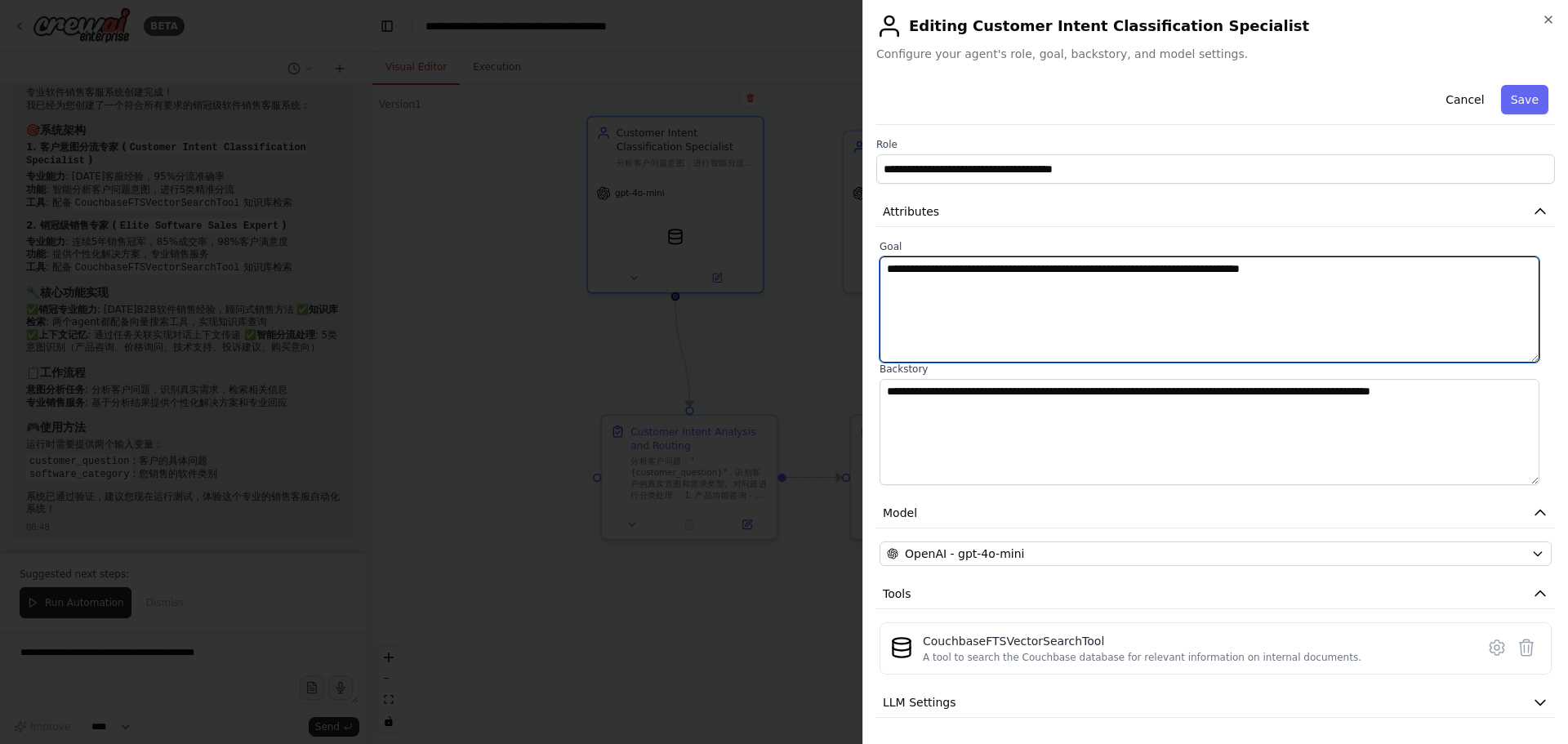
drag, startPoint x: 920, startPoint y: 274, endPoint x: 1314, endPoint y: 298, distance: 394.7
click at [1314, 298] on textarea "**********" at bounding box center [1210, 309] width 660 height 106
click at [1298, 297] on textarea "**********" at bounding box center [1210, 309] width 660 height 106
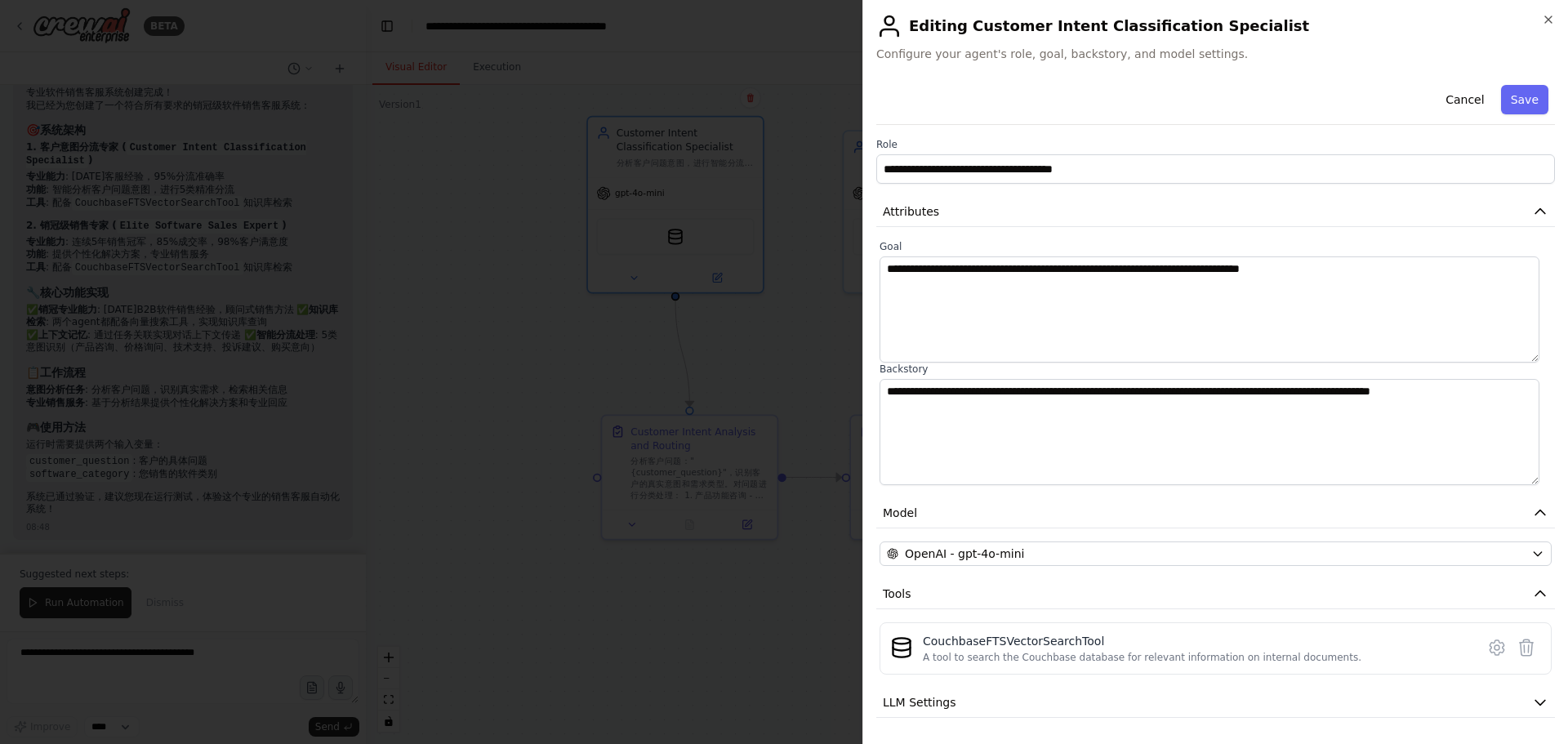
click at [1239, 92] on div "Cancel Save" at bounding box center [1216, 102] width 679 height 47
click at [1053, 557] on div "OpenAI - gpt-4o-mini" at bounding box center [1205, 553] width 638 height 16
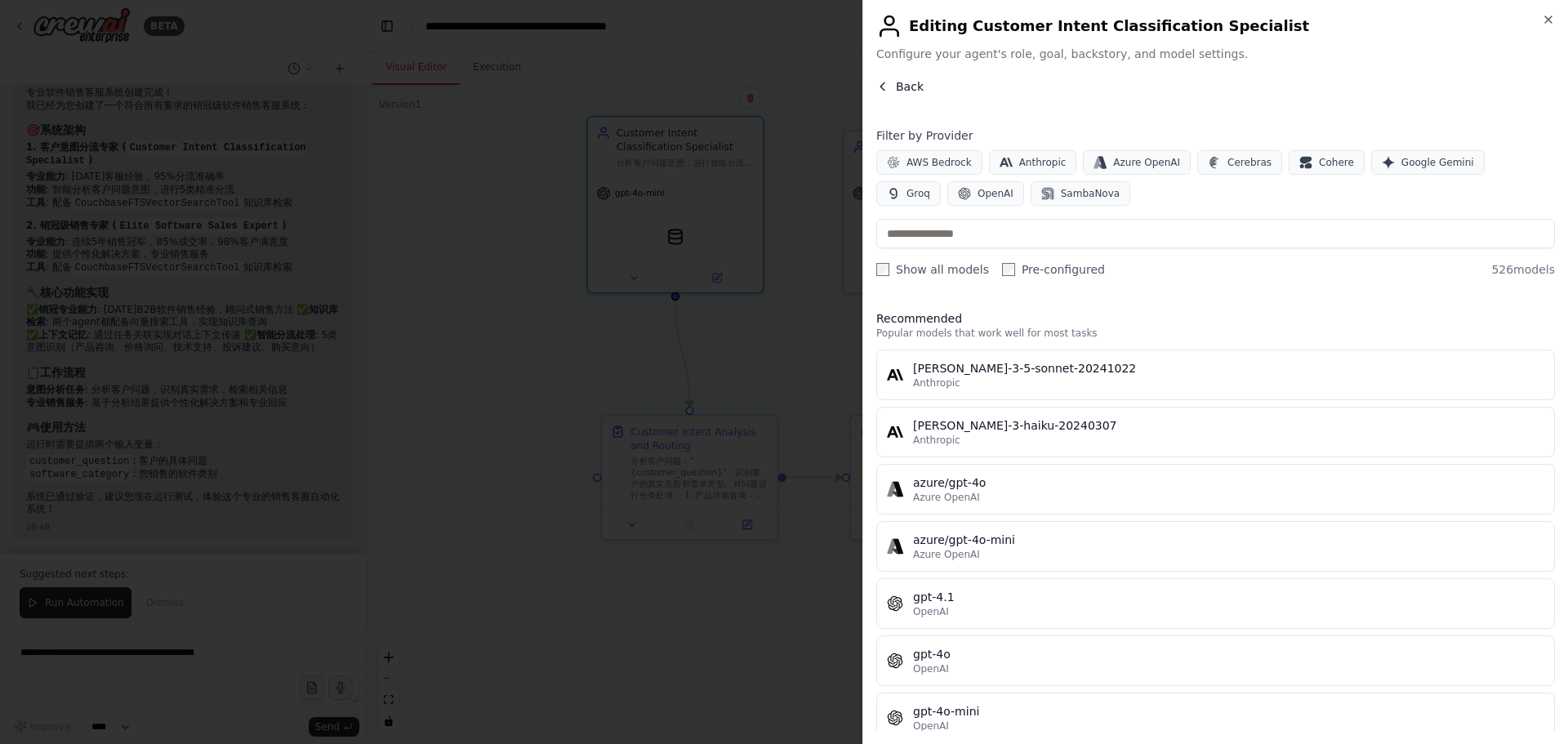
click at [882, 81] on icon "button" at bounding box center [883, 87] width 13 height 13
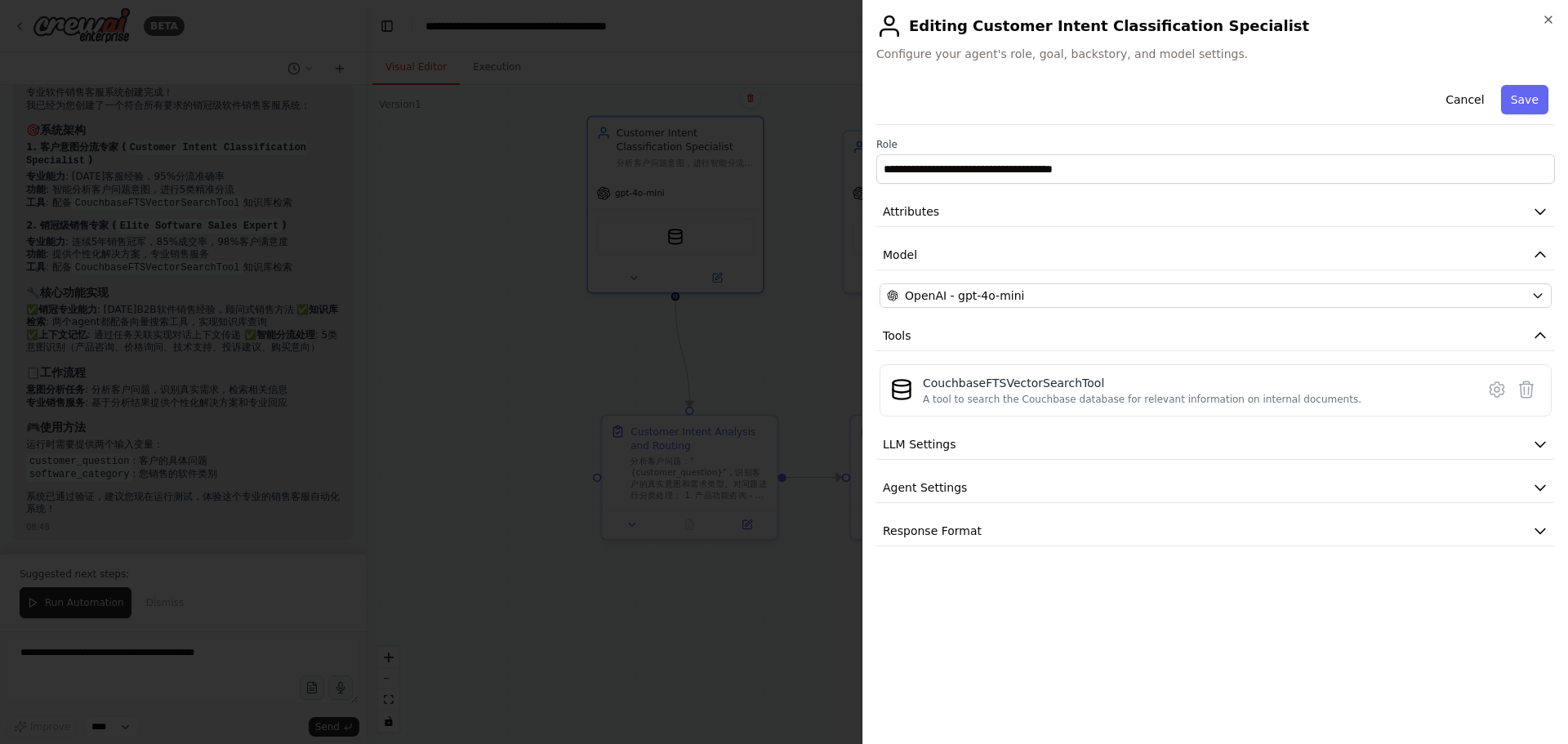
click at [1040, 634] on div "**********" at bounding box center [1216, 405] width 679 height 653
click at [1166, 489] on button "Agent Settings" at bounding box center [1216, 488] width 679 height 30
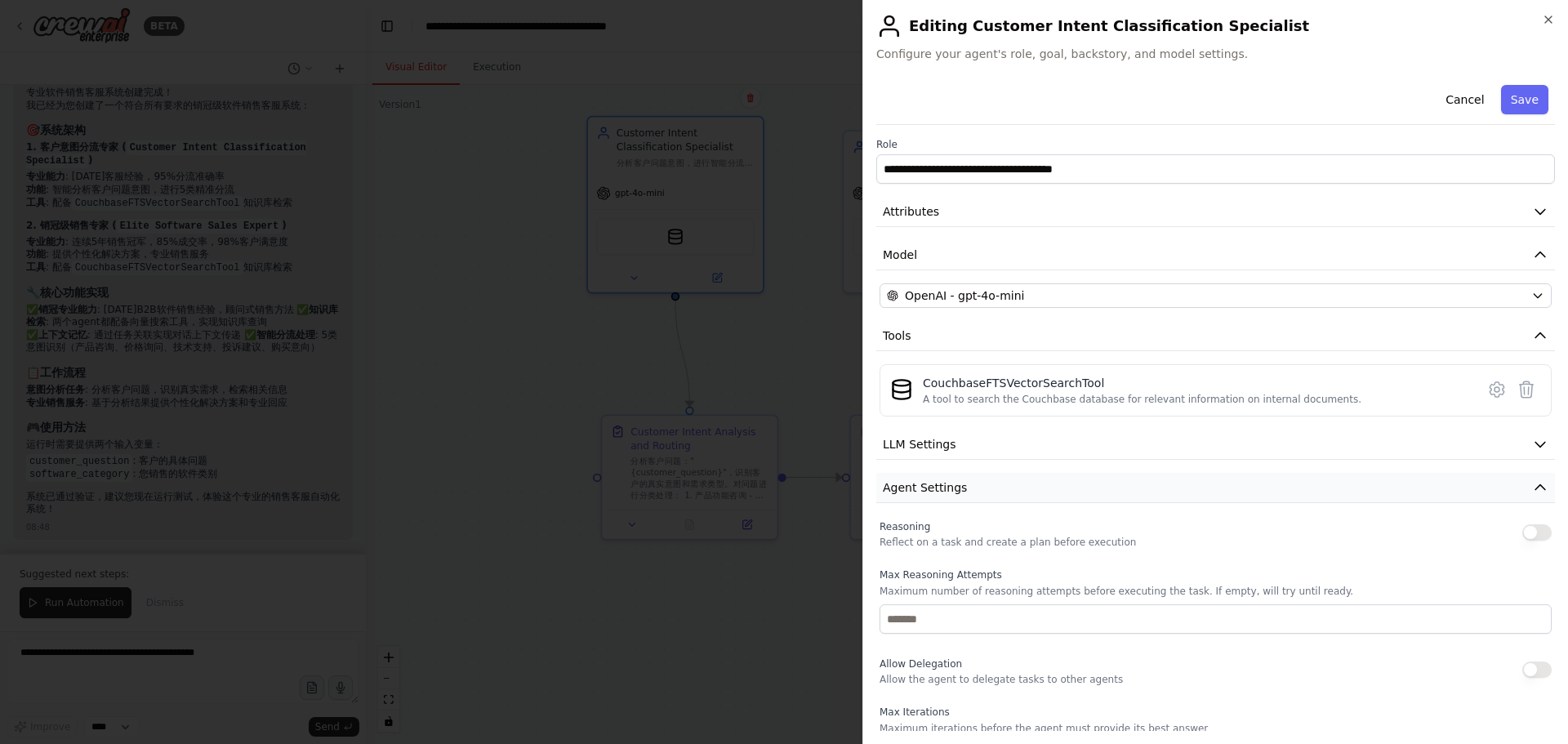
click at [1164, 491] on button "Agent Settings" at bounding box center [1216, 488] width 679 height 30
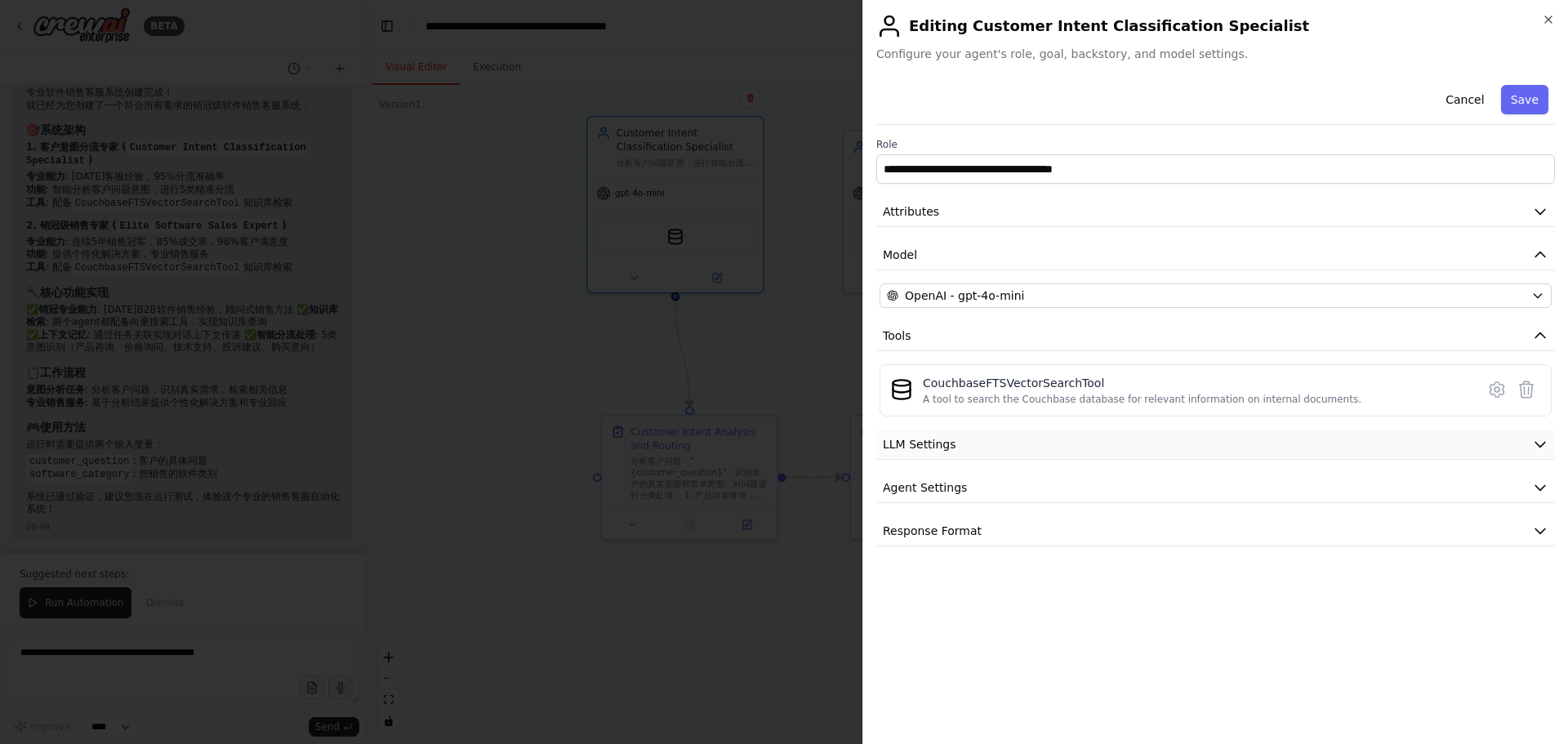
click at [1172, 437] on button "LLM Settings" at bounding box center [1216, 445] width 679 height 30
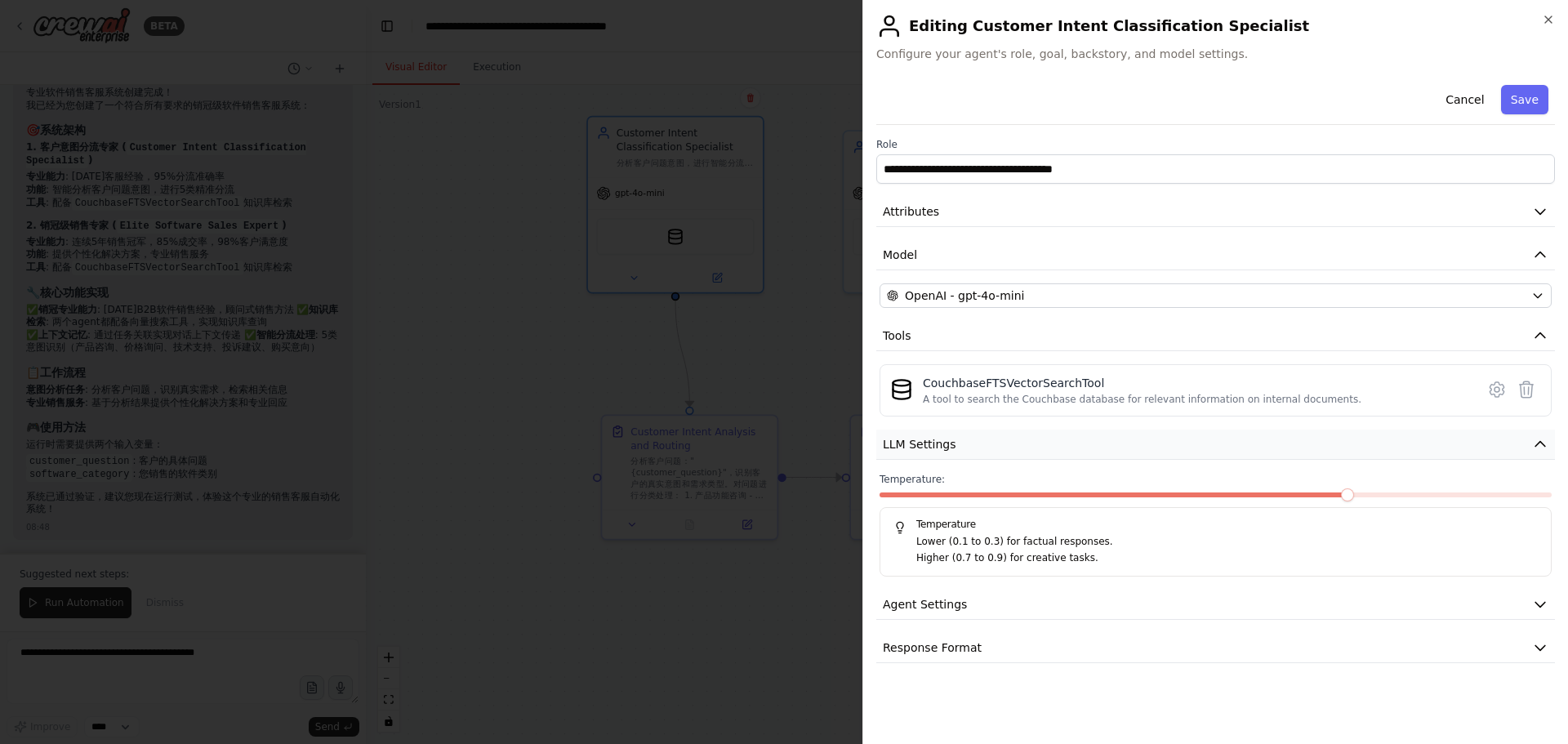
click at [1171, 437] on button "LLM Settings" at bounding box center [1216, 445] width 679 height 30
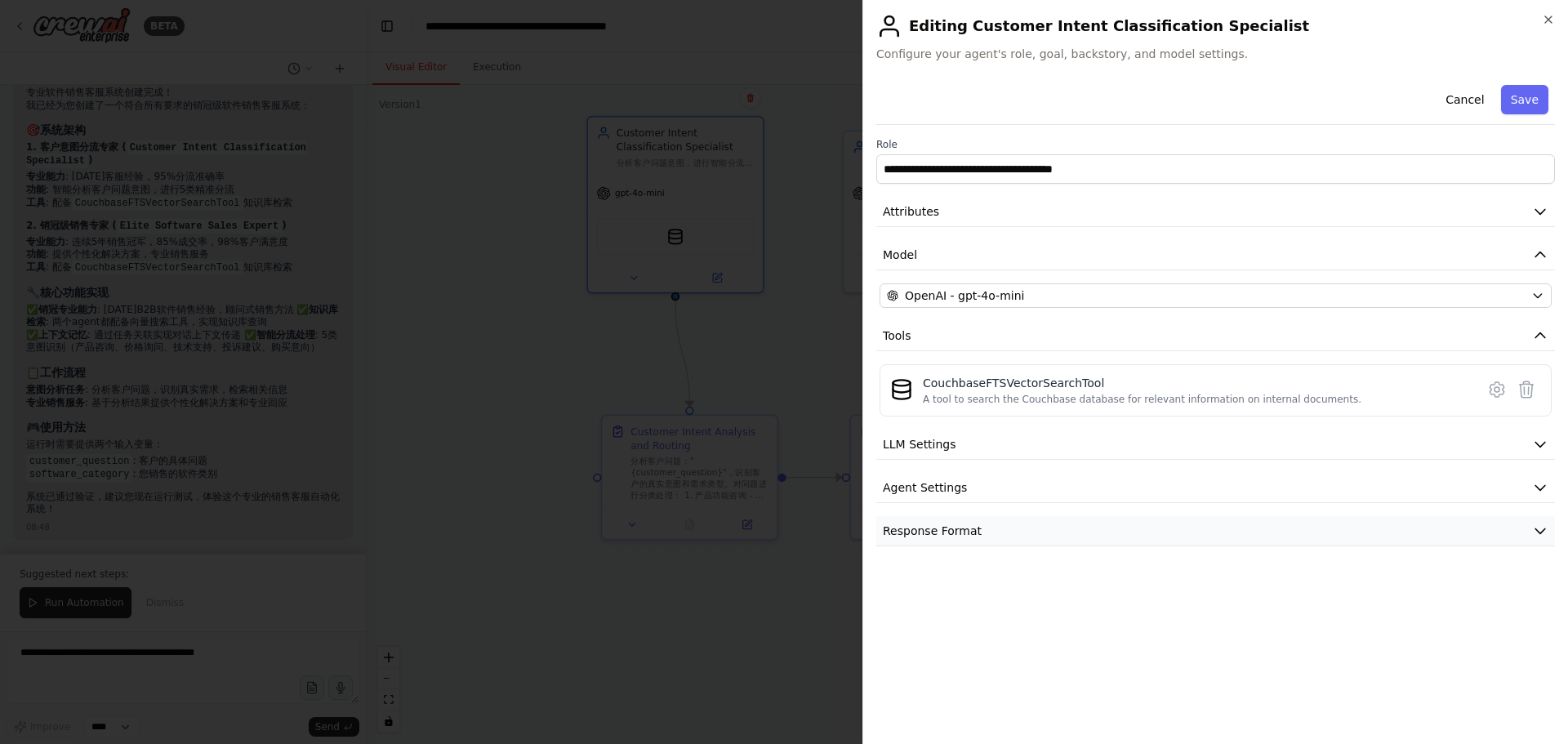
click at [1105, 540] on button "Response Format" at bounding box center [1216, 531] width 679 height 30
click at [1105, 535] on button "Response Format" at bounding box center [1216, 531] width 679 height 30
click at [1545, 24] on icon "button" at bounding box center [1549, 20] width 13 height 13
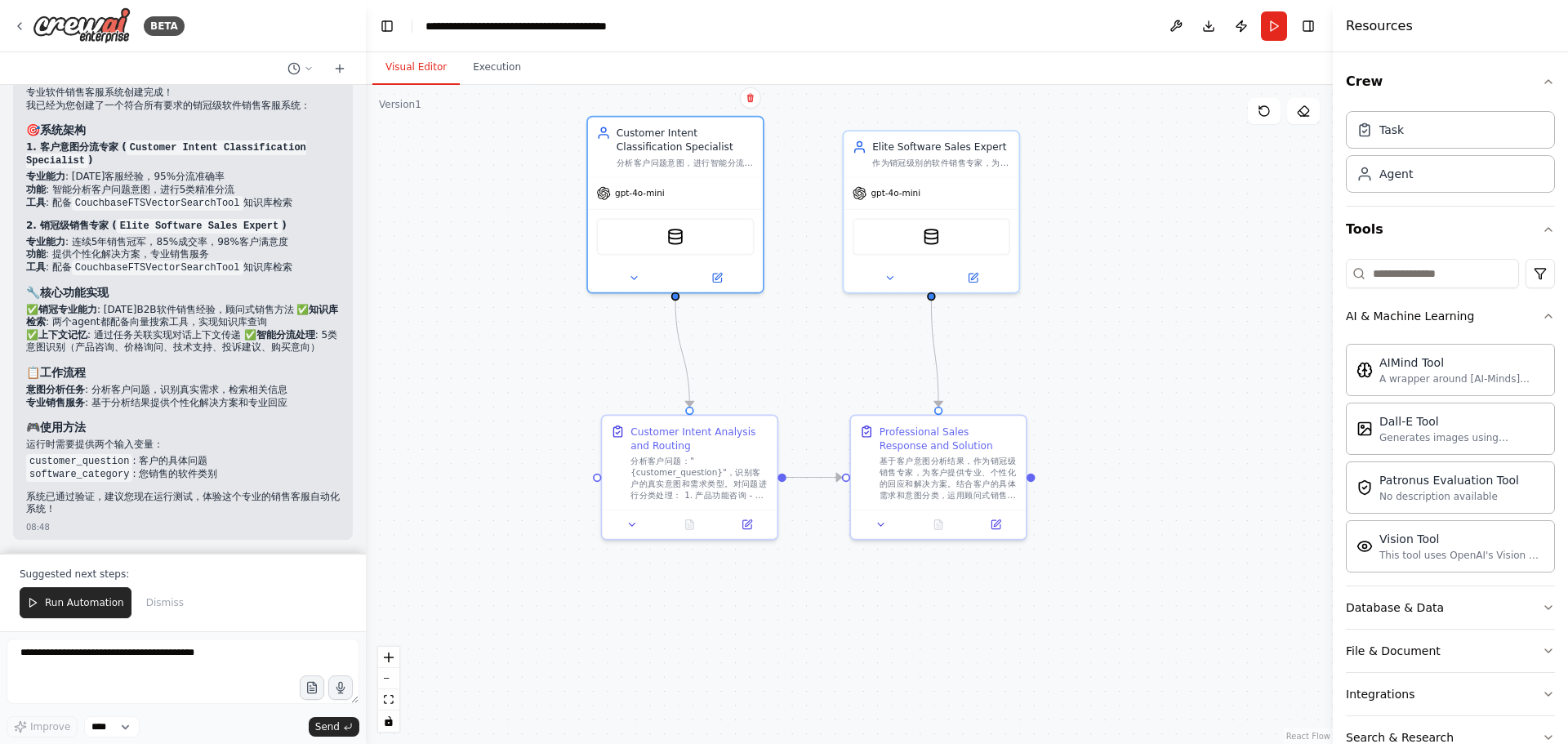
click at [1116, 384] on div ".deletable-edge-delete-btn { width: 20px; height: 20px; border: 0px solid #ffff…" at bounding box center [850, 414] width 967 height 659
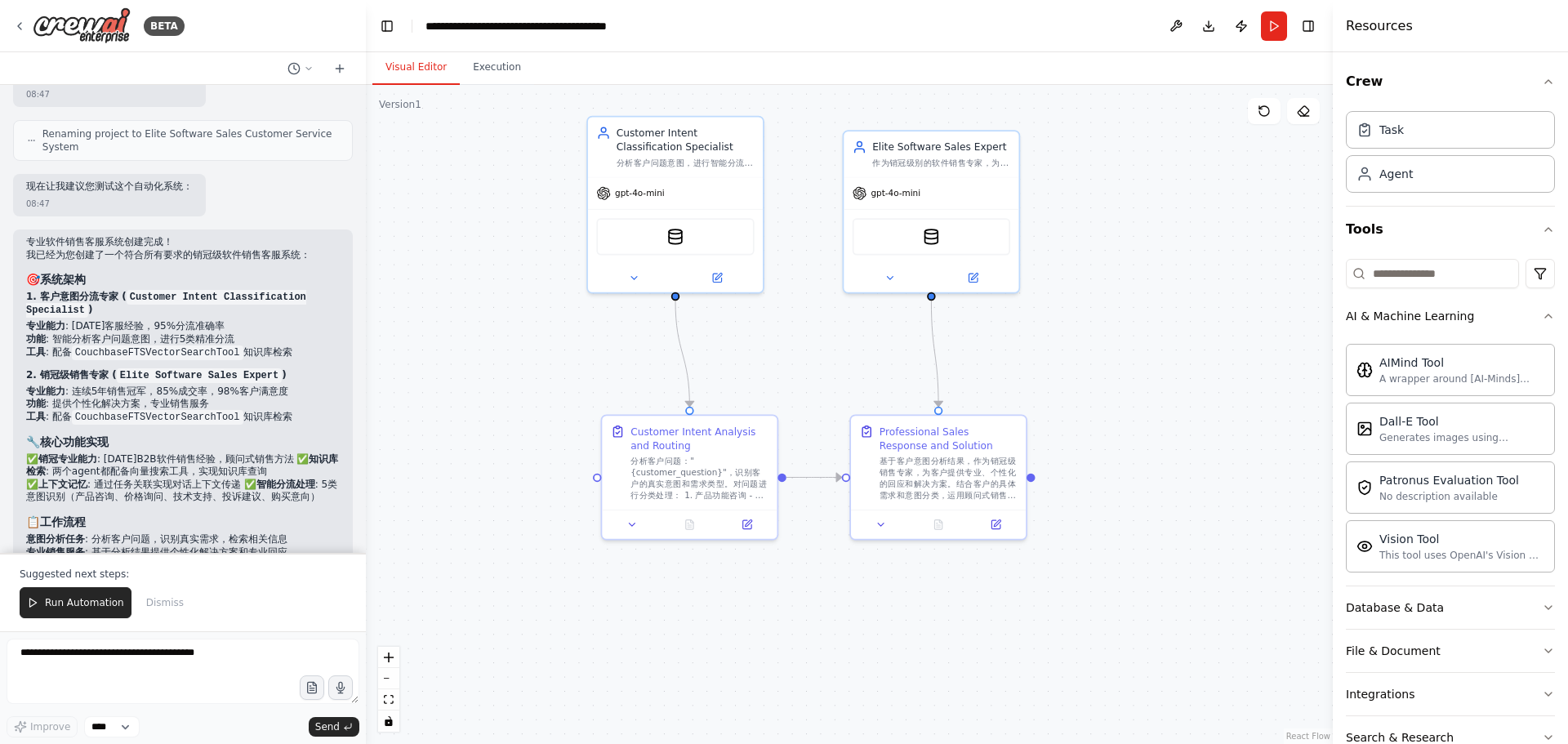
scroll to position [1062, 0]
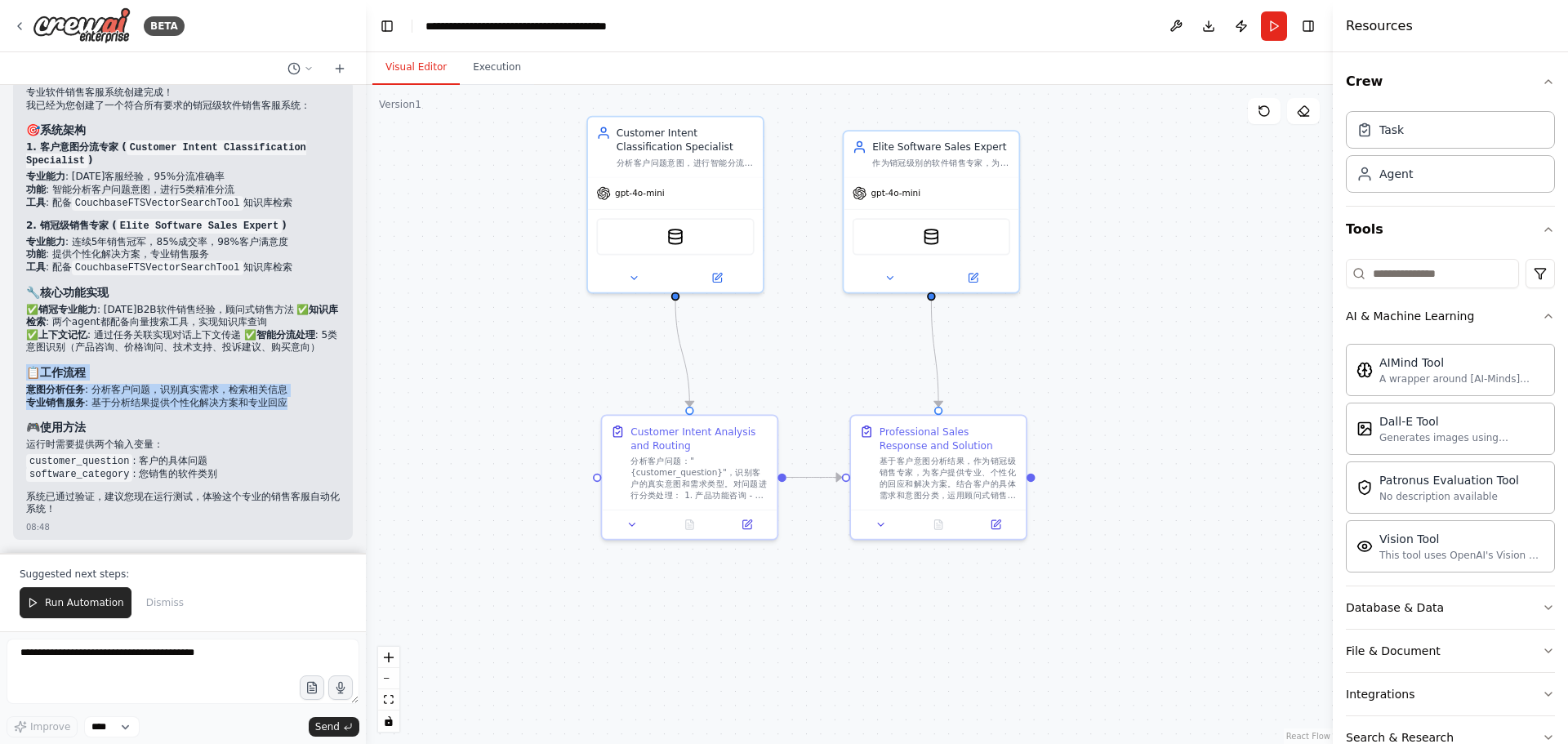
drag, startPoint x: 303, startPoint y: 402, endPoint x: 23, endPoint y: 374, distance: 281.4
click at [23, 374] on div "专业软件销售客服系统创建完成！ 我已经为您创建了一个符合所有要求的销冠级软件销售客服系统： 🎯 系统架构 1. 客户意图分流专家 ( Customer Int…" at bounding box center [183, 310] width 339 height 460
click at [132, 376] on h3 "📋 工作流程" at bounding box center [183, 372] width 313 height 16
drag, startPoint x: 32, startPoint y: 370, endPoint x: 288, endPoint y: 405, distance: 258.4
click at [288, 405] on div "专业软件销售客服系统创建完成！ 我已经为您创建了一个符合所有要求的销冠级软件销售客服系统： 🎯 系统架构 1. 客户意图分流专家 ( Customer Int…" at bounding box center [183, 302] width 313 height 433
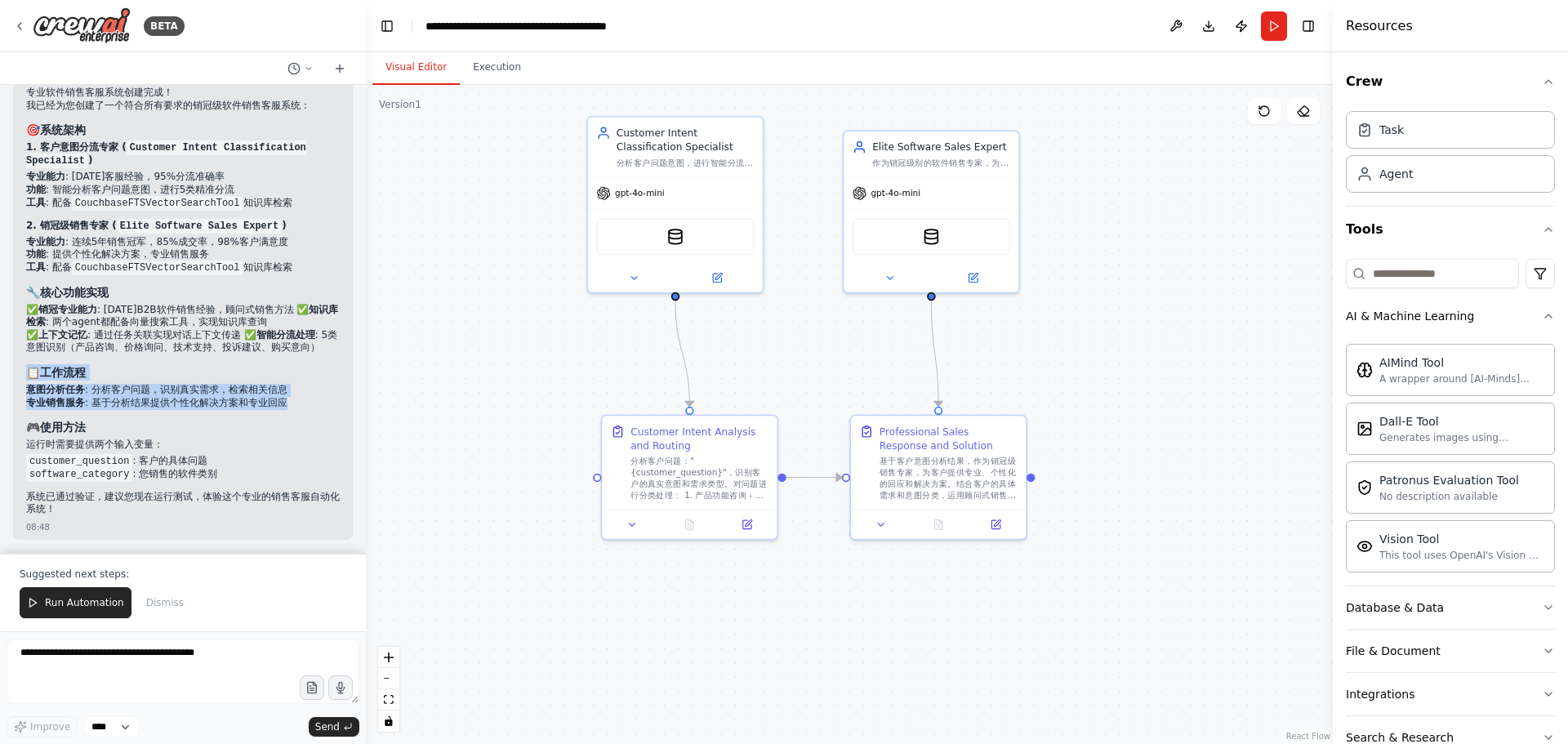
click at [288, 405] on li "专业销售服务 : 基于分析结果提供个性化解决方案和专业回应" at bounding box center [183, 404] width 313 height 13
drag, startPoint x: 301, startPoint y: 408, endPoint x: 16, endPoint y: 370, distance: 287.5
click at [16, 370] on div "专业软件销售客服系统创建完成！ 我已经为您创建了一个符合所有要求的销冠级软件销售客服系统： 🎯 系统架构 1. 客户意图分流专家 ( Customer Int…" at bounding box center [183, 310] width 339 height 460
click at [59, 340] on p "✅ 销冠专业能力 : 15年B2B软件销售经验，顾问式销售方法 ✅ 知识库检索 : 两个agent都配备向量搜索工具，实现知识库查询 ✅ 上下文记忆 : 通过…" at bounding box center [183, 329] width 313 height 50
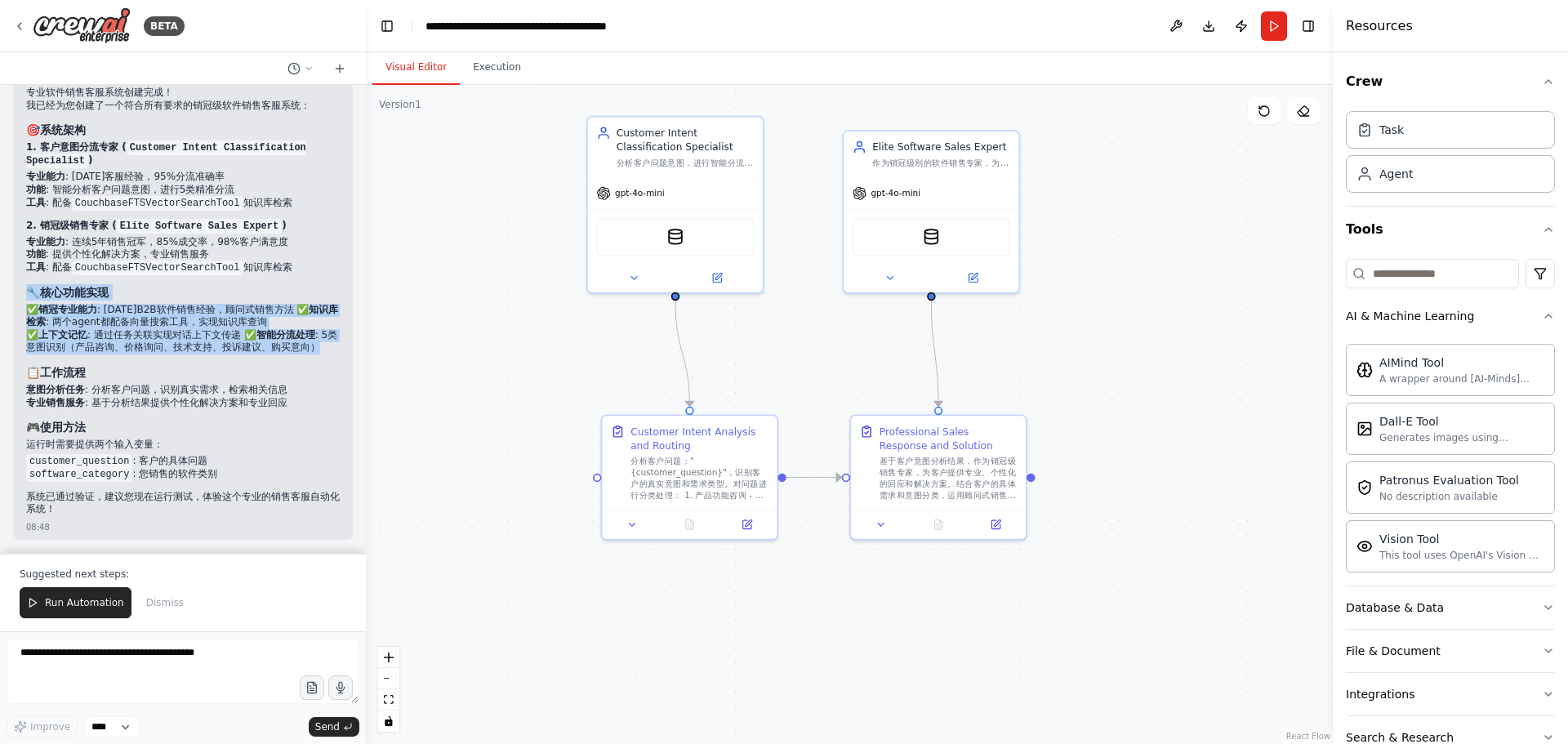
drag, startPoint x: 46, startPoint y: 349, endPoint x: 17, endPoint y: 282, distance: 73.0
click at [17, 282] on div "专业软件销售客服系统创建完成！ 我已经为您创建了一个符合所有要求的销冠级软件销售客服系统： 🎯 系统架构 1. 客户意图分流专家 ( Customer Int…" at bounding box center [183, 310] width 339 height 460
click at [220, 285] on h3 "🔧 核心功能实现" at bounding box center [183, 292] width 313 height 16
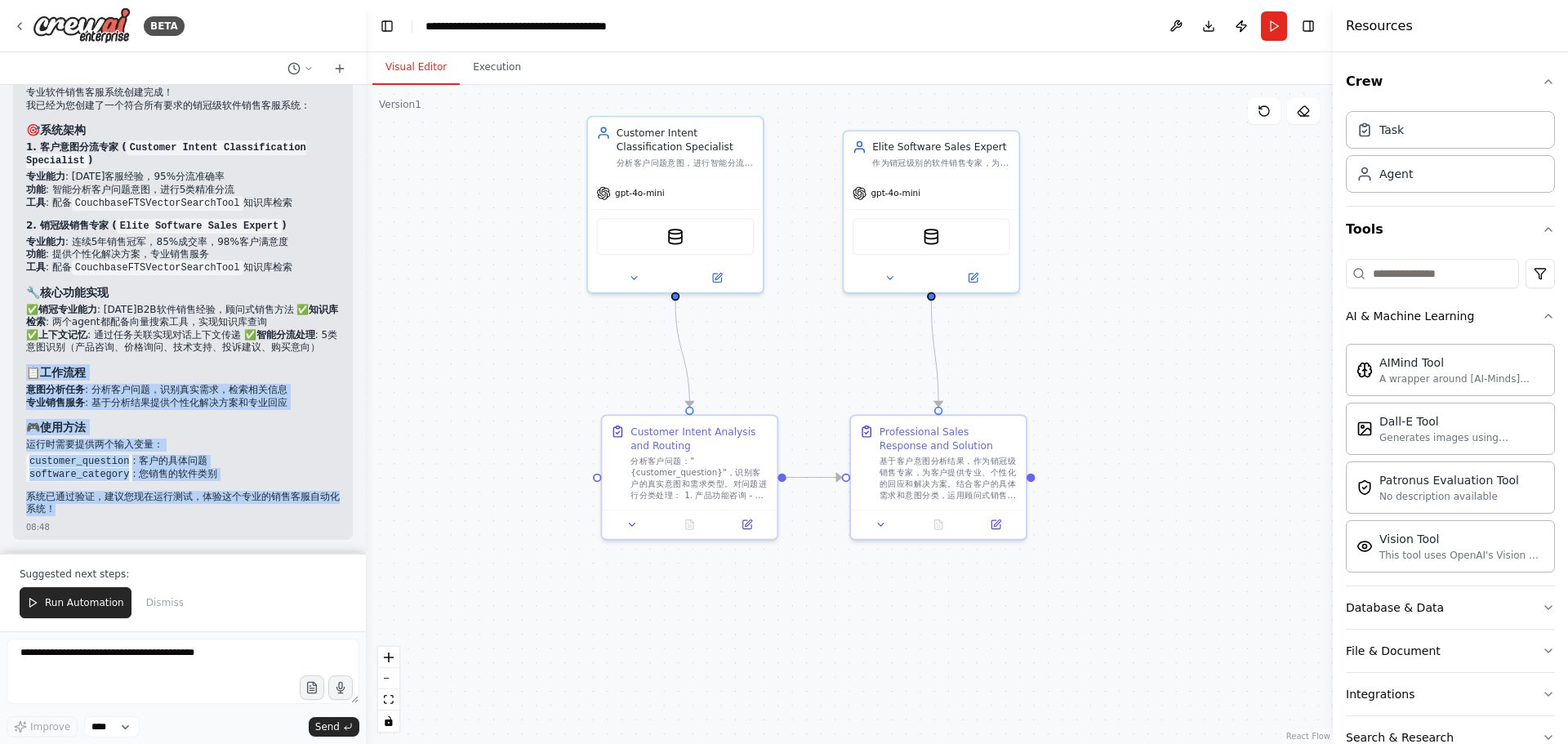
drag, startPoint x: 75, startPoint y: 510, endPoint x: 17, endPoint y: 370, distance: 151.5
click at [17, 370] on div "专业软件销售客服系统创建完成！ 我已经为您创建了一个符合所有要求的销冠级软件销售客服系统： 🎯 系统架构 1. 客户意图分流专家 ( Customer Int…" at bounding box center [183, 310] width 339 height 460
click at [142, 367] on h3 "📋 工作流程" at bounding box center [183, 372] width 313 height 16
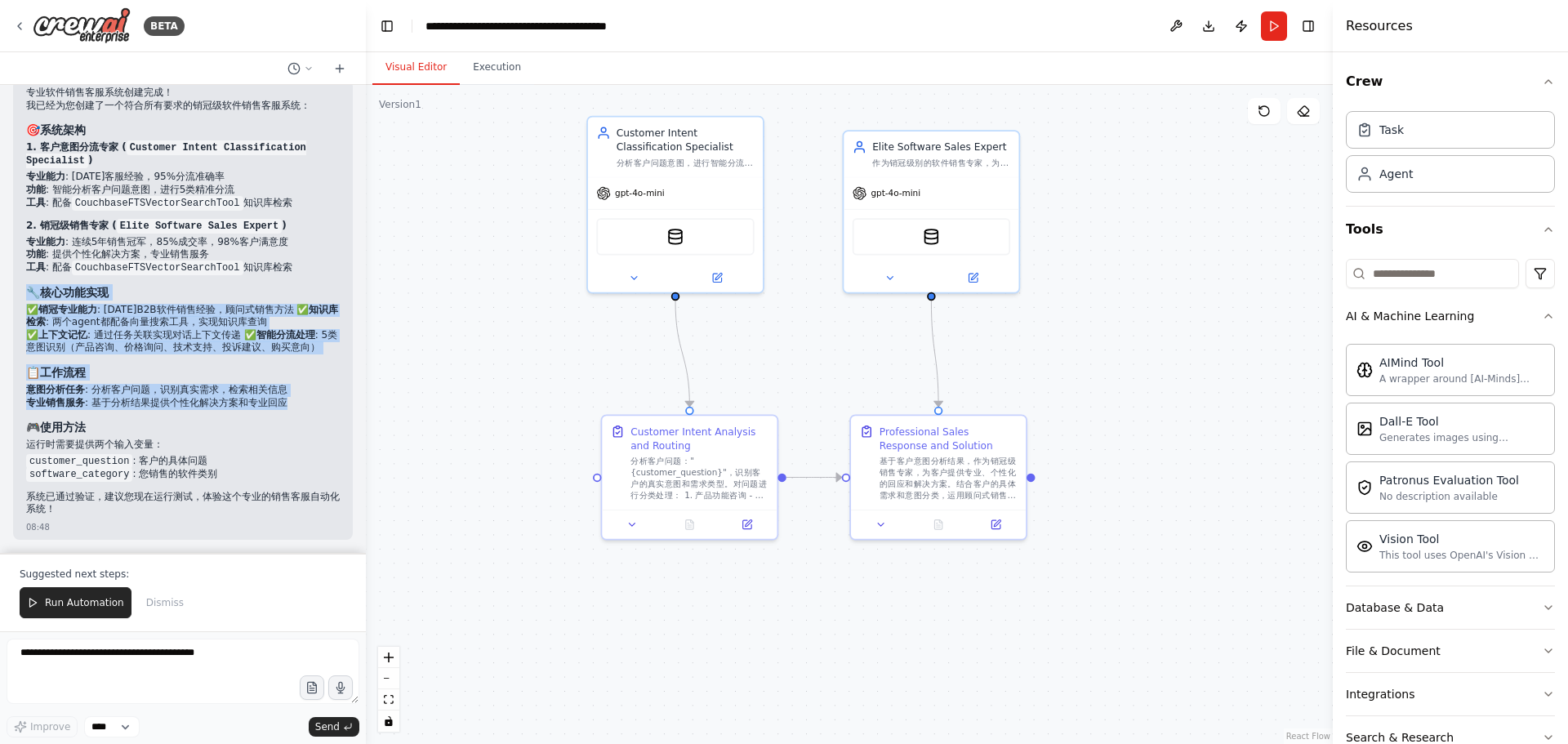
drag, startPoint x: 292, startPoint y: 409, endPoint x: 25, endPoint y: 271, distance: 300.6
click at [25, 271] on div "专业软件销售客服系统创建完成！ 我已经为您创建了一个符合所有要求的销冠级软件销售客服系统： 🎯 系统架构 1. 客户意图分流专家 ( Customer Int…" at bounding box center [183, 310] width 339 height 460
click at [220, 284] on h3 "🔧 核心功能实现" at bounding box center [183, 292] width 313 height 16
drag, startPoint x: 291, startPoint y: 260, endPoint x: 18, endPoint y: 112, distance: 310.5
click at [18, 112] on div "专业软件销售客服系统创建完成！ 我已经为您创建了一个符合所有要求的销冠级软件销售客服系统： 🎯 系统架构 1. 客户意图分流专家 ( Customer Int…" at bounding box center [183, 310] width 339 height 460
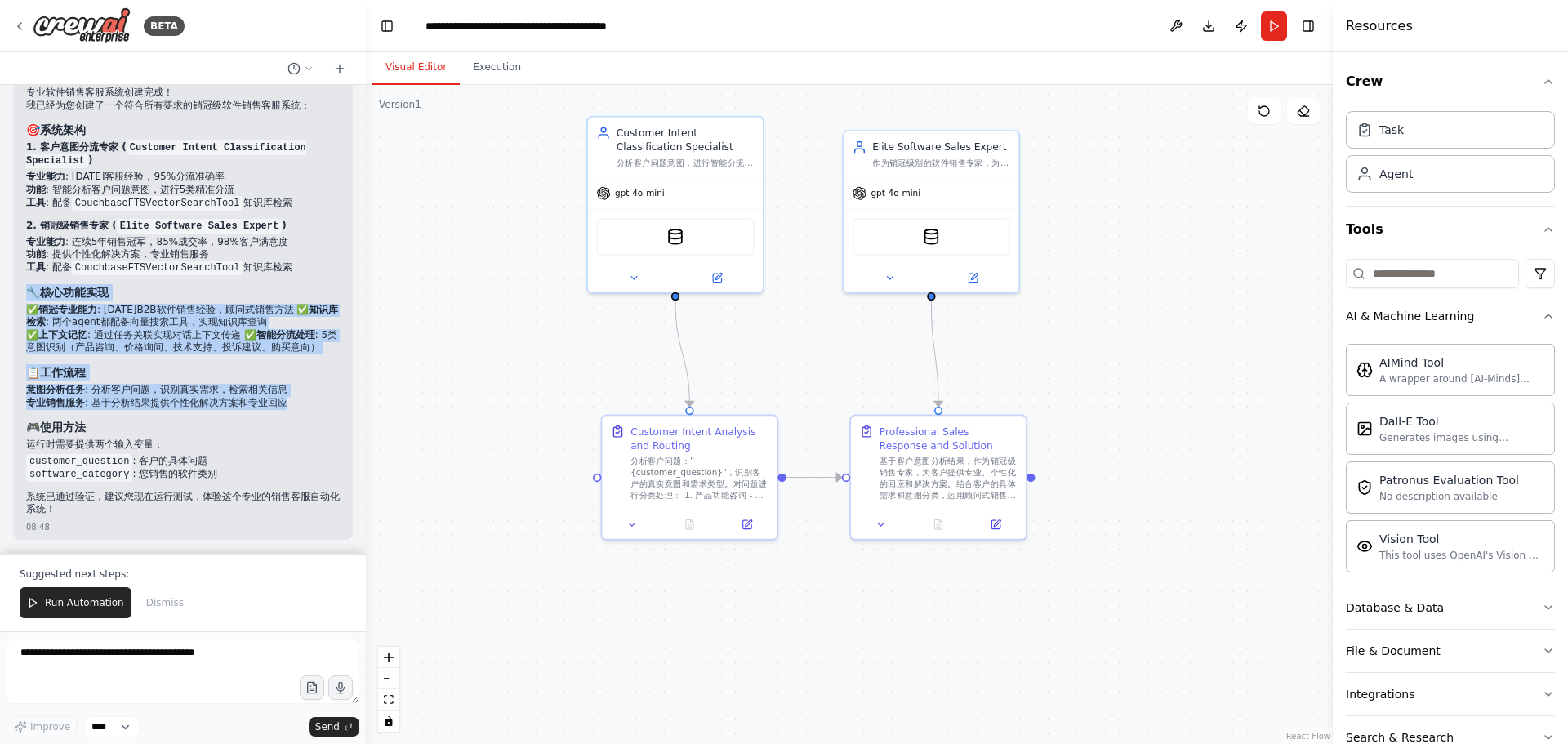
click at [126, 121] on h3 "🎯 系统架构" at bounding box center [183, 129] width 313 height 16
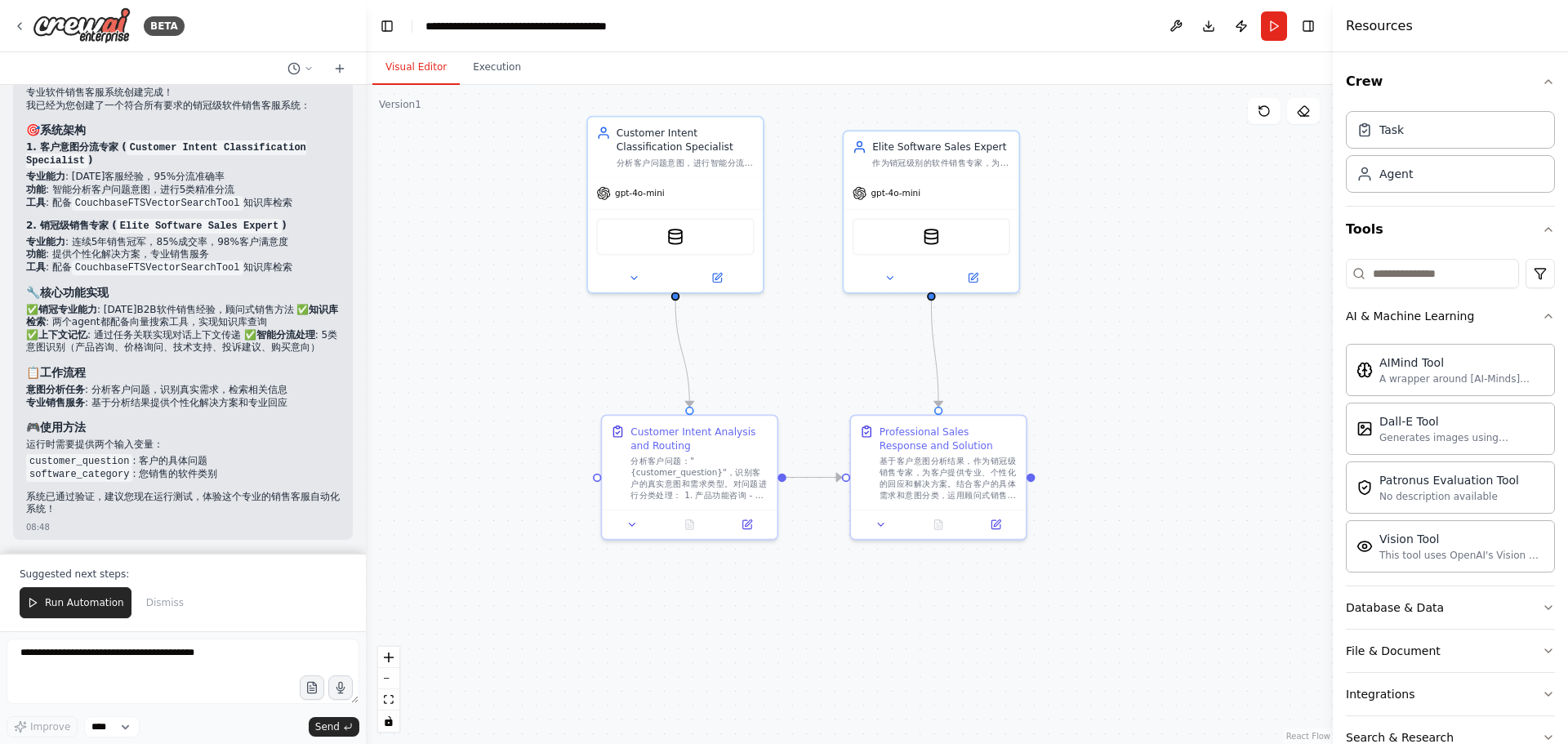
click at [1040, 26] on header "**********" at bounding box center [850, 26] width 967 height 52
click at [1542, 80] on icon "button" at bounding box center [1549, 82] width 13 height 13
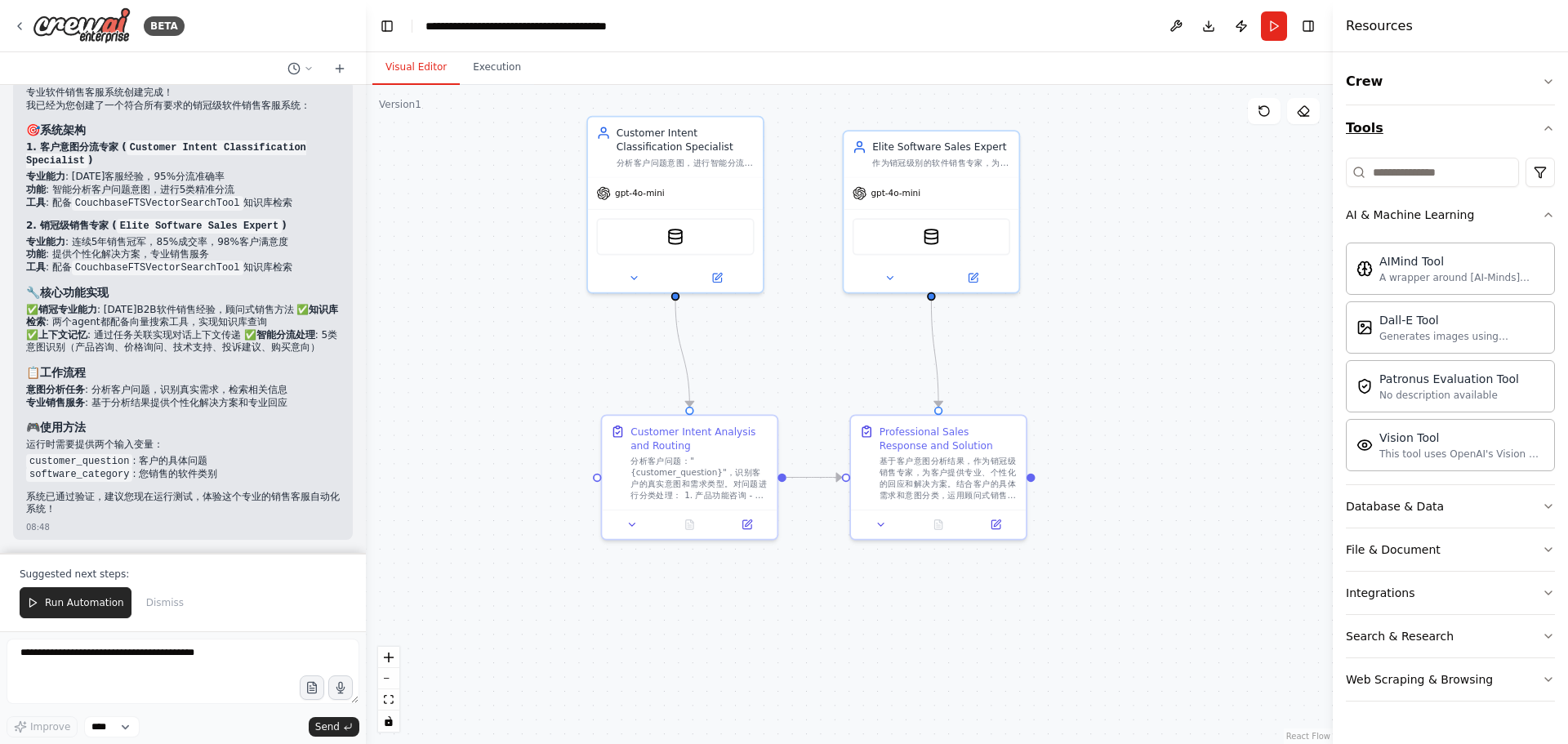
click at [1550, 123] on icon "button" at bounding box center [1549, 128] width 13 height 13
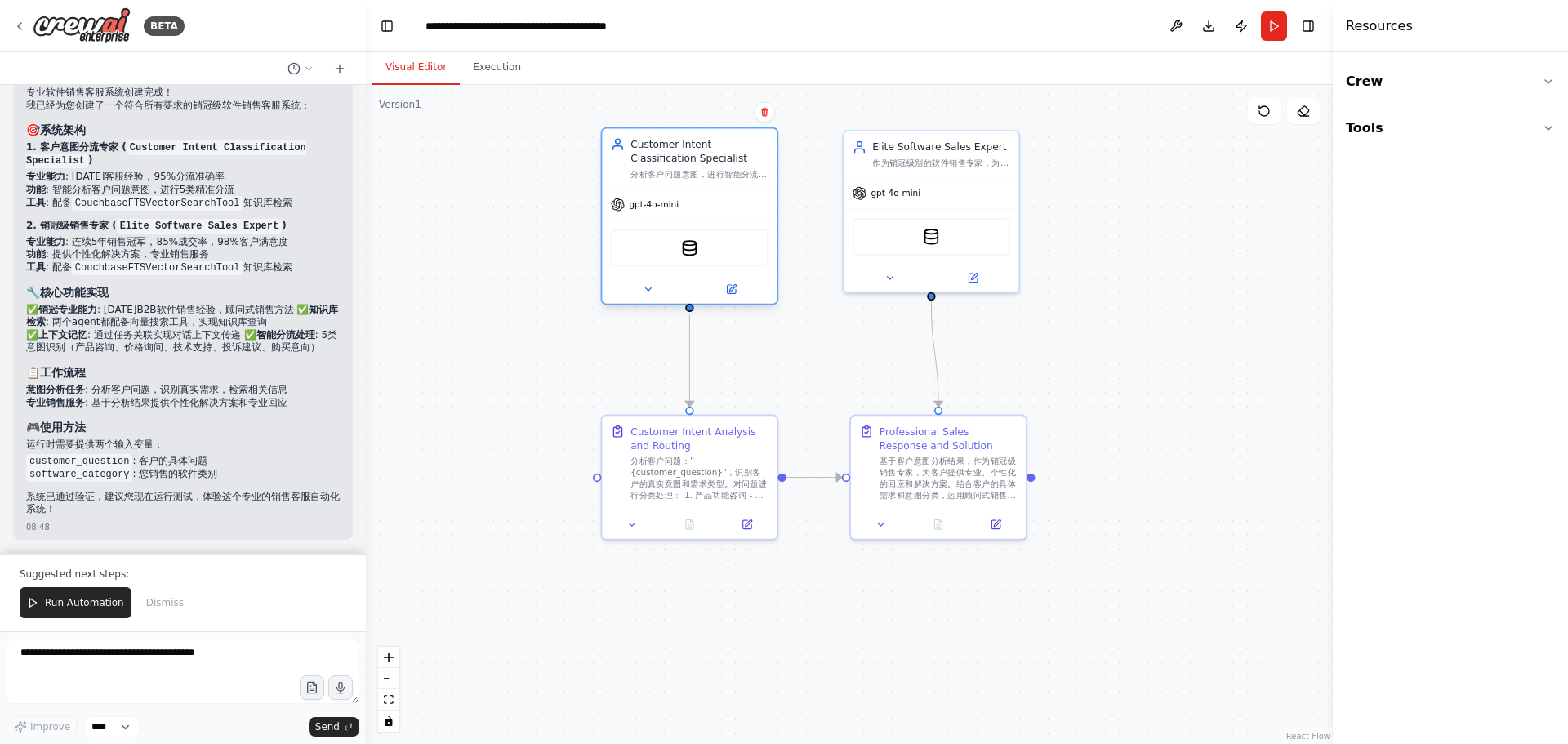
drag, startPoint x: 729, startPoint y: 136, endPoint x: 746, endPoint y: 150, distance: 22.0
click at [746, 150] on div "Customer Intent Classification Specialist" at bounding box center [699, 152] width 138 height 28
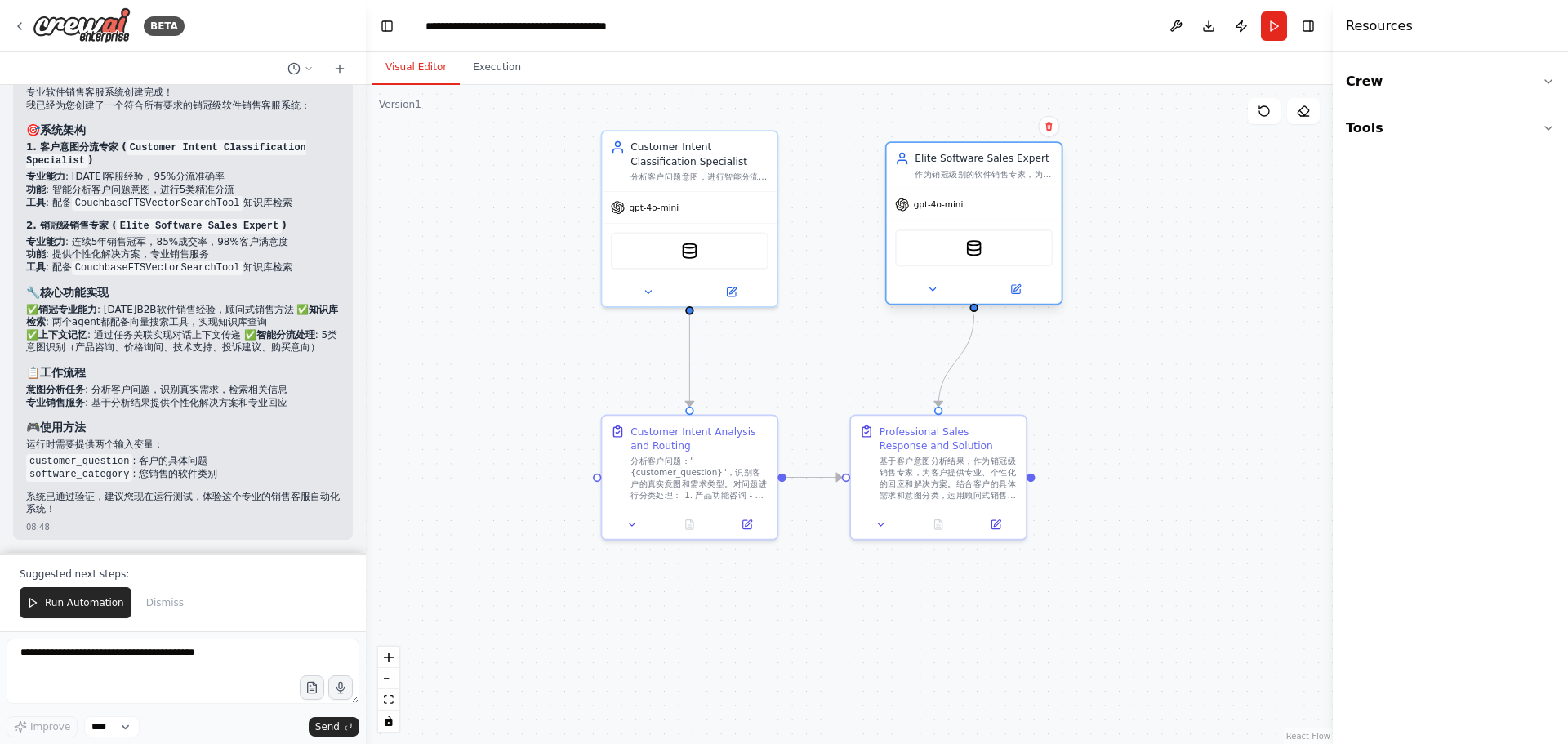
drag, startPoint x: 934, startPoint y: 167, endPoint x: 971, endPoint y: 178, distance: 38.6
click at [971, 178] on div "Elite Software Sales Expert 作为销冠级别的软件销售专家，为客户提供专业的{software_category}软件咨询服务。运用销…" at bounding box center [974, 166] width 175 height 46
drag, startPoint x: 903, startPoint y: 423, endPoint x: 944, endPoint y: 422, distance: 41.0
click at [944, 422] on div "Professional Sales Response and Solution" at bounding box center [984, 436] width 138 height 28
click at [1181, 321] on div ".deletable-edge-delete-btn { width: 20px; height: 20px; border: 0px solid #ffff…" at bounding box center [850, 414] width 967 height 659
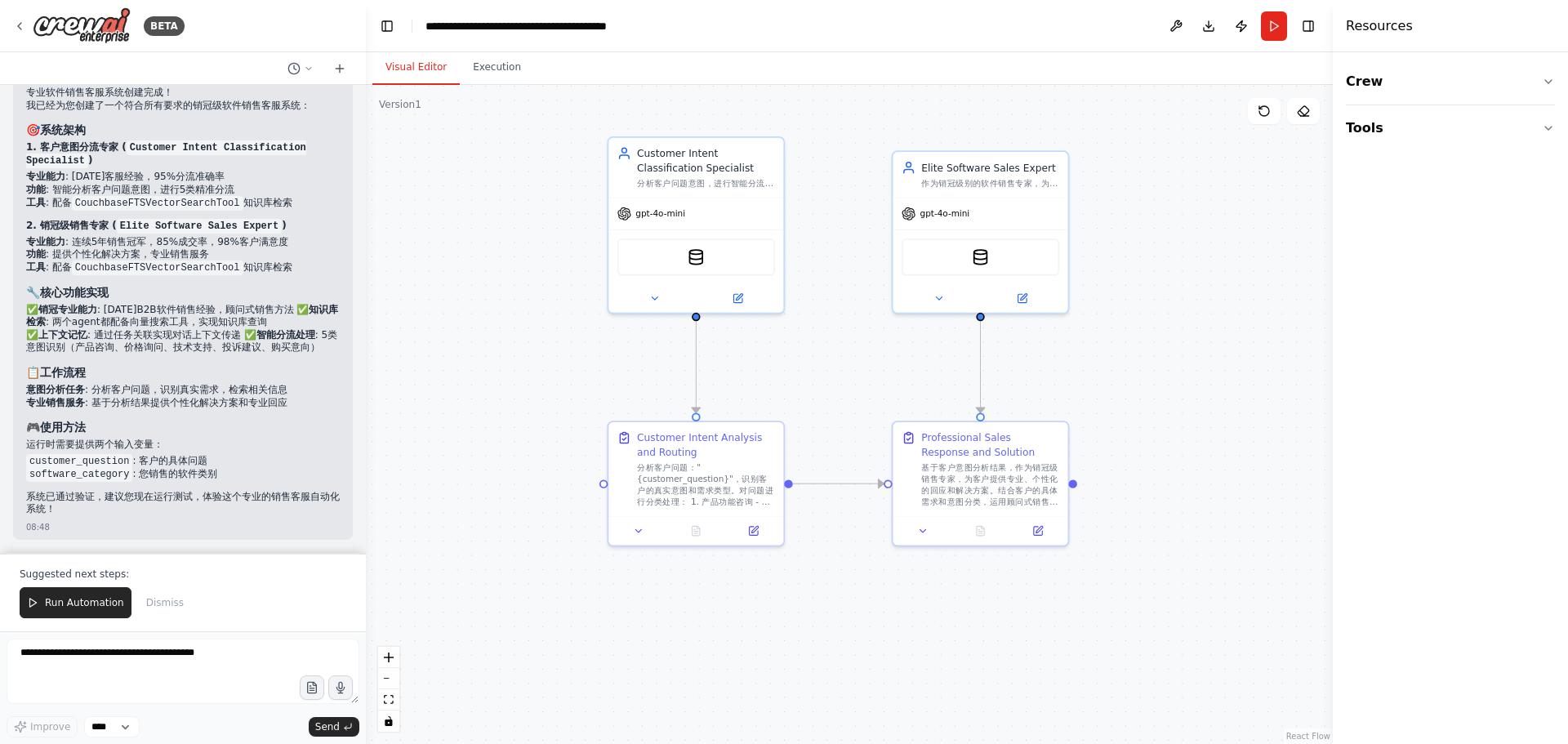
click at [863, 468] on div ".deletable-edge-delete-btn { width: 20px; height: 20px; border: 0px solid #ffff…" at bounding box center [850, 414] width 967 height 659
click at [888, 483] on div at bounding box center [888, 481] width 8 height 8
click at [1188, 452] on div ".deletable-edge-delete-btn { width: 20px; height: 20px; border: 0px solid #ffff…" at bounding box center [850, 414] width 967 height 659
click at [853, 406] on div ".deletable-edge-delete-btn { width: 20px; height: 20px; border: 0px solid #ffff…" at bounding box center [850, 414] width 967 height 659
click at [551, 375] on div ".deletable-edge-delete-btn { width: 20px; height: 20px; border: 0px solid #ffff…" at bounding box center [850, 414] width 967 height 659
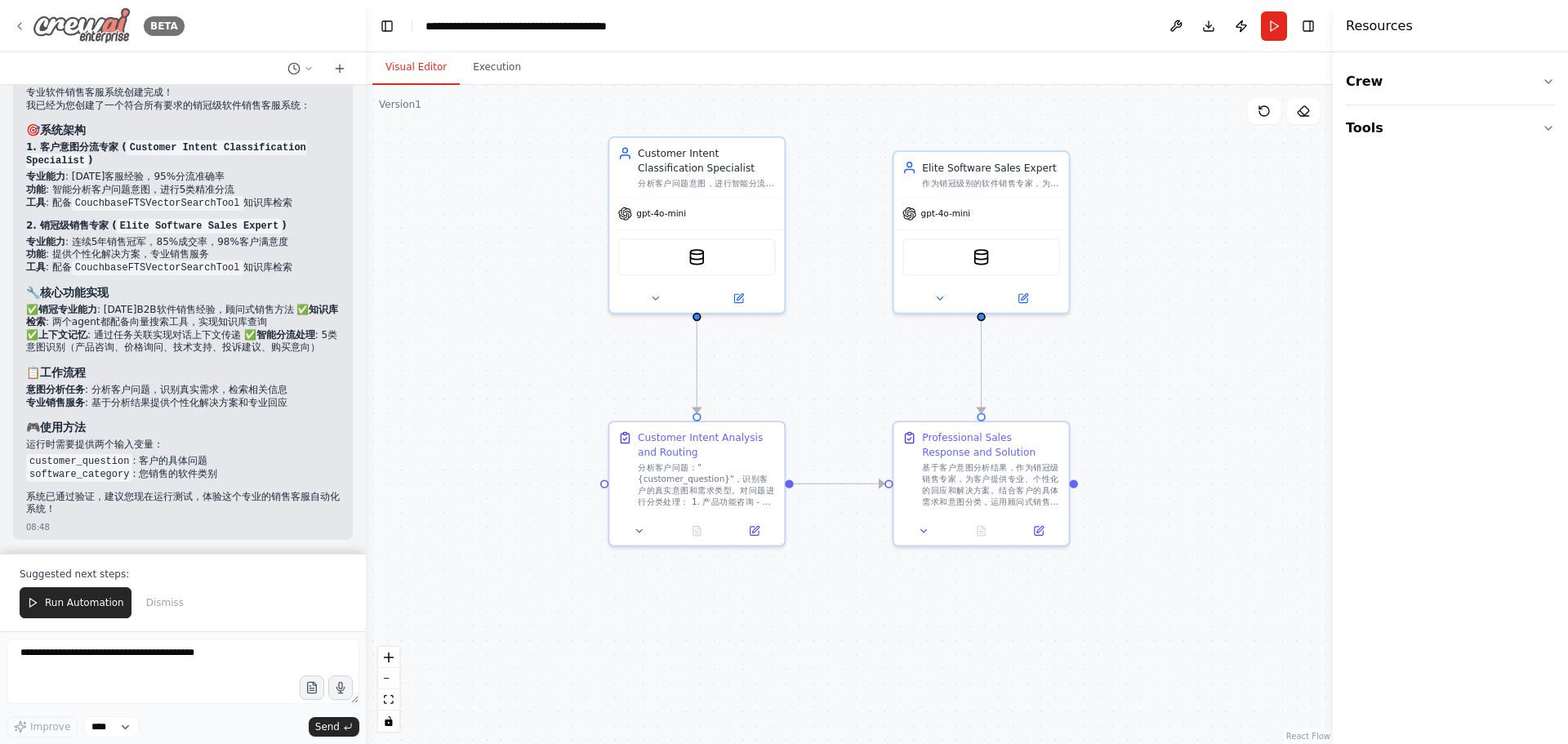
click at [18, 25] on icon at bounding box center [20, 26] width 13 height 13
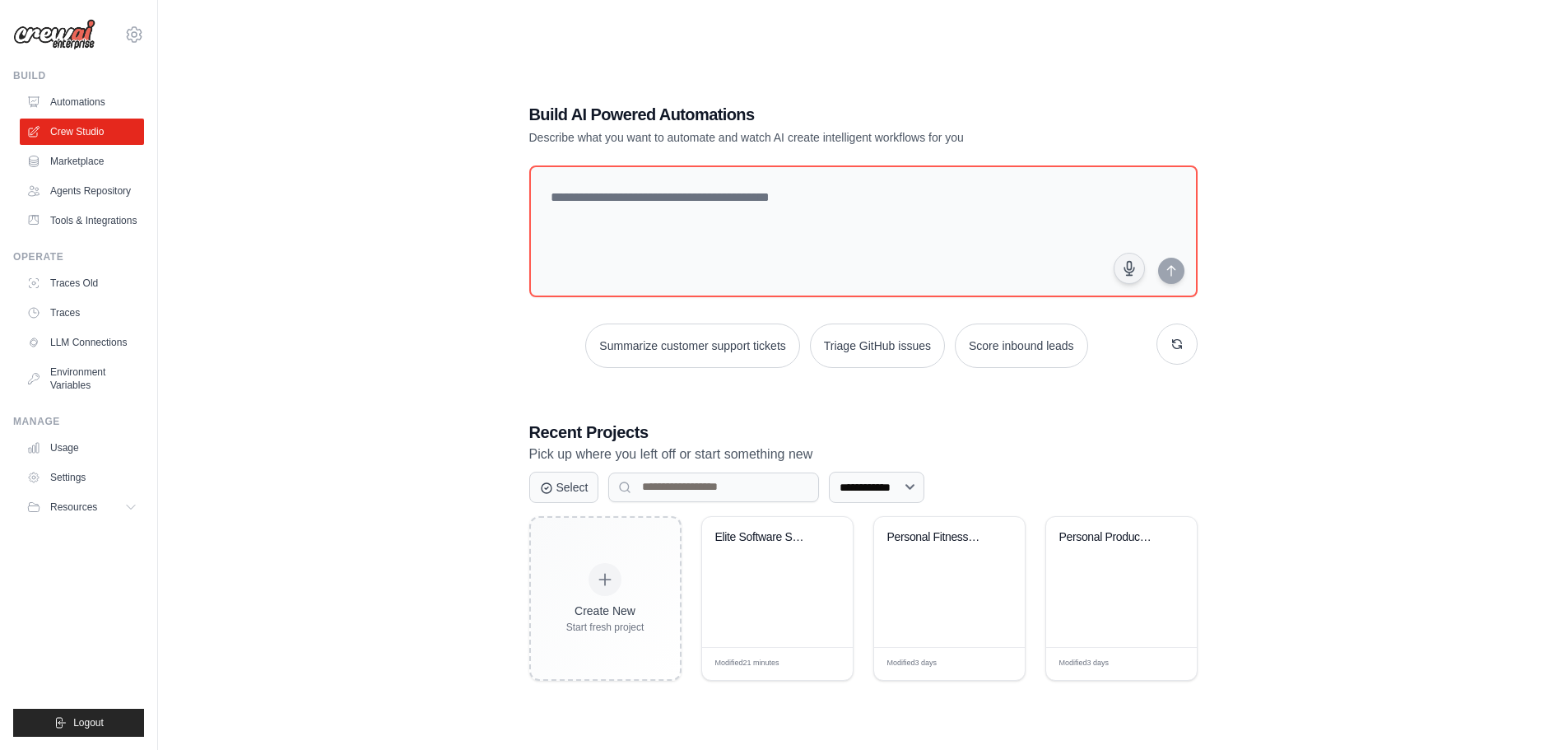
click at [410, 323] on div "**********" at bounding box center [862, 391] width 1357 height 750
click at [244, 452] on div "**********" at bounding box center [862, 391] width 1357 height 750
